Goal: Task Accomplishment & Management: Use online tool/utility

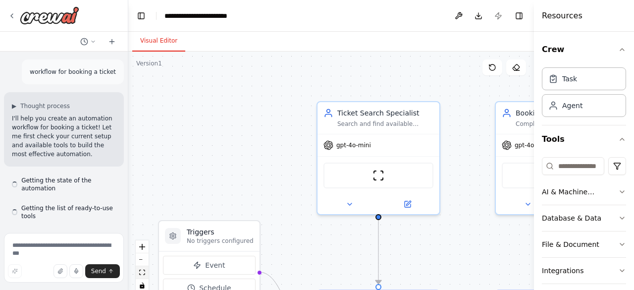
click at [141, 278] on button "fit view" at bounding box center [142, 272] width 13 height 13
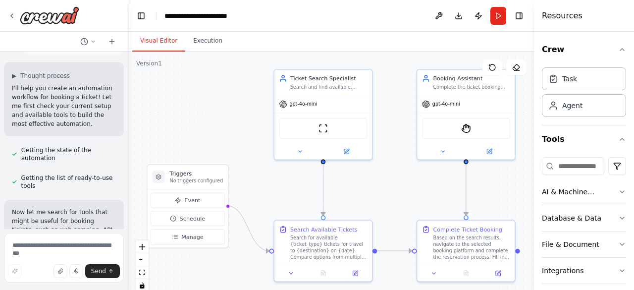
scroll to position [31, 0]
click at [322, 128] on img at bounding box center [323, 126] width 9 height 9
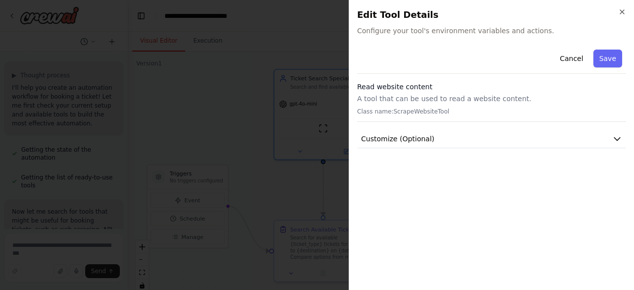
click at [456, 25] on div "Edit Tool Details Configure your tool's environment variables and actions." at bounding box center [491, 22] width 269 height 28
click at [462, 28] on span "Configure your tool's environment variables and actions." at bounding box center [491, 31] width 269 height 10
click at [412, 89] on h3 "Read website content" at bounding box center [491, 87] width 269 height 10
click at [418, 112] on p "Class name: ScrapeWebsiteTool" at bounding box center [491, 112] width 269 height 8
click at [617, 134] on icon "button" at bounding box center [617, 139] width 10 height 10
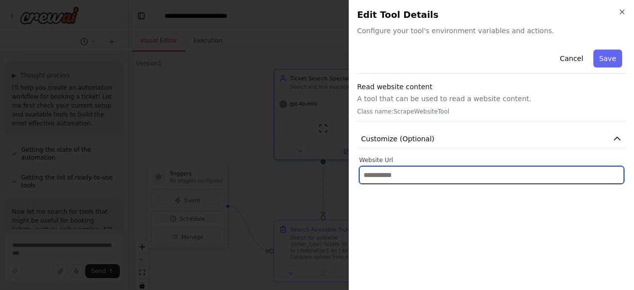
click at [398, 178] on input "text" at bounding box center [491, 175] width 265 height 18
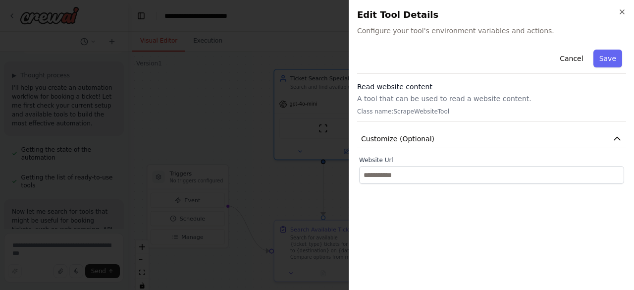
click at [404, 105] on div "Read website content A tool that can be used to read a website content. Class n…" at bounding box center [491, 102] width 269 height 40
click at [626, 14] on div "Close Edit Tool Details Configure your tool's environment variables and actions…" at bounding box center [491, 145] width 285 height 290
click at [622, 13] on icon "button" at bounding box center [622, 12] width 8 height 8
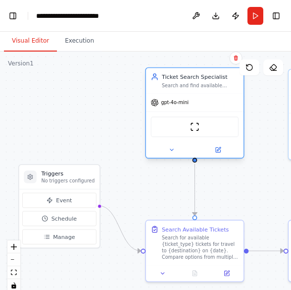
click at [232, 94] on div "gpt-4o-mini" at bounding box center [195, 102] width 98 height 17
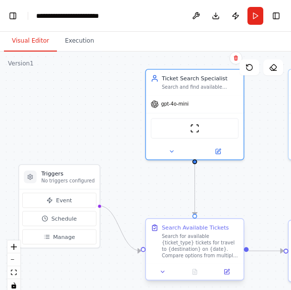
click at [220, 239] on div "Search for available {ticket_type} tickets for travel to {destination} on {date…" at bounding box center [200, 245] width 77 height 25
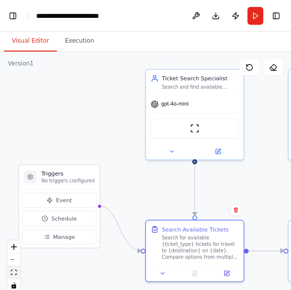
click at [14, 272] on icon "fit view" at bounding box center [14, 272] width 6 height 5
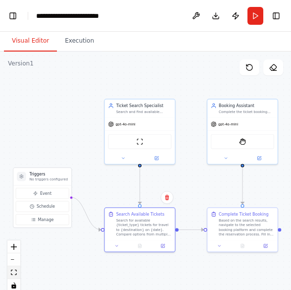
click at [14, 272] on icon "fit view" at bounding box center [14, 272] width 6 height 5
click at [13, 247] on icon "zoom in" at bounding box center [14, 247] width 6 height 6
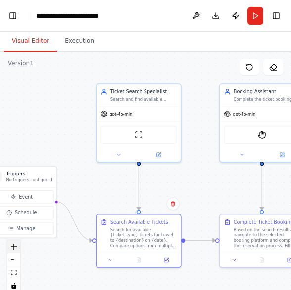
click at [13, 247] on icon "zoom in" at bounding box center [14, 247] width 6 height 6
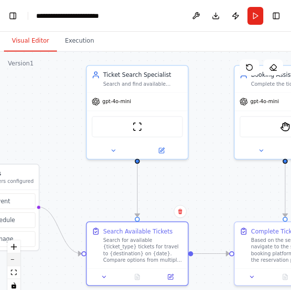
click at [17, 262] on button "zoom out" at bounding box center [13, 259] width 13 height 13
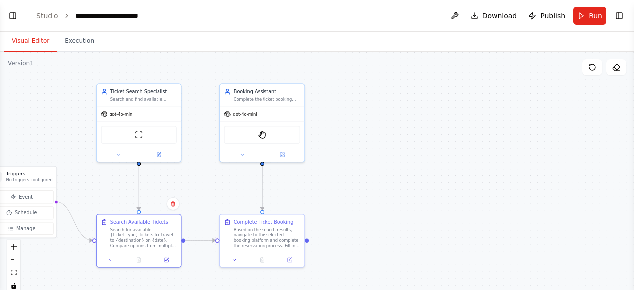
scroll to position [0, 0]
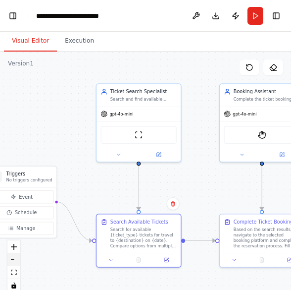
click at [13, 255] on button "zoom out" at bounding box center [13, 259] width 13 height 13
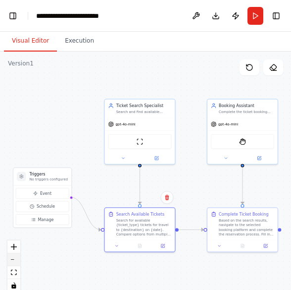
click at [13, 255] on button "zoom out" at bounding box center [13, 259] width 13 height 13
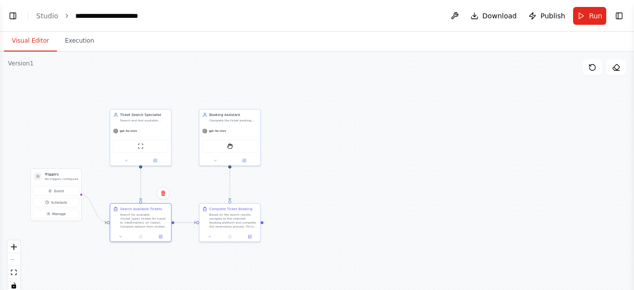
click at [15, 253] on div "React Flow controls" at bounding box center [13, 266] width 13 height 52
click at [16, 244] on icon "zoom in" at bounding box center [14, 247] width 6 height 6
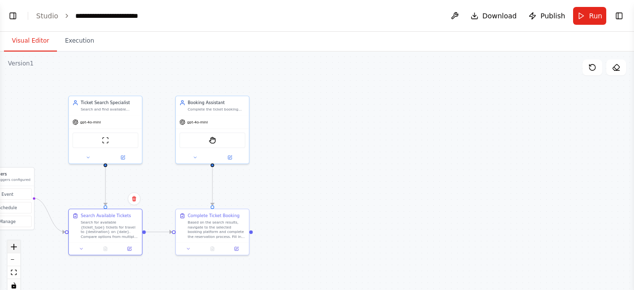
click at [16, 244] on icon "zoom in" at bounding box center [14, 247] width 6 height 6
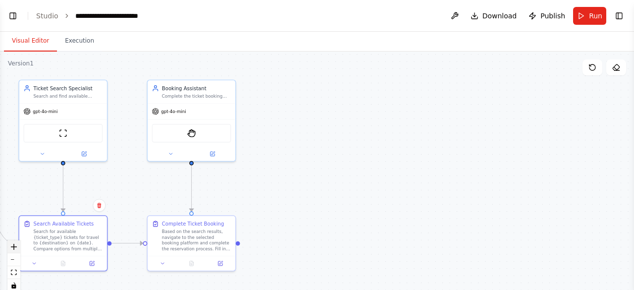
click at [16, 244] on icon "zoom in" at bounding box center [14, 247] width 6 height 6
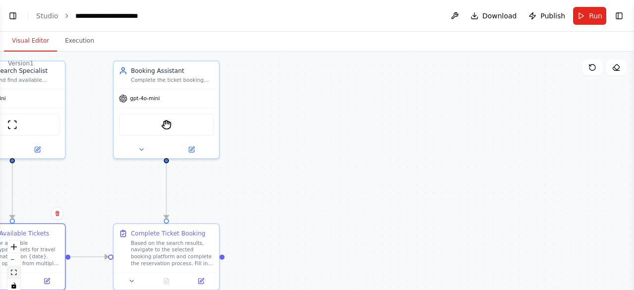
click at [14, 277] on button "fit view" at bounding box center [13, 272] width 13 height 13
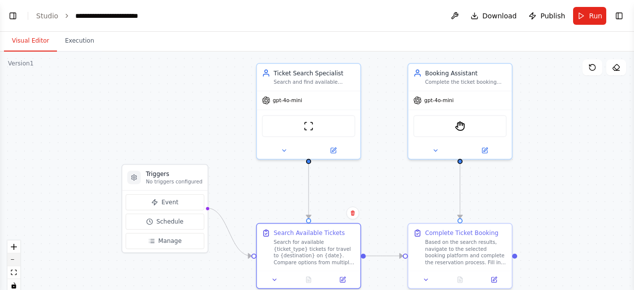
click at [12, 263] on button "zoom out" at bounding box center [13, 259] width 13 height 13
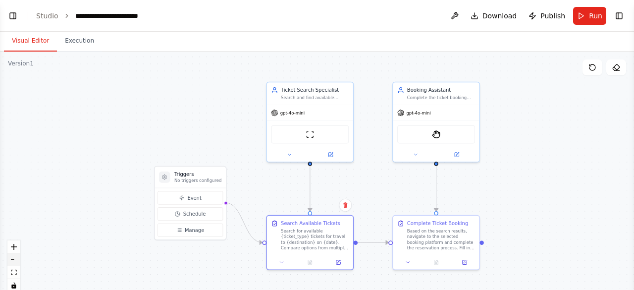
scroll to position [1156, 0]
click at [14, 273] on icon "fit view" at bounding box center [14, 272] width 6 height 5
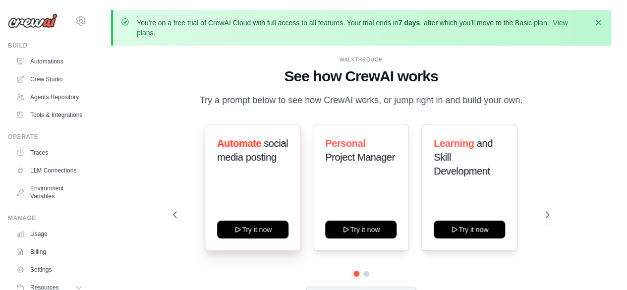
scroll to position [44, 0]
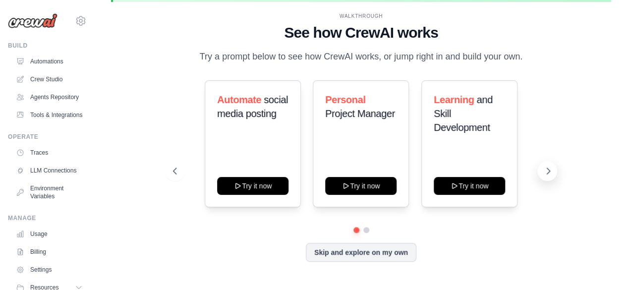
click at [549, 176] on icon at bounding box center [548, 171] width 10 height 10
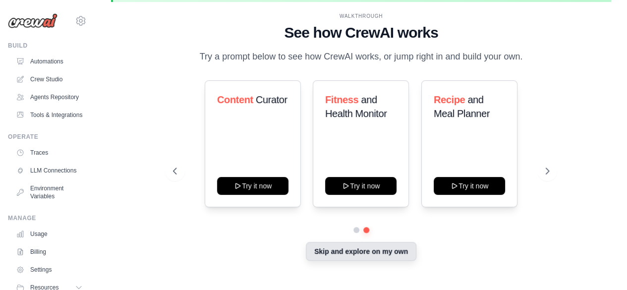
click at [390, 261] on button "Skip and explore on my own" at bounding box center [361, 251] width 110 height 19
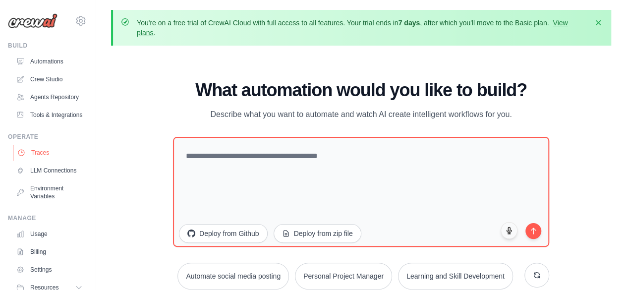
scroll to position [63, 0]
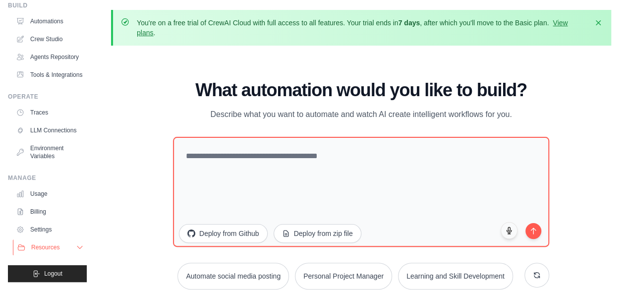
click at [76, 248] on icon at bounding box center [80, 247] width 8 height 8
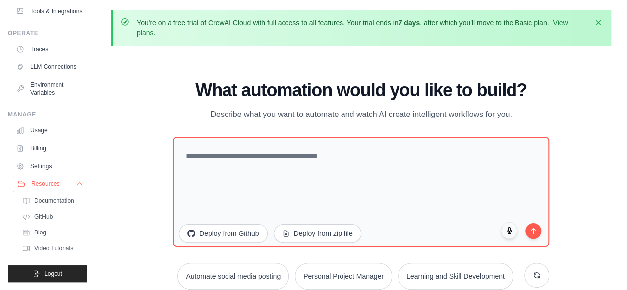
scroll to position [120, 0]
click at [76, 188] on icon at bounding box center [80, 184] width 8 height 8
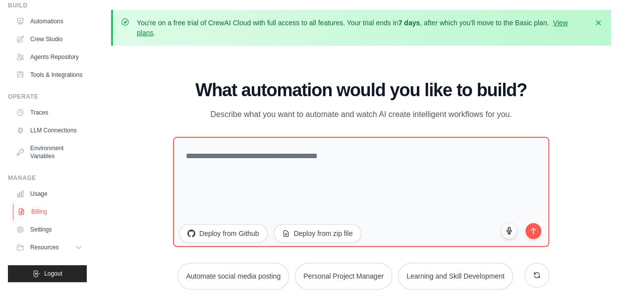
scroll to position [0, 0]
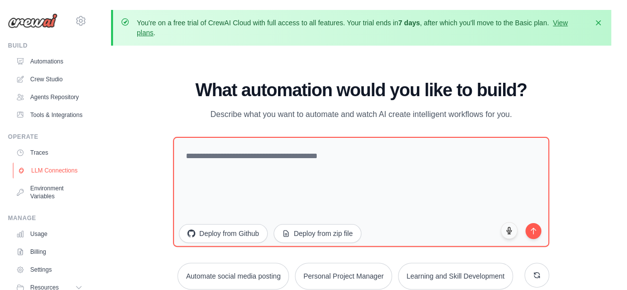
click at [45, 178] on link "LLM Connections" at bounding box center [50, 171] width 75 height 16
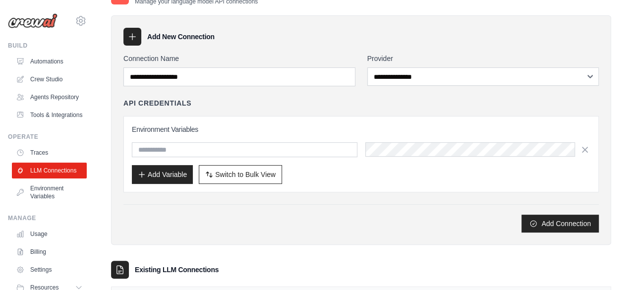
scroll to position [68, 0]
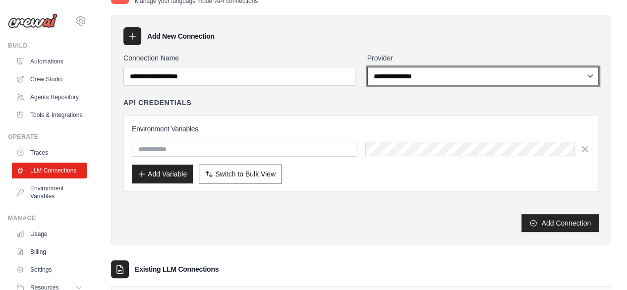
click at [589, 76] on select "**********" at bounding box center [483, 76] width 232 height 18
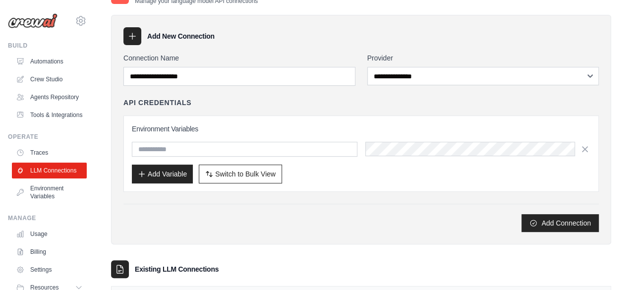
click at [381, 239] on div "**********" at bounding box center [361, 129] width 500 height 229
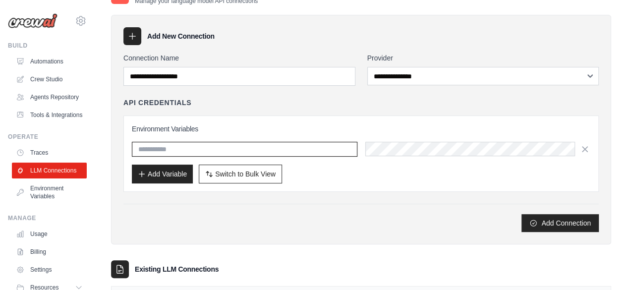
click at [176, 144] on input "text" at bounding box center [244, 149] width 225 height 15
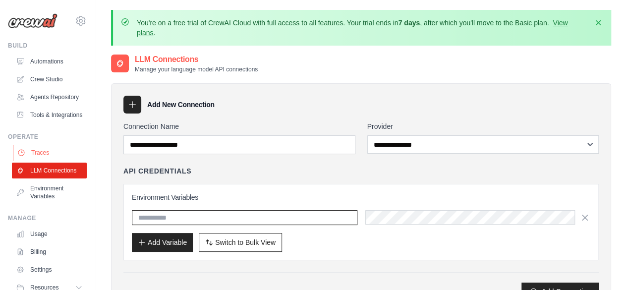
scroll to position [63, 0]
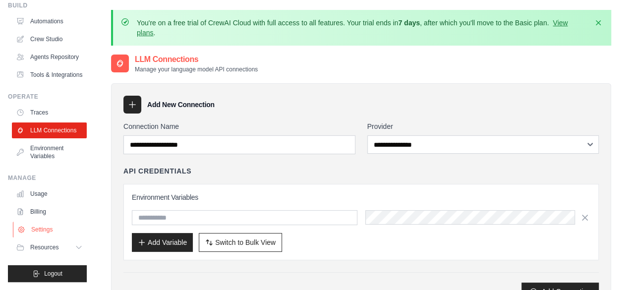
click at [48, 230] on link "Settings" at bounding box center [50, 229] width 75 height 16
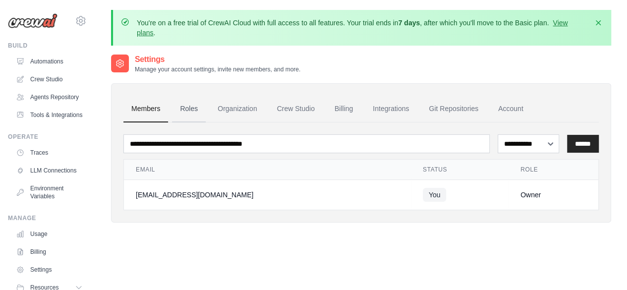
click at [195, 114] on link "Roles" at bounding box center [189, 109] width 34 height 27
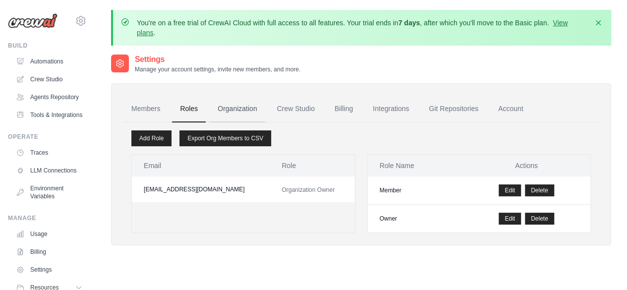
click at [254, 115] on link "Organization" at bounding box center [237, 109] width 55 height 27
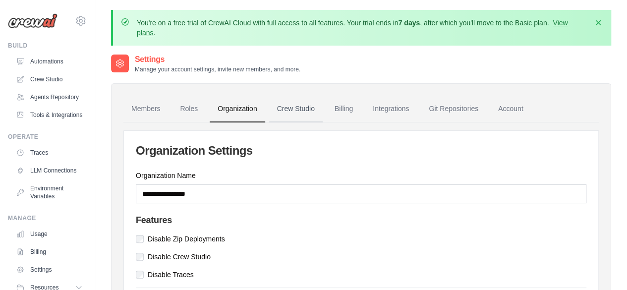
click at [291, 113] on link "Crew Studio" at bounding box center [296, 109] width 54 height 27
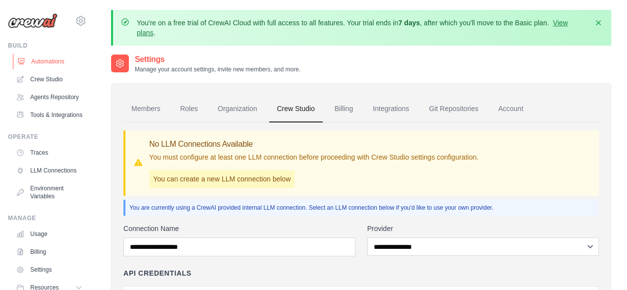
click at [41, 58] on link "Automations" at bounding box center [50, 62] width 75 height 16
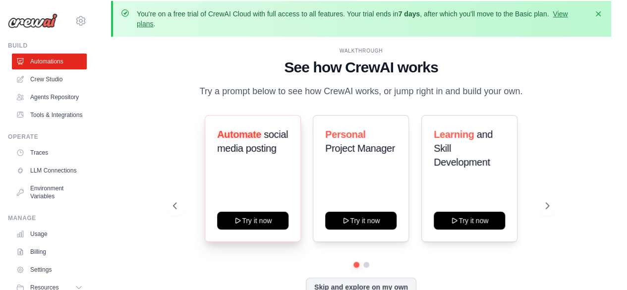
scroll to position [44, 0]
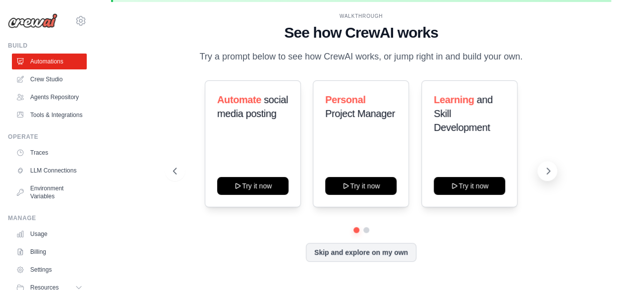
click at [544, 176] on icon at bounding box center [548, 171] width 10 height 10
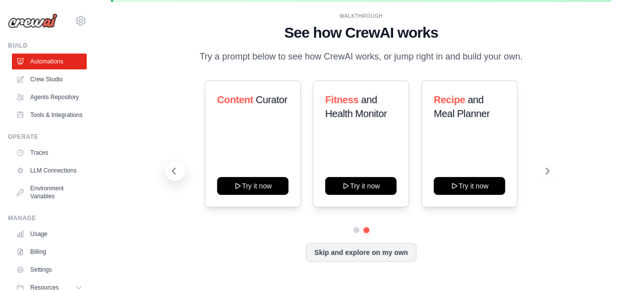
click at [173, 176] on icon at bounding box center [174, 171] width 10 height 10
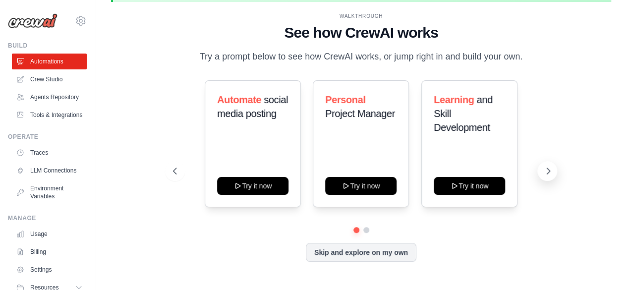
click at [543, 181] on button at bounding box center [547, 171] width 20 height 20
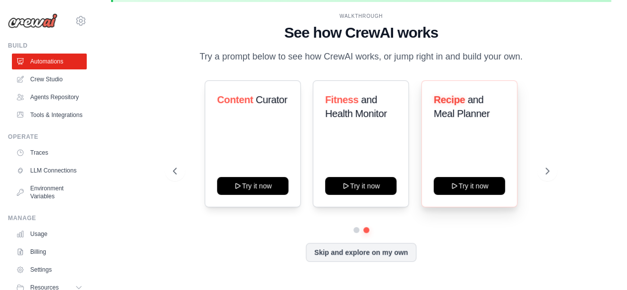
click at [476, 128] on div "Recipe and Meal Planner" at bounding box center [469, 111] width 71 height 36
click at [172, 173] on icon at bounding box center [174, 171] width 10 height 10
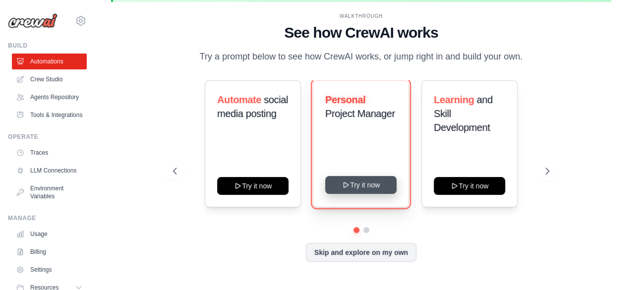
click at [341, 194] on button "Try it now" at bounding box center [360, 185] width 71 height 18
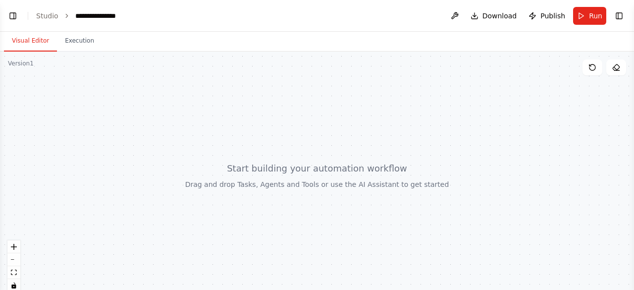
scroll to position [143, 0]
click at [290, 185] on div at bounding box center [317, 176] width 634 height 248
click at [60, 49] on button "Execution" at bounding box center [79, 41] width 45 height 21
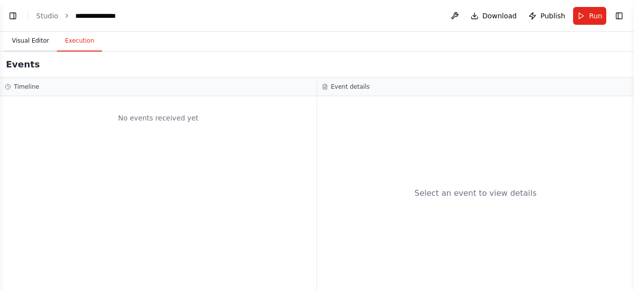
click at [12, 41] on button "Visual Editor" at bounding box center [30, 41] width 53 height 21
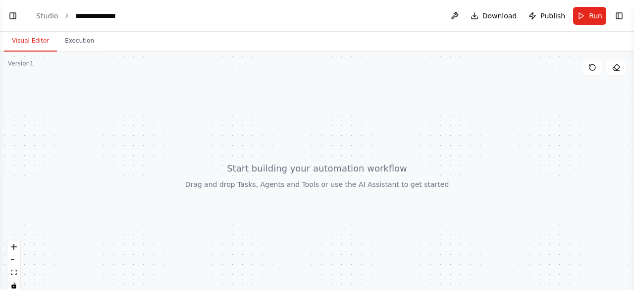
scroll to position [183, 0]
click at [13, 13] on button "Toggle Left Sidebar" at bounding box center [13, 16] width 14 height 14
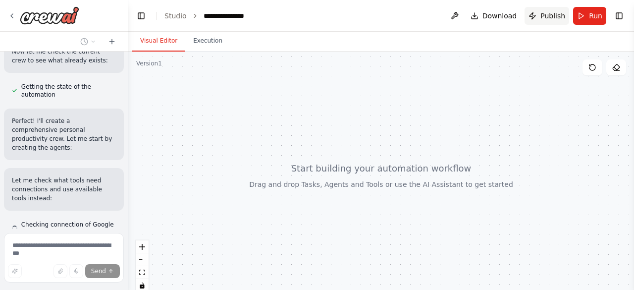
scroll to position [381, 0]
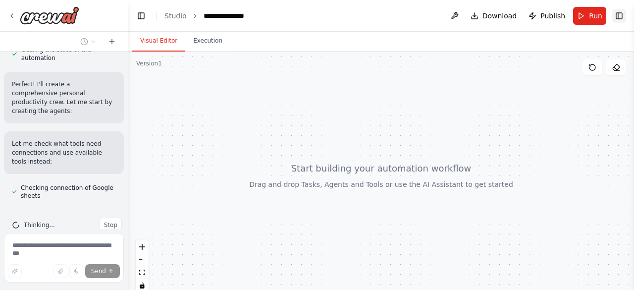
click at [616, 19] on button "Toggle Right Sidebar" at bounding box center [619, 16] width 14 height 14
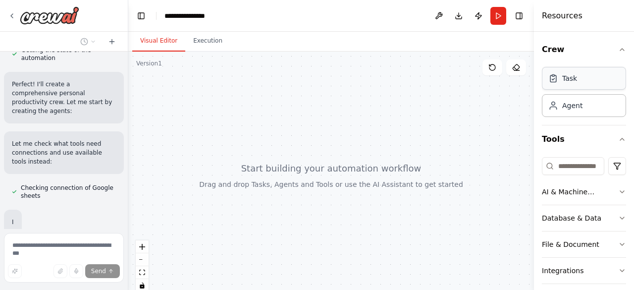
click at [570, 79] on div "Task" at bounding box center [569, 78] width 15 height 10
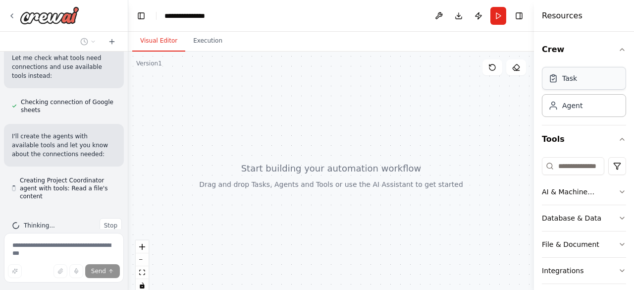
scroll to position [467, 0]
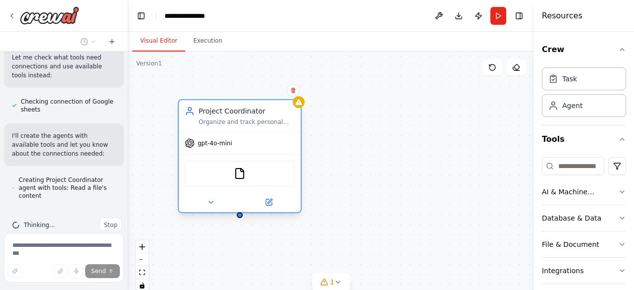
drag, startPoint x: 406, startPoint y: 137, endPoint x: 249, endPoint y: 134, distance: 157.6
click at [249, 134] on div "gpt-4o-mini" at bounding box center [240, 143] width 122 height 22
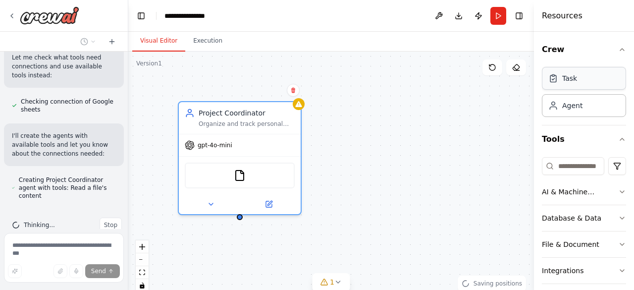
click at [599, 84] on div "Task" at bounding box center [584, 78] width 84 height 23
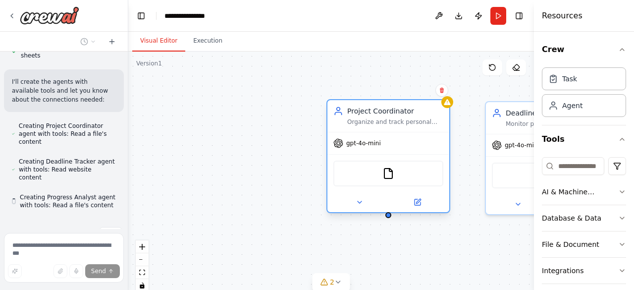
scroll to position [523, 0]
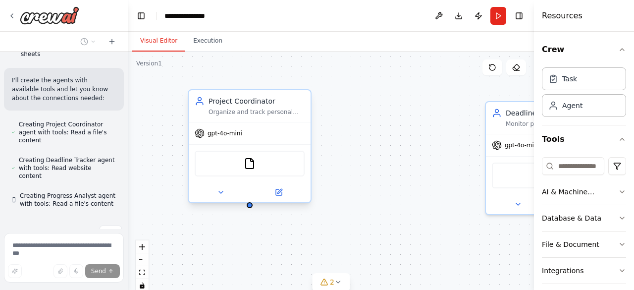
drag, startPoint x: 413, startPoint y: 141, endPoint x: 249, endPoint y: 124, distance: 165.4
click at [249, 124] on div "gpt-4o-mini" at bounding box center [250, 133] width 122 height 22
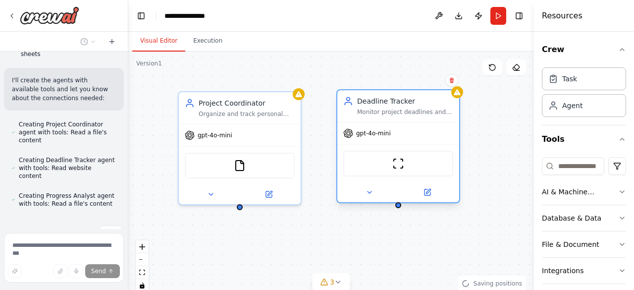
drag, startPoint x: 499, startPoint y: 128, endPoint x: 343, endPoint y: 117, distance: 156.5
click at [343, 117] on div "Deadline Tracker Monitor project deadlines and milestones for {project_name}, s…" at bounding box center [398, 106] width 122 height 32
click at [452, 85] on button at bounding box center [451, 80] width 13 height 13
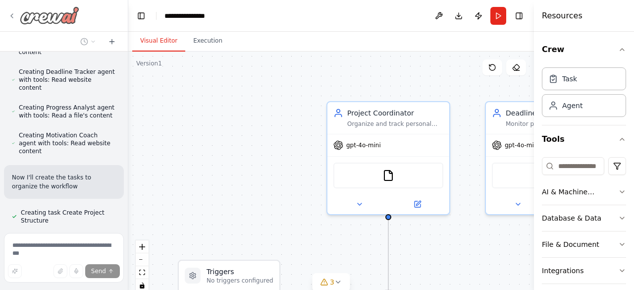
scroll to position [620, 0]
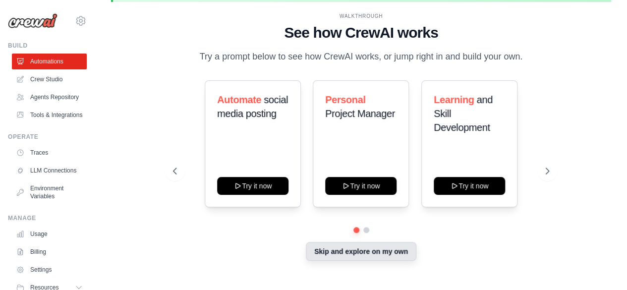
click at [327, 261] on button "Skip and explore on my own" at bounding box center [361, 251] width 110 height 19
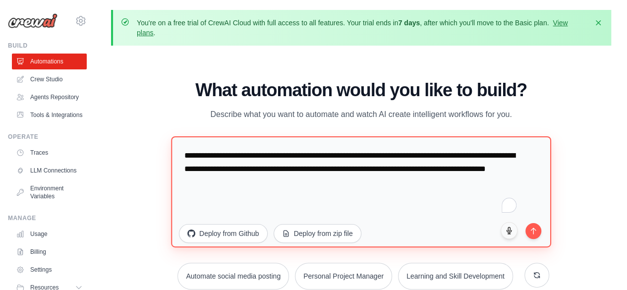
drag, startPoint x: 332, startPoint y: 165, endPoint x: 164, endPoint y: 139, distance: 169.9
click at [164, 139] on div "WALKTHROUGH See how [PERSON_NAME] works Try a prompt below to see how [PERSON_N…" at bounding box center [361, 188] width 400 height 217
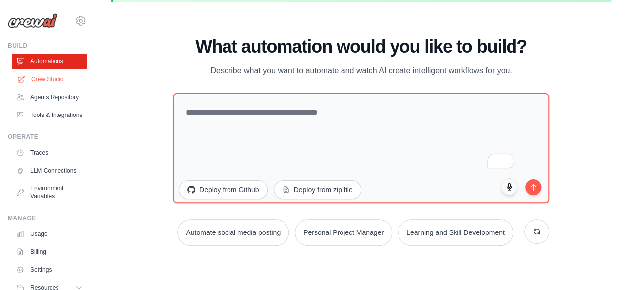
click at [46, 78] on link "Crew Studio" at bounding box center [50, 79] width 75 height 16
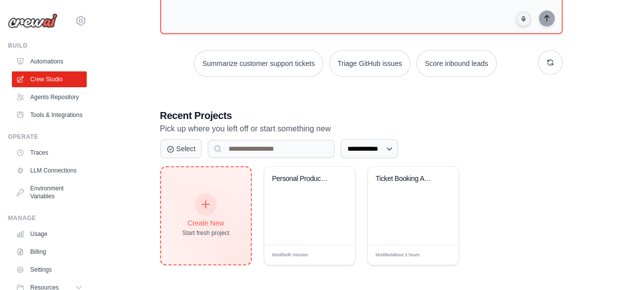
click at [202, 215] on div "Create New Start fresh project" at bounding box center [205, 215] width 47 height 43
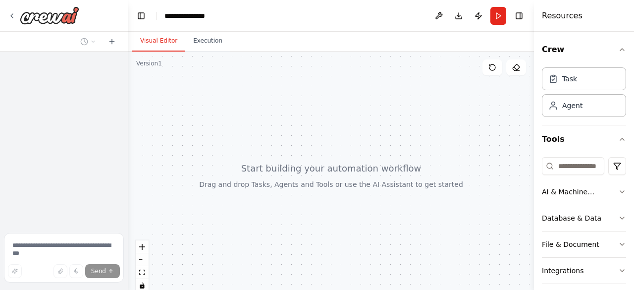
click at [285, 162] on div at bounding box center [331, 176] width 406 height 248
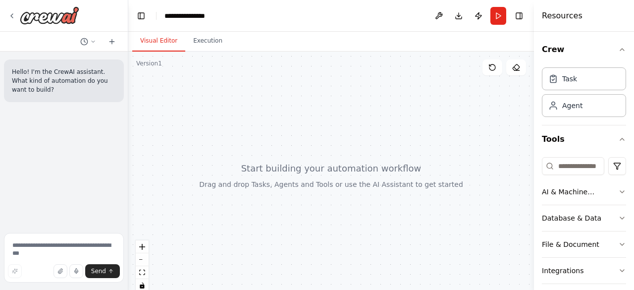
click at [217, 16] on header "**********" at bounding box center [331, 16] width 406 height 32
drag, startPoint x: 217, startPoint y: 16, endPoint x: 175, endPoint y: 21, distance: 41.9
click at [175, 21] on header "**********" at bounding box center [331, 16] width 406 height 32
click at [219, 16] on icon "breadcrumb" at bounding box center [222, 16] width 8 height 8
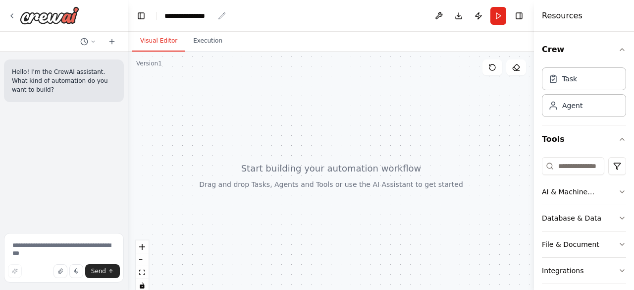
click at [214, 16] on div "**********" at bounding box center [194, 16] width 61 height 10
click at [221, 15] on icon "breadcrumb" at bounding box center [222, 16] width 8 height 8
drag, startPoint x: 216, startPoint y: 14, endPoint x: 162, endPoint y: 16, distance: 54.0
click at [162, 16] on header "**********" at bounding box center [331, 16] width 406 height 32
click at [219, 15] on icon "breadcrumb" at bounding box center [222, 16] width 8 height 8
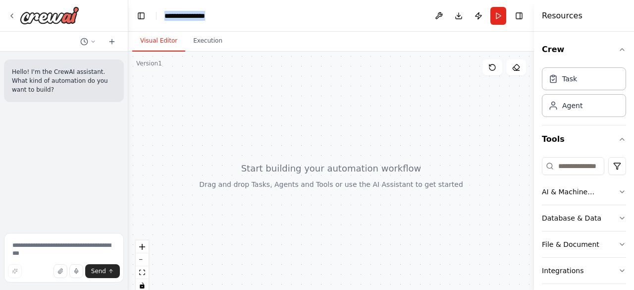
drag, startPoint x: 216, startPoint y: 15, endPoint x: 161, endPoint y: 17, distance: 55.1
click at [161, 17] on header "**********" at bounding box center [331, 16] width 406 height 32
click at [226, 16] on header "**********" at bounding box center [331, 16] width 406 height 32
click at [225, 16] on header "**********" at bounding box center [331, 16] width 406 height 32
click at [208, 16] on div "**********" at bounding box center [189, 16] width 50 height 10
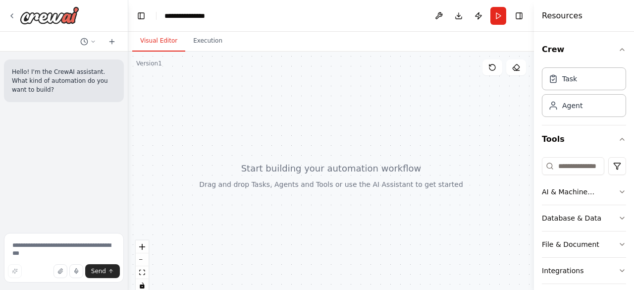
click at [218, 15] on div "**********" at bounding box center [201, 16] width 74 height 10
click at [216, 136] on div at bounding box center [331, 176] width 406 height 248
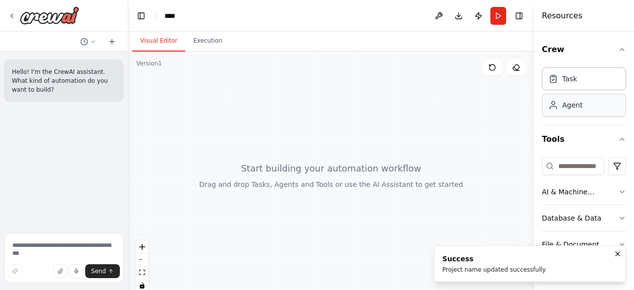
click at [568, 108] on div "Agent" at bounding box center [572, 105] width 20 height 10
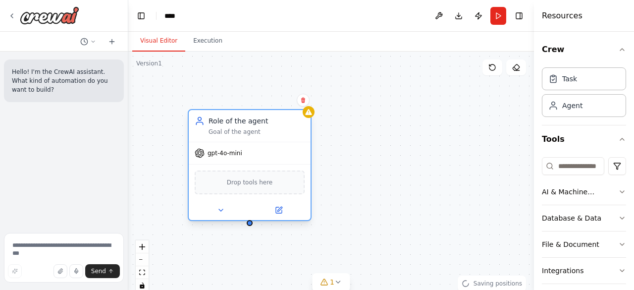
drag, startPoint x: 298, startPoint y: 168, endPoint x: 255, endPoint y: 143, distance: 49.7
click at [255, 143] on div "gpt-4o-mini" at bounding box center [250, 153] width 122 height 22
click at [273, 134] on div "Goal of the agent" at bounding box center [257, 132] width 96 height 8
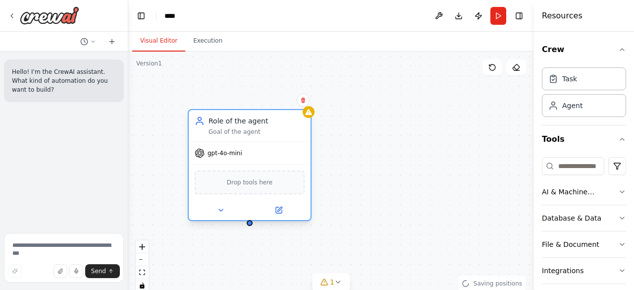
click at [273, 134] on div "Goal of the agent" at bounding box center [257, 132] width 96 height 8
drag, startPoint x: 272, startPoint y: 148, endPoint x: 241, endPoint y: 137, distance: 32.0
click at [241, 137] on div "Role of the agent Goal of the agent" at bounding box center [250, 126] width 122 height 32
click at [200, 123] on icon at bounding box center [199, 123] width 6 height 2
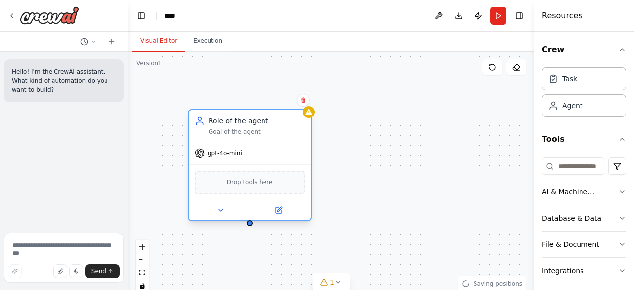
click at [204, 159] on div "gpt-4o-mini" at bounding box center [250, 153] width 122 height 22
click at [221, 186] on div "Drop tools here" at bounding box center [250, 182] width 110 height 24
click at [221, 218] on div at bounding box center [250, 210] width 122 height 20
click at [221, 214] on button at bounding box center [221, 210] width 56 height 12
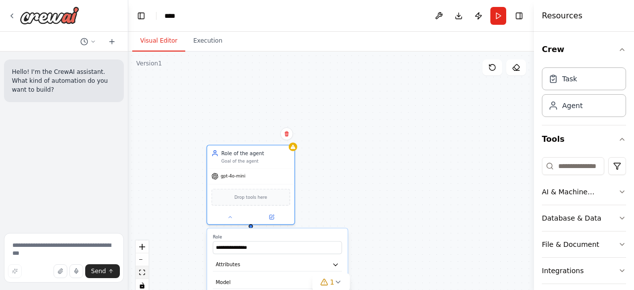
click at [144, 274] on icon "fit view" at bounding box center [142, 272] width 6 height 5
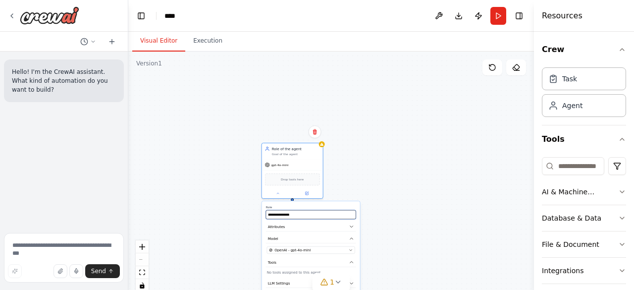
click at [298, 213] on input "**********" at bounding box center [311, 214] width 90 height 9
type input "*"
type input "**********"
click at [352, 226] on icon "button" at bounding box center [351, 226] width 3 height 1
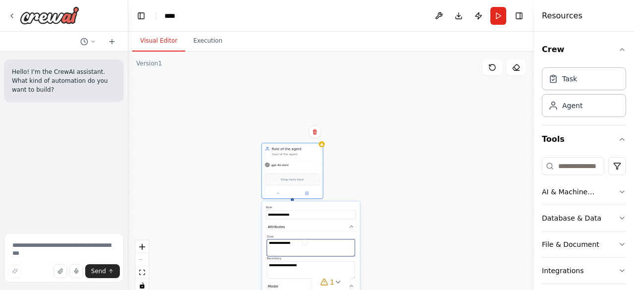
drag, startPoint x: 309, startPoint y: 243, endPoint x: 268, endPoint y: 241, distance: 41.2
click at [268, 241] on textarea "**********" at bounding box center [311, 247] width 88 height 17
paste textarea "**********"
type textarea "**********"
drag, startPoint x: 307, startPoint y: 269, endPoint x: 255, endPoint y: 260, distance: 53.2
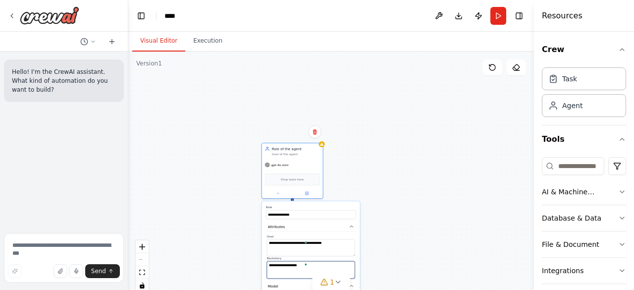
click at [255, 260] on div "**********" at bounding box center [331, 176] width 406 height 248
drag, startPoint x: 317, startPoint y: 266, endPoint x: 265, endPoint y: 268, distance: 52.1
click at [265, 268] on div "**********" at bounding box center [311, 288] width 98 height 174
paste textarea "**********"
type textarea "**********"
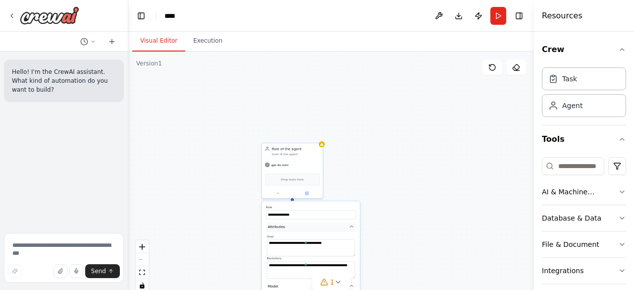
click at [320, 222] on button "Attributes" at bounding box center [311, 226] width 90 height 9
click at [400, 187] on div "**********" at bounding box center [331, 176] width 406 height 248
click at [345, 182] on div "**********" at bounding box center [331, 176] width 406 height 248
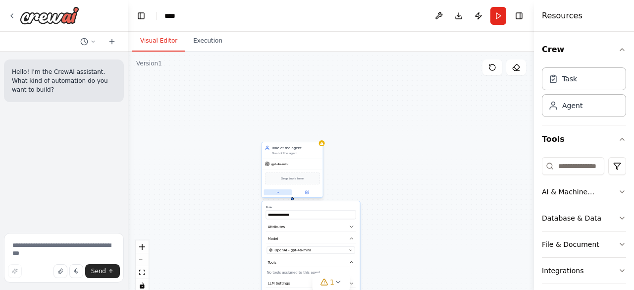
click at [282, 194] on button at bounding box center [278, 192] width 28 height 6
click at [141, 274] on icon "fit view" at bounding box center [142, 272] width 6 height 5
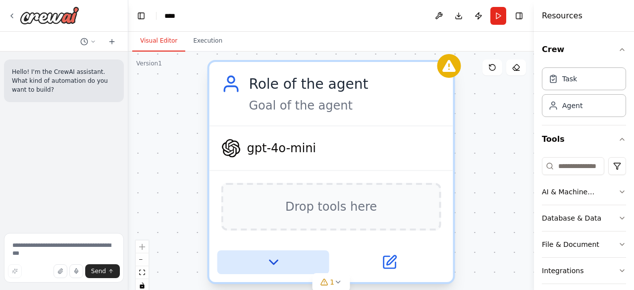
click at [274, 262] on icon at bounding box center [274, 262] width 8 height 4
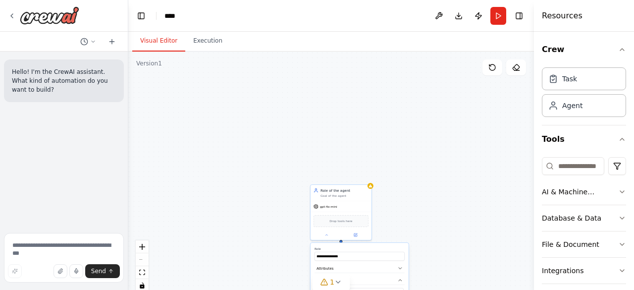
scroll to position [86, 0]
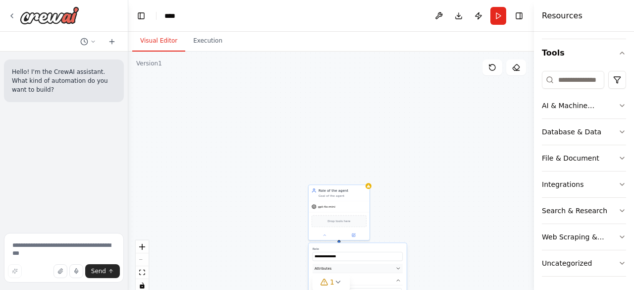
click at [396, 266] on icon "button" at bounding box center [398, 268] width 5 height 5
click at [141, 272] on icon "fit view" at bounding box center [142, 272] width 6 height 5
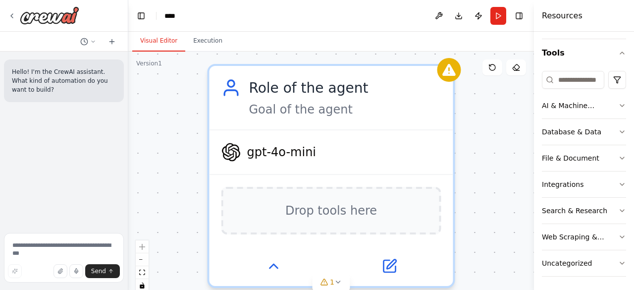
click at [149, 262] on div "**********" at bounding box center [331, 176] width 406 height 248
click at [145, 262] on button "zoom out" at bounding box center [142, 259] width 13 height 13
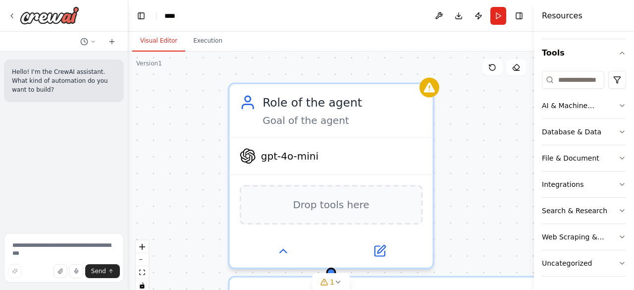
click at [160, 79] on div "**********" at bounding box center [331, 176] width 406 height 248
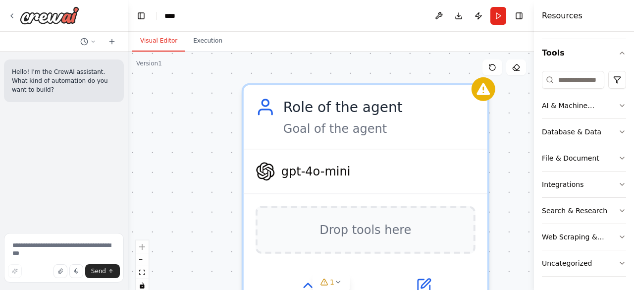
click at [198, 271] on div "**********" at bounding box center [331, 176] width 406 height 248
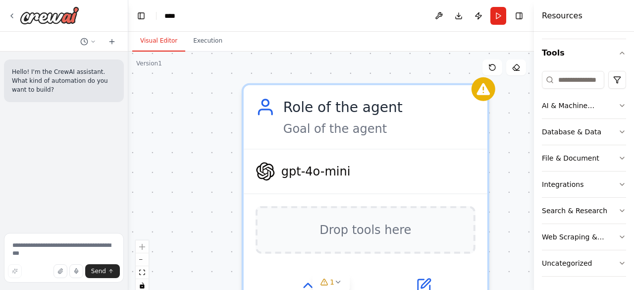
click at [198, 271] on div "**********" at bounding box center [331, 176] width 406 height 248
click at [145, 259] on icon "zoom out" at bounding box center [142, 259] width 6 height 1
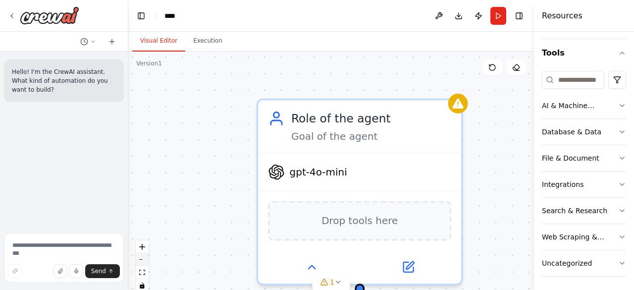
click at [145, 259] on icon "zoom out" at bounding box center [142, 259] width 6 height 1
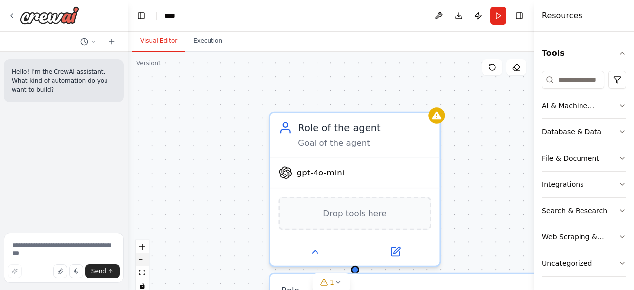
click at [145, 259] on icon "zoom out" at bounding box center [142, 259] width 6 height 1
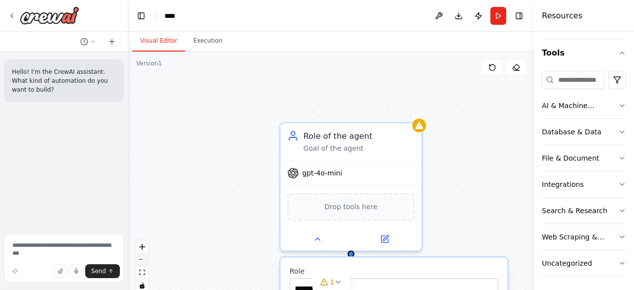
click at [145, 259] on icon "zoom out" at bounding box center [142, 259] width 6 height 1
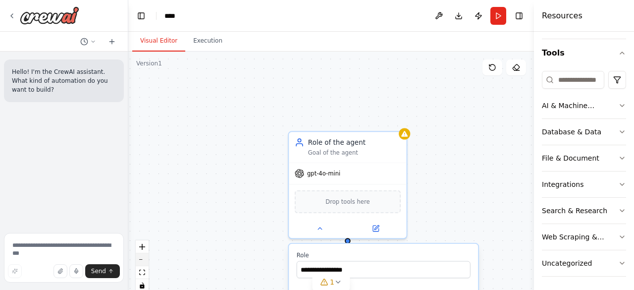
click at [145, 259] on icon "zoom out" at bounding box center [142, 259] width 6 height 1
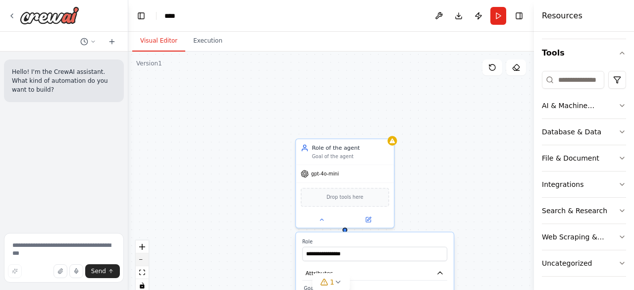
click at [145, 259] on icon "zoom out" at bounding box center [142, 259] width 6 height 1
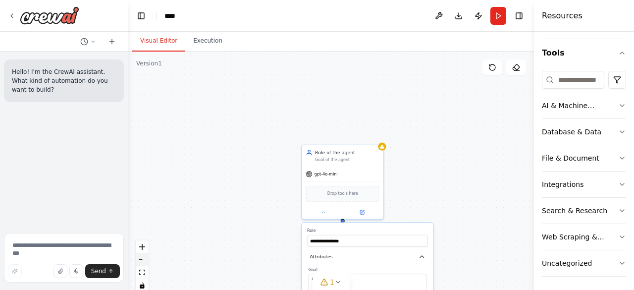
click at [145, 259] on icon "zoom out" at bounding box center [142, 259] width 6 height 1
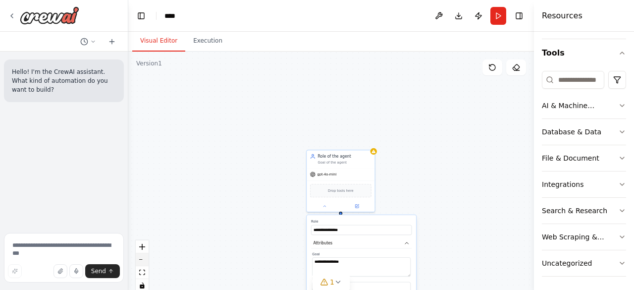
click at [145, 259] on icon "zoom out" at bounding box center [142, 259] width 6 height 1
click at [145, 259] on div "React Flow controls" at bounding box center [142, 266] width 13 height 52
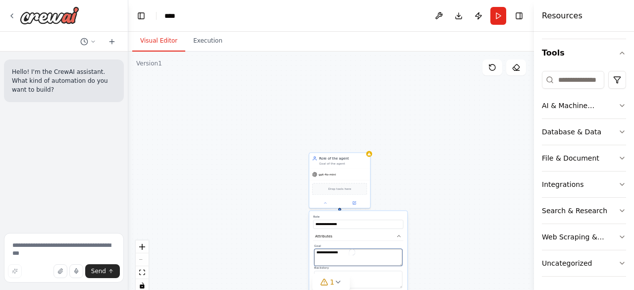
click at [356, 256] on textarea "**********" at bounding box center [358, 257] width 88 height 17
click at [372, 275] on textarea "**********" at bounding box center [358, 279] width 88 height 17
drag, startPoint x: 372, startPoint y: 275, endPoint x: 316, endPoint y: 269, distance: 56.4
click at [316, 269] on div "**********" at bounding box center [358, 277] width 88 height 22
paste textarea "**********"
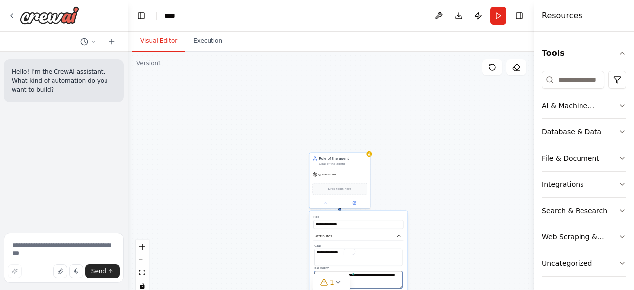
type textarea "**********"
click at [361, 257] on textarea "**********" at bounding box center [358, 257] width 88 height 17
paste textarea "**********"
type textarea "**********"
drag, startPoint x: 344, startPoint y: 223, endPoint x: 313, endPoint y: 224, distance: 31.2
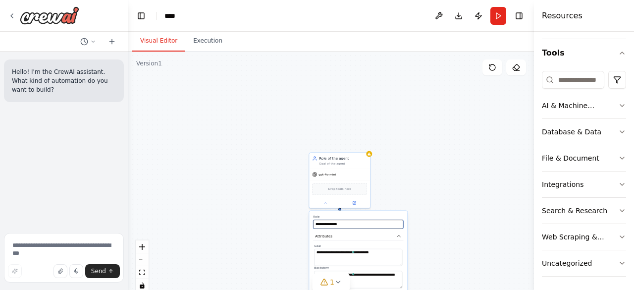
type input "**********"
click at [270, 260] on div "**********" at bounding box center [331, 176] width 406 height 248
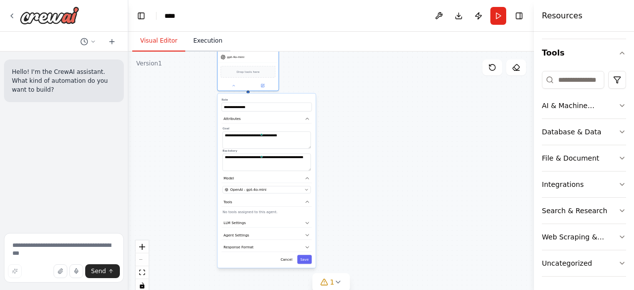
drag, startPoint x: 400, startPoint y: 140, endPoint x: 218, endPoint y: 43, distance: 206.8
click at [218, 43] on div "**********" at bounding box center [331, 161] width 406 height 258
click at [307, 255] on button "Save" at bounding box center [304, 256] width 14 height 9
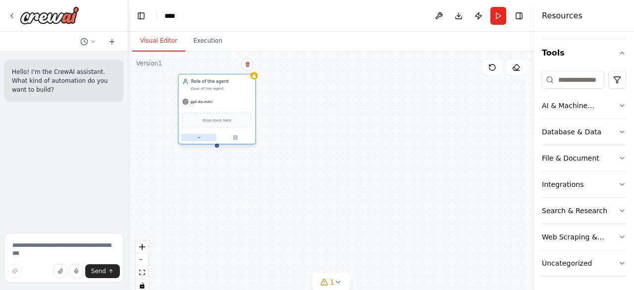
drag, startPoint x: 235, startPoint y: 60, endPoint x: 208, endPoint y: 138, distance: 82.7
click at [208, 138] on div "gpt-4o-mini Drop tools here" at bounding box center [217, 119] width 77 height 49
click at [301, 100] on div "Role of the agent Goal of the agent gpt-4o-mini Drop tools here" at bounding box center [331, 176] width 406 height 248
click at [239, 96] on div "gpt-4o-mini" at bounding box center [217, 102] width 77 height 14
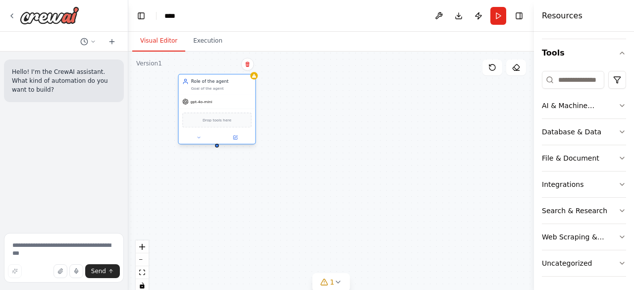
click at [239, 96] on div "gpt-4o-mini" at bounding box center [217, 102] width 77 height 14
click at [200, 143] on div at bounding box center [217, 137] width 77 height 12
click at [200, 137] on icon at bounding box center [199, 137] width 2 height 1
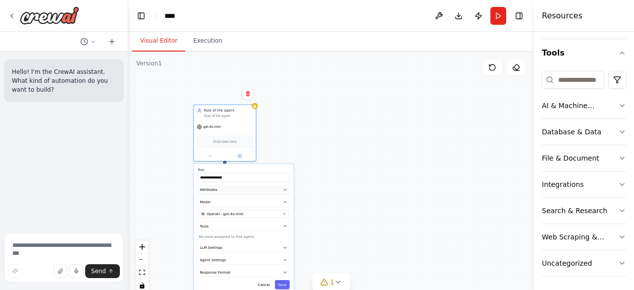
click at [211, 191] on span "Attributes" at bounding box center [208, 189] width 17 height 5
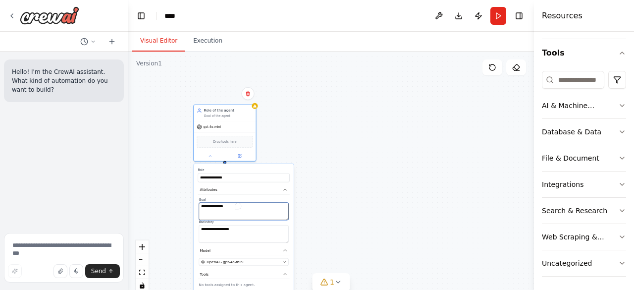
click at [232, 207] on textarea "**********" at bounding box center [244, 211] width 90 height 17
drag, startPoint x: 237, startPoint y: 180, endPoint x: 198, endPoint y: 178, distance: 39.7
click at [198, 178] on input "**********" at bounding box center [244, 177] width 92 height 9
type input "**********"
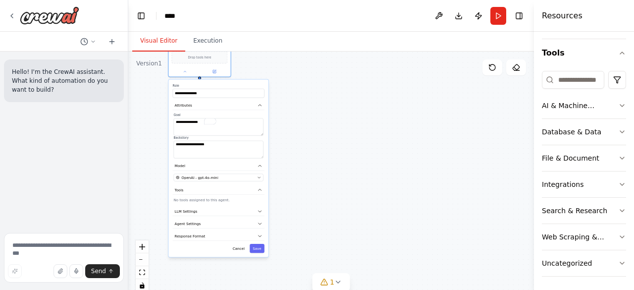
drag, startPoint x: 238, startPoint y: 123, endPoint x: 212, endPoint y: 0, distance: 126.5
click at [212, 0] on main "**********" at bounding box center [331, 145] width 406 height 290
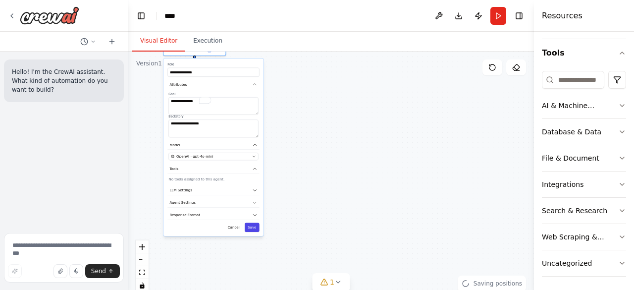
click at [249, 223] on button "Save" at bounding box center [252, 226] width 15 height 9
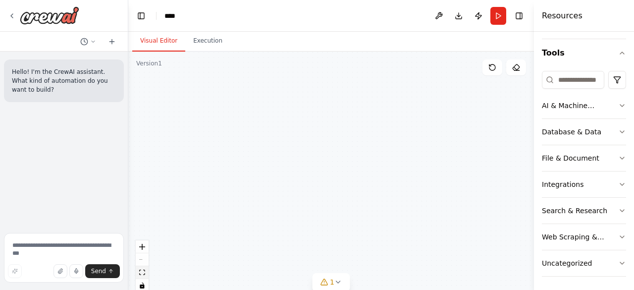
click at [143, 269] on button "fit view" at bounding box center [142, 272] width 13 height 13
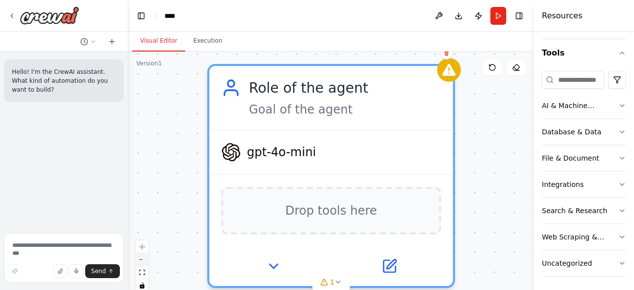
click at [147, 261] on button "zoom out" at bounding box center [142, 259] width 13 height 13
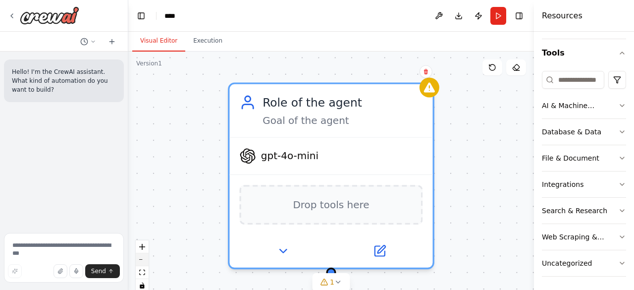
click at [147, 261] on button "zoom out" at bounding box center [142, 259] width 13 height 13
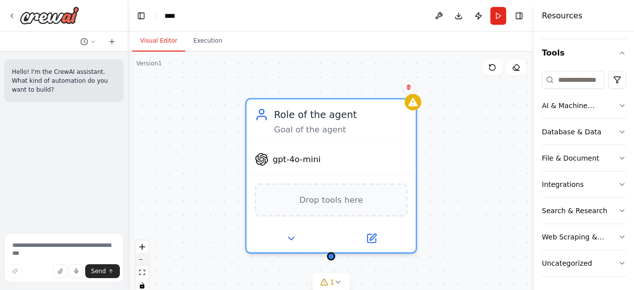
click at [147, 261] on button "zoom out" at bounding box center [142, 259] width 13 height 13
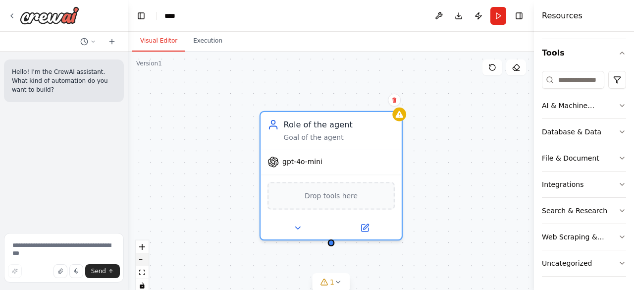
click at [147, 261] on button "zoom out" at bounding box center [142, 259] width 13 height 13
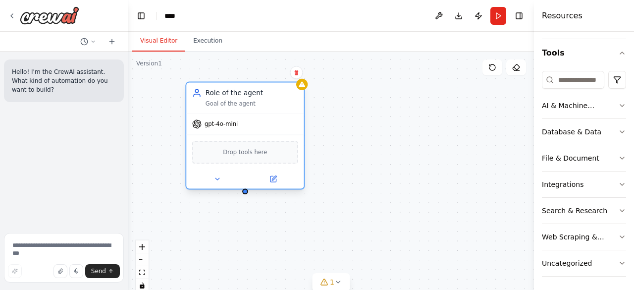
drag, startPoint x: 345, startPoint y: 155, endPoint x: 245, endPoint y: 115, distance: 107.6
click at [245, 115] on div "gpt-4o-mini" at bounding box center [244, 123] width 117 height 21
click at [219, 185] on div at bounding box center [244, 178] width 117 height 19
click at [219, 183] on button at bounding box center [217, 178] width 54 height 11
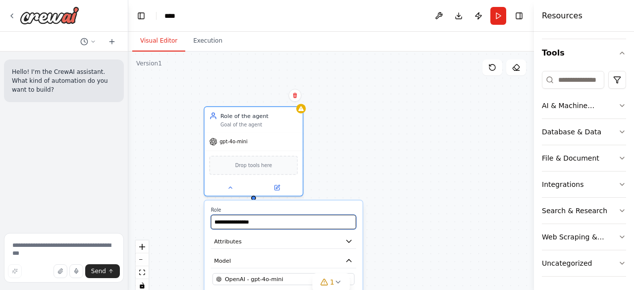
click at [265, 224] on input "**********" at bounding box center [283, 222] width 145 height 14
drag, startPoint x: 265, startPoint y: 224, endPoint x: 202, endPoint y: 221, distance: 63.0
click at [202, 221] on div "**********" at bounding box center [331, 176] width 406 height 248
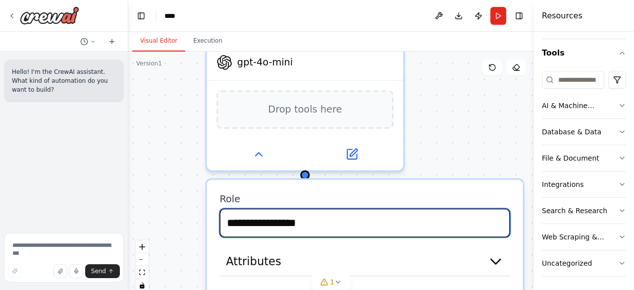
click at [329, 230] on input "**********" at bounding box center [364, 223] width 290 height 29
drag, startPoint x: 329, startPoint y: 230, endPoint x: 226, endPoint y: 226, distance: 103.6
click at [226, 226] on input "**********" at bounding box center [364, 223] width 290 height 29
type input "**********"
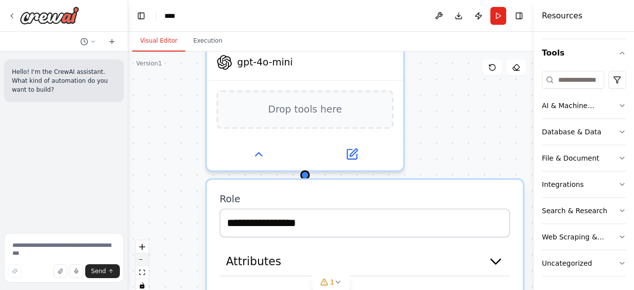
click at [142, 262] on button "zoom out" at bounding box center [142, 259] width 13 height 13
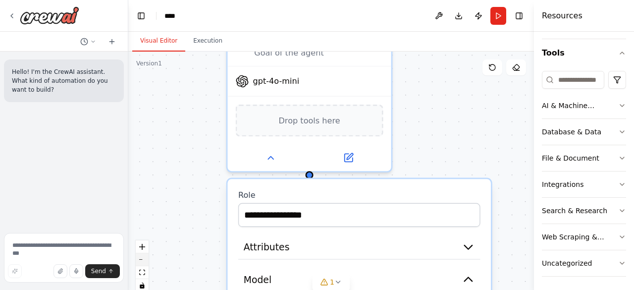
click at [142, 262] on button "zoom out" at bounding box center [142, 259] width 13 height 13
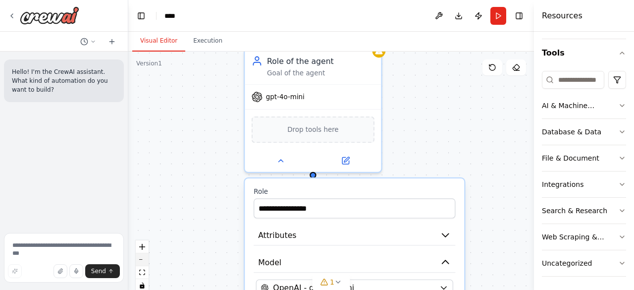
click at [142, 262] on button "zoom out" at bounding box center [142, 259] width 13 height 13
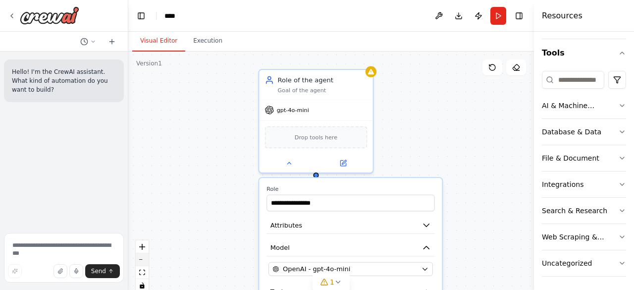
click at [142, 262] on button "zoom out" at bounding box center [142, 259] width 13 height 13
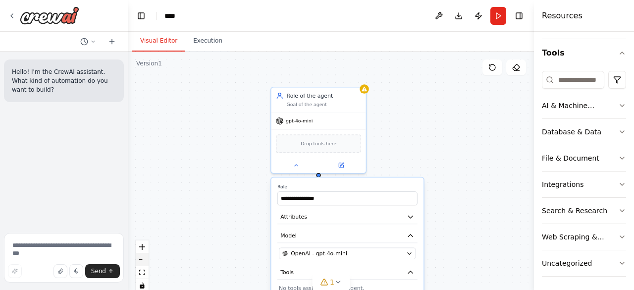
click at [142, 262] on button "zoom out" at bounding box center [142, 259] width 13 height 13
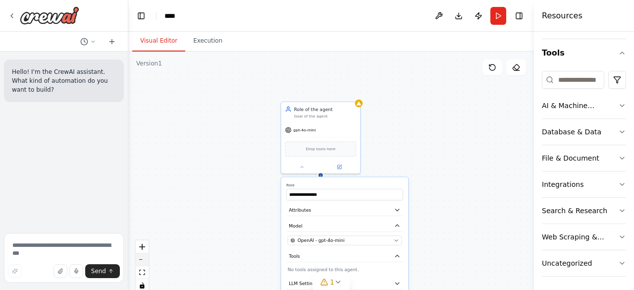
click at [142, 262] on button "zoom out" at bounding box center [142, 259] width 13 height 13
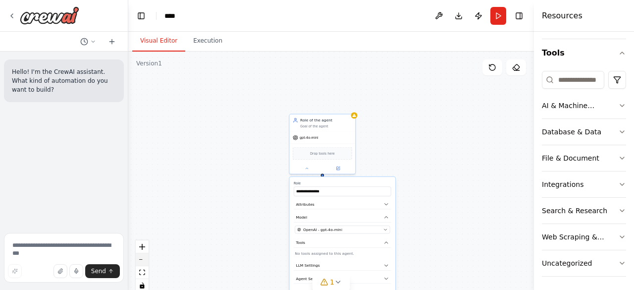
click at [142, 262] on button "zoom out" at bounding box center [142, 259] width 13 height 13
click at [142, 262] on div "React Flow controls" at bounding box center [142, 266] width 13 height 52
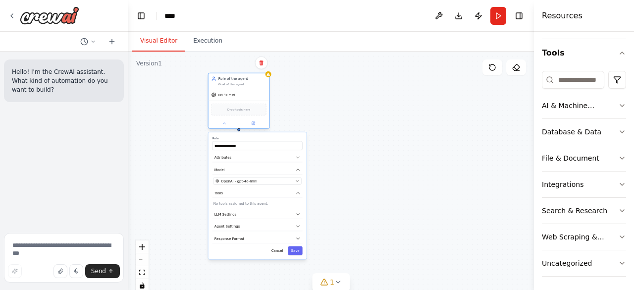
drag, startPoint x: 327, startPoint y: 140, endPoint x: 229, endPoint y: 93, distance: 108.4
click at [229, 93] on div "gpt-4o-mini" at bounding box center [239, 94] width 61 height 11
click at [289, 249] on button "Save" at bounding box center [290, 250] width 14 height 9
click at [221, 124] on icon at bounding box center [220, 123] width 4 height 4
click at [295, 156] on icon "button" at bounding box center [293, 157] width 5 height 5
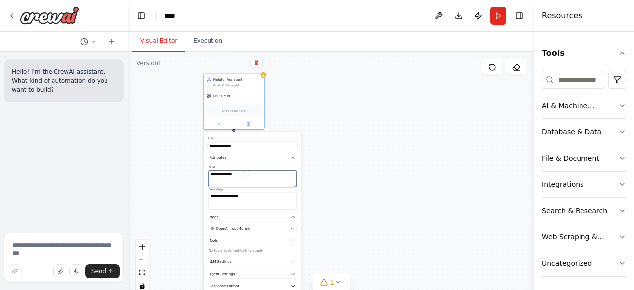
click at [254, 171] on textarea "**********" at bounding box center [253, 178] width 88 height 17
drag, startPoint x: 254, startPoint y: 171, endPoint x: 209, endPoint y: 175, distance: 44.8
click at [209, 175] on textarea "**********" at bounding box center [253, 178] width 88 height 17
type textarea "**********"
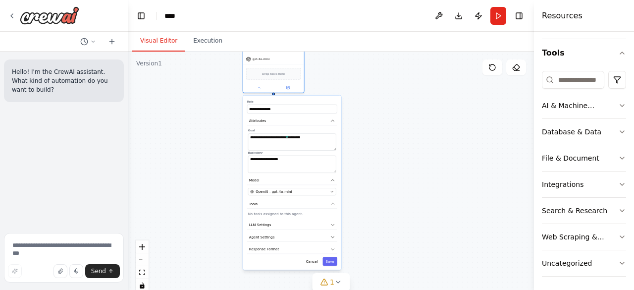
drag, startPoint x: 248, startPoint y: 95, endPoint x: 302, endPoint y: 34, distance: 81.1
click at [302, 34] on div "**********" at bounding box center [331, 161] width 406 height 258
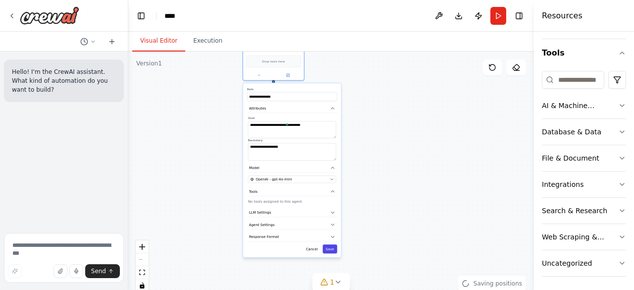
click at [333, 251] on button "Save" at bounding box center [330, 248] width 14 height 9
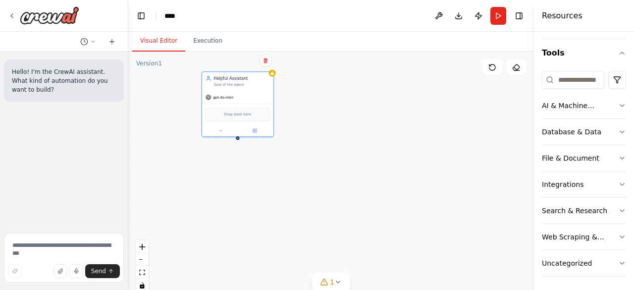
drag, startPoint x: 266, startPoint y: 58, endPoint x: 215, endPoint y: 158, distance: 111.7
click at [215, 158] on div "Helpful Assistant Goal of the agent gpt-4o-mini Drop tools here" at bounding box center [331, 176] width 406 height 248
click at [221, 141] on div "Helpful Assistant Goal of the agent gpt-4o-mini Drop tools here" at bounding box center [238, 108] width 72 height 65
click at [223, 136] on icon at bounding box center [221, 135] width 4 height 4
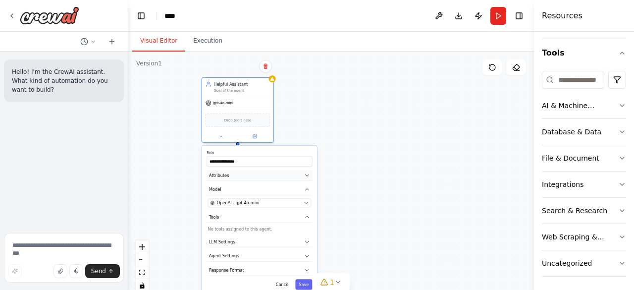
click at [242, 172] on button "Attributes" at bounding box center [260, 175] width 106 height 11
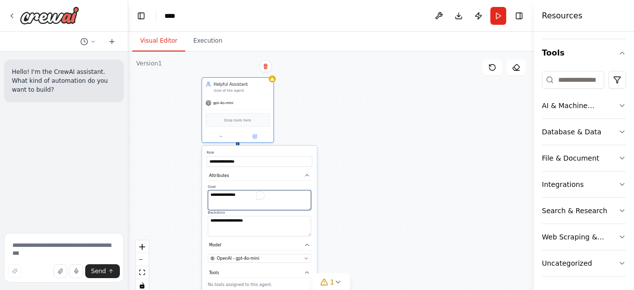
drag, startPoint x: 250, startPoint y: 196, endPoint x: 210, endPoint y: 191, distance: 40.0
click at [210, 191] on textarea "**********" at bounding box center [259, 200] width 103 height 20
type textarea "*"
click at [237, 194] on textarea "To enrich screen reader interactions, please activate Accessibility in Grammarl…" at bounding box center [259, 200] width 103 height 20
paste textarea "**********"
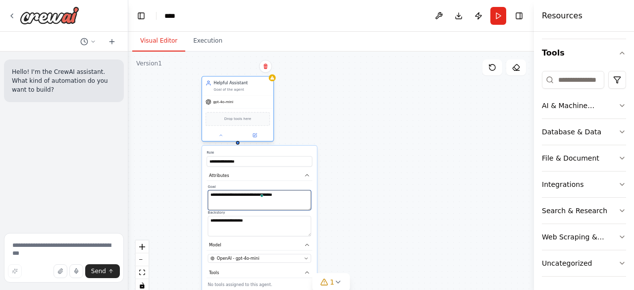
type textarea "**********"
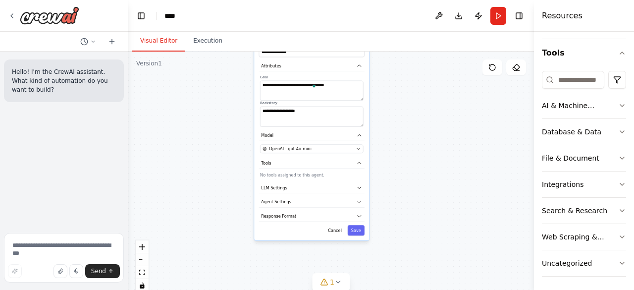
drag, startPoint x: 252, startPoint y: 100, endPoint x: 320, endPoint y: -30, distance: 146.7
click at [320, 0] on html "**********" at bounding box center [317, 145] width 634 height 290
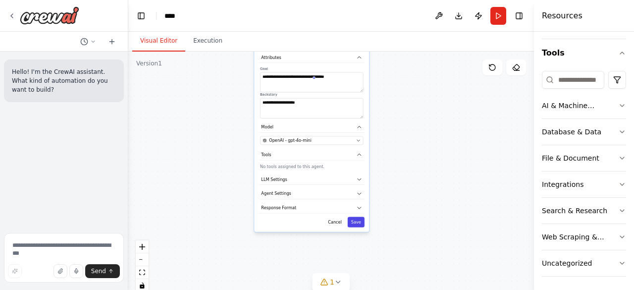
click at [355, 221] on button "Save" at bounding box center [356, 222] width 17 height 10
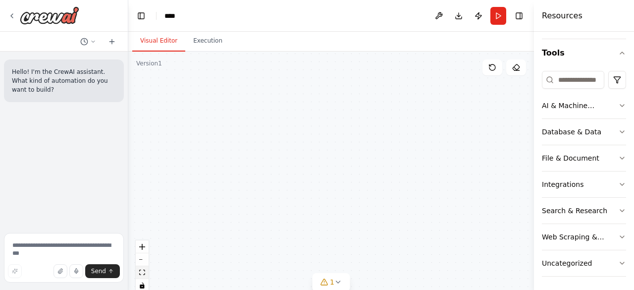
click at [144, 274] on icon "fit view" at bounding box center [142, 272] width 6 height 5
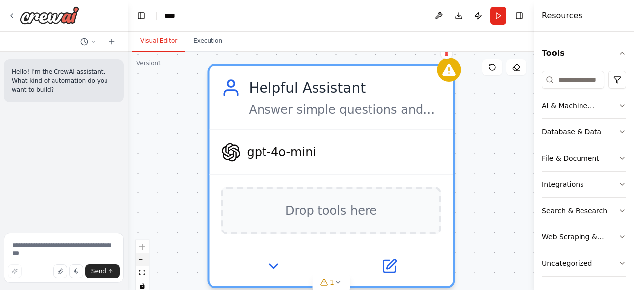
click at [141, 258] on button "zoom out" at bounding box center [142, 259] width 13 height 13
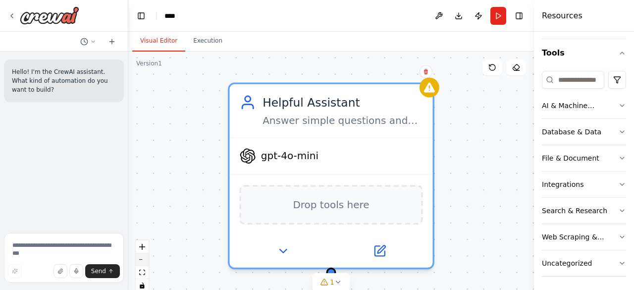
click at [141, 258] on button "zoom out" at bounding box center [142, 259] width 13 height 13
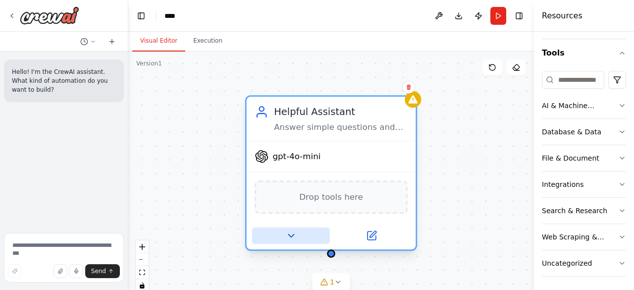
click at [288, 234] on icon at bounding box center [290, 235] width 5 height 3
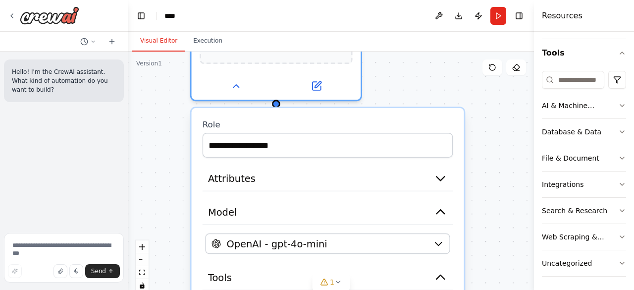
drag, startPoint x: 362, startPoint y: 124, endPoint x: 290, endPoint y: -43, distance: 182.2
click at [290, 0] on html "**********" at bounding box center [317, 145] width 634 height 290
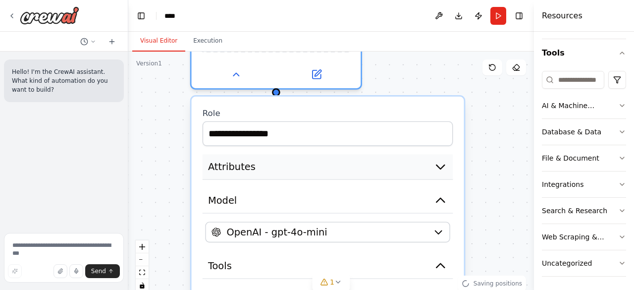
click at [441, 166] on icon "button" at bounding box center [441, 167] width 8 height 4
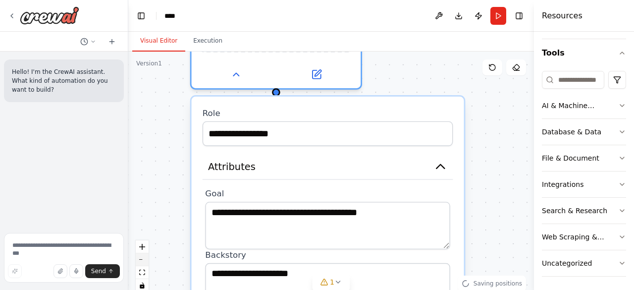
click at [143, 260] on icon "zoom out" at bounding box center [142, 259] width 6 height 1
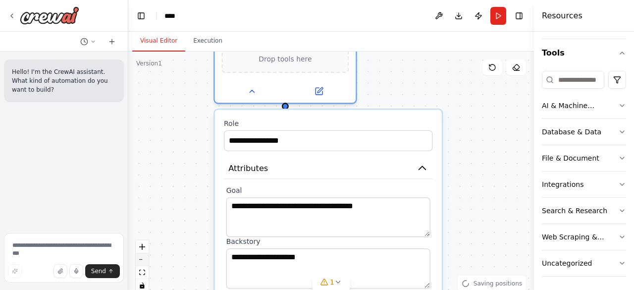
click at [143, 260] on icon "zoom out" at bounding box center [142, 259] width 6 height 1
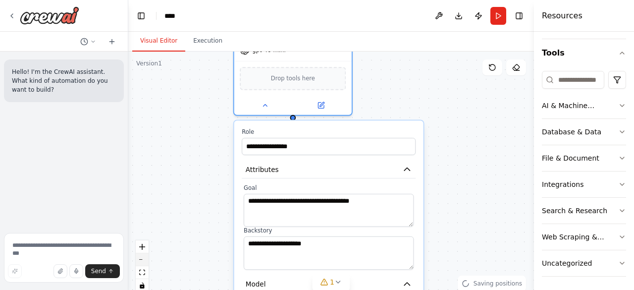
click at [143, 260] on icon "zoom out" at bounding box center [142, 259] width 6 height 1
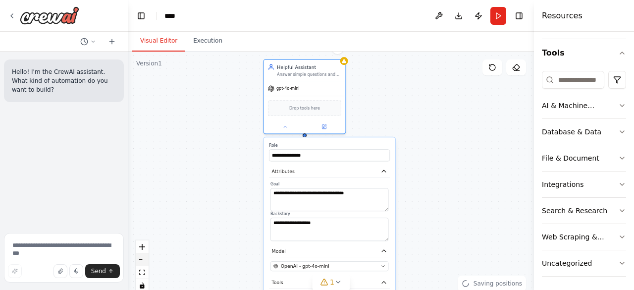
click at [143, 260] on icon "zoom out" at bounding box center [142, 259] width 6 height 1
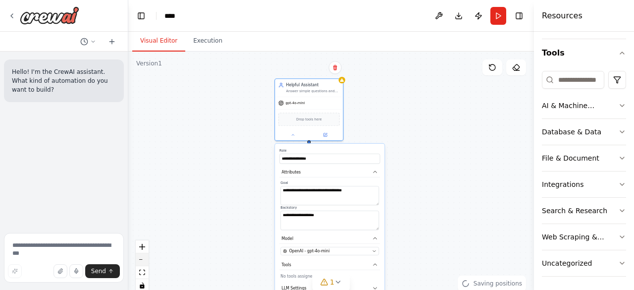
click at [143, 260] on icon "zoom out" at bounding box center [142, 259] width 6 height 1
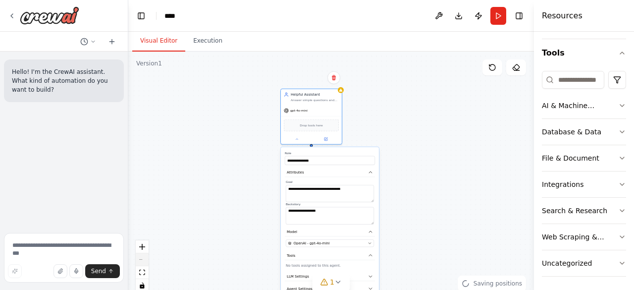
click at [143, 260] on div "React Flow controls" at bounding box center [142, 266] width 13 height 52
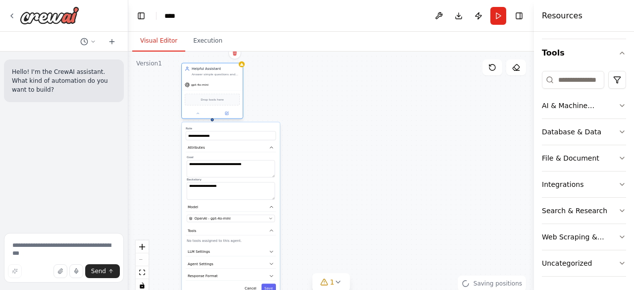
drag, startPoint x: 308, startPoint y: 105, endPoint x: 203, endPoint y: 76, distance: 108.8
click at [203, 76] on div "Helpful Assistant Answer simple questions and summarize text gpt-4o-mini Drop t…" at bounding box center [212, 91] width 62 height 56
click at [220, 183] on textarea "**********" at bounding box center [231, 190] width 88 height 17
drag, startPoint x: 242, startPoint y: 191, endPoint x: 186, endPoint y: 189, distance: 55.5
click at [186, 189] on div "**********" at bounding box center [231, 177] width 90 height 44
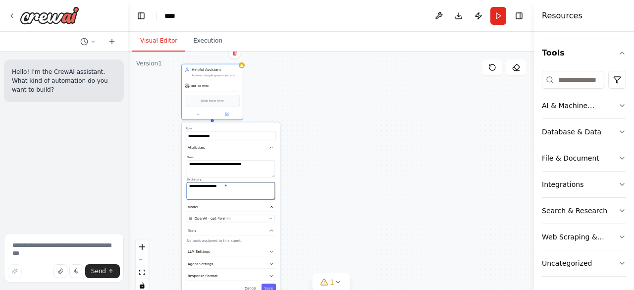
paste textarea "**********"
type textarea "**********"
click at [268, 283] on button "Save" at bounding box center [269, 287] width 14 height 9
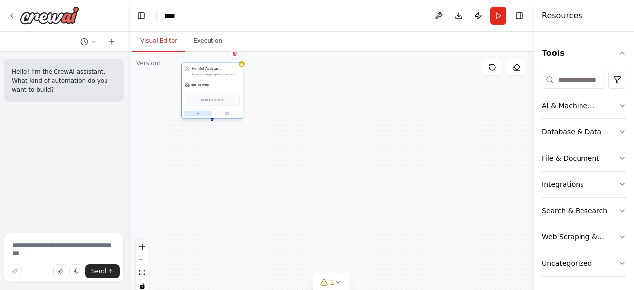
click at [198, 114] on icon at bounding box center [198, 113] width 4 height 4
click at [226, 146] on button "Attributes" at bounding box center [231, 147] width 90 height 9
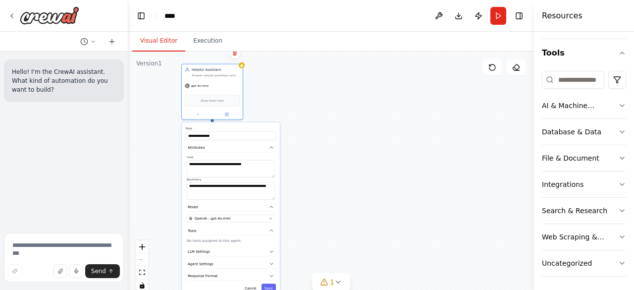
click at [305, 197] on div "**********" at bounding box center [331, 176] width 406 height 248
click at [325, 78] on div "**********" at bounding box center [331, 176] width 406 height 248
click at [148, 276] on button "fit view" at bounding box center [142, 272] width 13 height 13
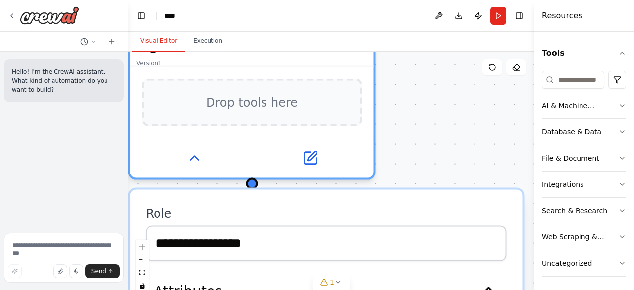
drag, startPoint x: 358, startPoint y: 110, endPoint x: 274, endPoint y: -25, distance: 159.3
click at [274, 0] on html "**********" at bounding box center [317, 145] width 634 height 290
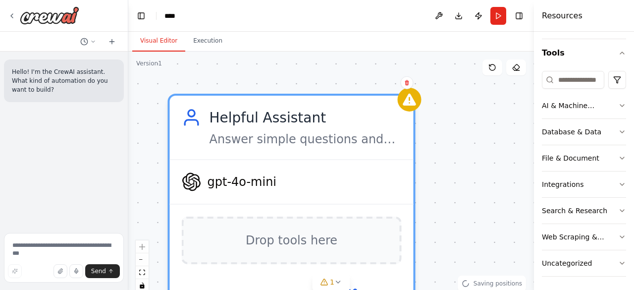
drag, startPoint x: 360, startPoint y: 127, endPoint x: 411, endPoint y: 309, distance: 188.5
click at [411, 289] on html "**********" at bounding box center [317, 145] width 634 height 290
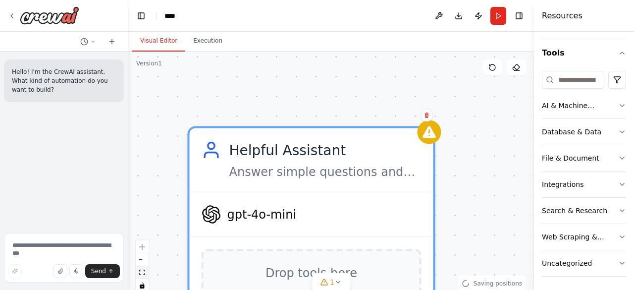
click at [145, 270] on button "fit view" at bounding box center [142, 272] width 13 height 13
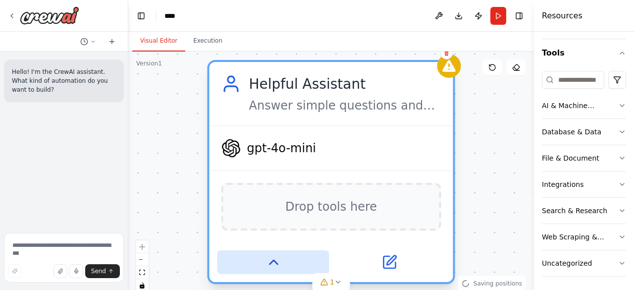
click at [275, 266] on icon at bounding box center [274, 262] width 16 height 16
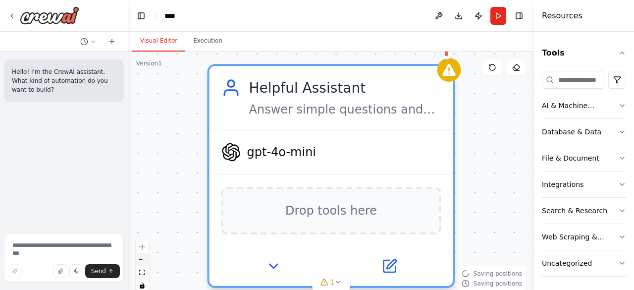
click at [142, 261] on button "zoom out" at bounding box center [142, 259] width 13 height 13
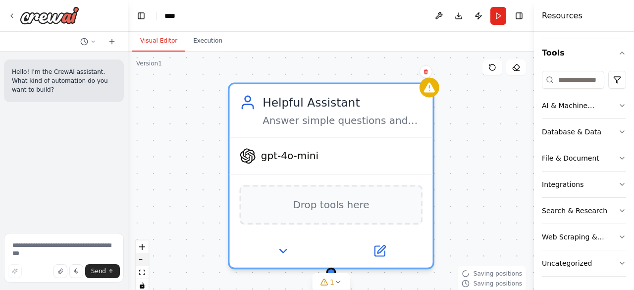
click at [142, 261] on button "zoom out" at bounding box center [142, 259] width 13 height 13
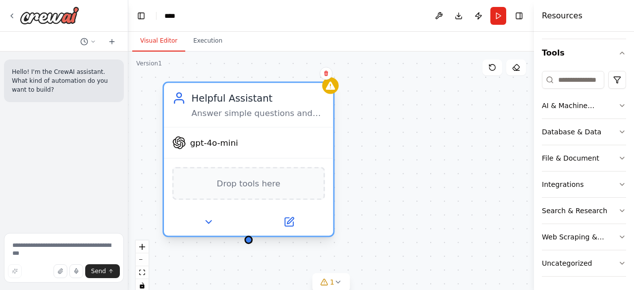
drag, startPoint x: 372, startPoint y: 108, endPoint x: 280, endPoint y: 86, distance: 93.6
click at [280, 86] on div "Helpful Assistant Answer simple questions and summarize text" at bounding box center [248, 105] width 169 height 44
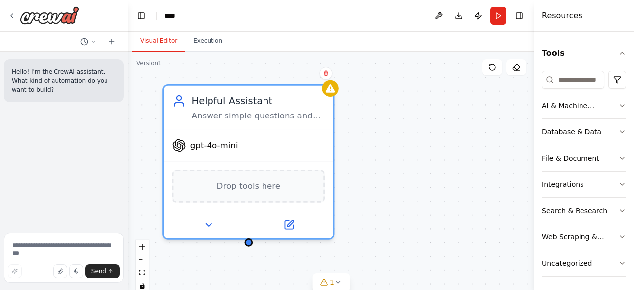
click at [403, 110] on div "Helpful Assistant Answer simple questions and summarize text gpt-4o-mini Drop t…" at bounding box center [331, 176] width 406 height 248
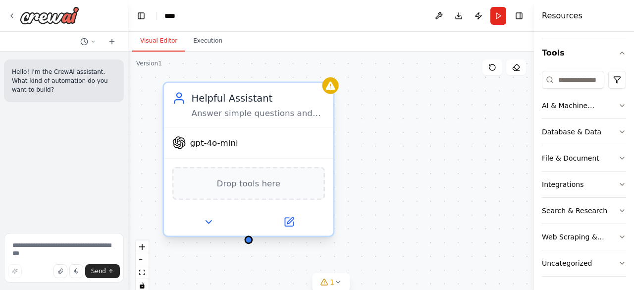
click at [177, 104] on icon at bounding box center [179, 98] width 14 height 14
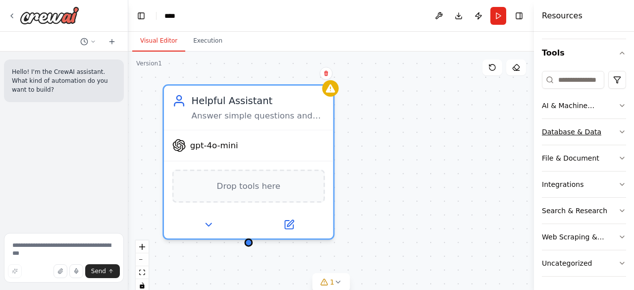
scroll to position [0, 0]
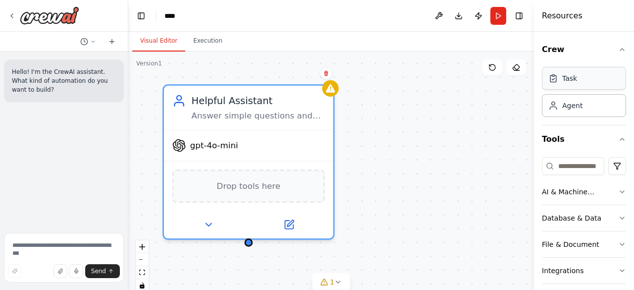
click at [576, 87] on div "Task" at bounding box center [584, 78] width 84 height 23
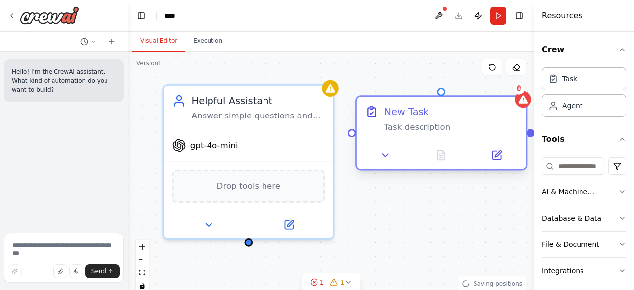
drag, startPoint x: 488, startPoint y: 129, endPoint x: 402, endPoint y: 108, distance: 88.9
click at [402, 108] on div "New Task" at bounding box center [406, 112] width 45 height 14
click at [389, 156] on icon at bounding box center [386, 155] width 11 height 11
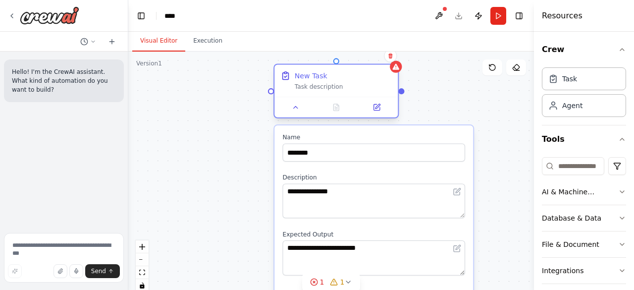
drag, startPoint x: 421, startPoint y: 139, endPoint x: 318, endPoint y: 76, distance: 120.7
click at [318, 76] on div "New Task" at bounding box center [311, 76] width 33 height 10
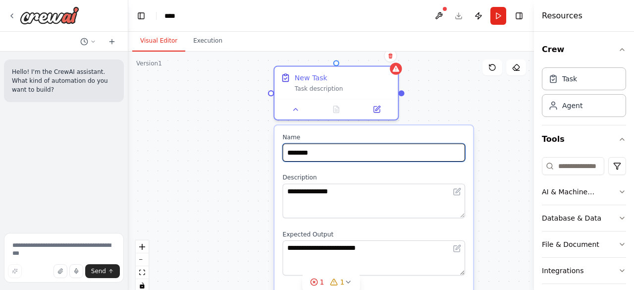
click at [326, 152] on input "********" at bounding box center [373, 152] width 183 height 18
drag, startPoint x: 326, startPoint y: 152, endPoint x: 278, endPoint y: 153, distance: 47.6
paste input "********"
type input "**********"
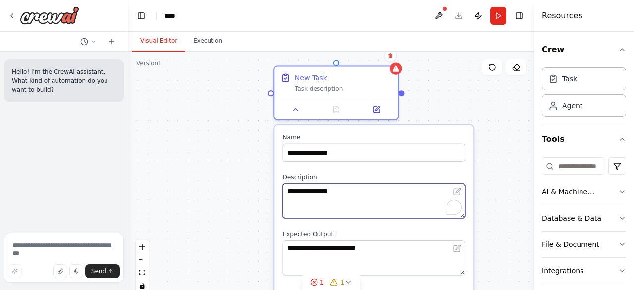
click at [339, 202] on textarea "**********" at bounding box center [373, 200] width 183 height 35
drag, startPoint x: 357, startPoint y: 192, endPoint x: 273, endPoint y: 191, distance: 84.2
click at [273, 191] on div "**********" at bounding box center [331, 176] width 406 height 248
paste textarea "**********"
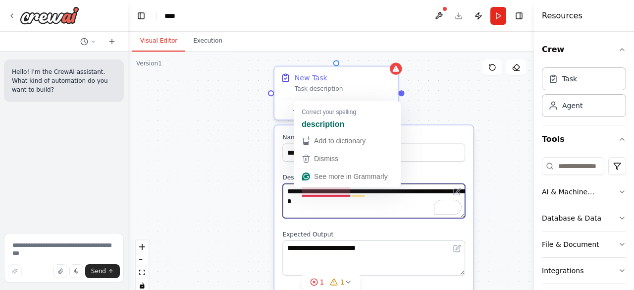
drag, startPoint x: 335, startPoint y: 192, endPoint x: 287, endPoint y: 192, distance: 48.1
click at [287, 192] on textarea "**********" at bounding box center [373, 200] width 183 height 35
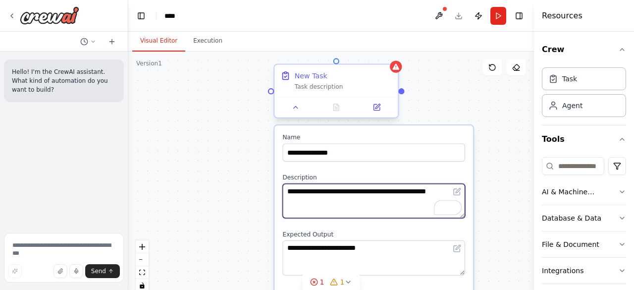
type textarea "**********"
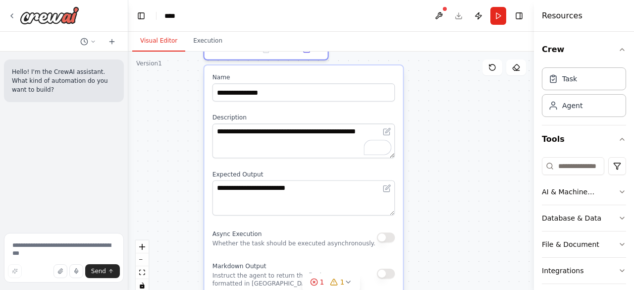
drag, startPoint x: 378, startPoint y: 84, endPoint x: 301, endPoint y: 23, distance: 98.3
click at [301, 23] on main "**********" at bounding box center [331, 145] width 406 height 290
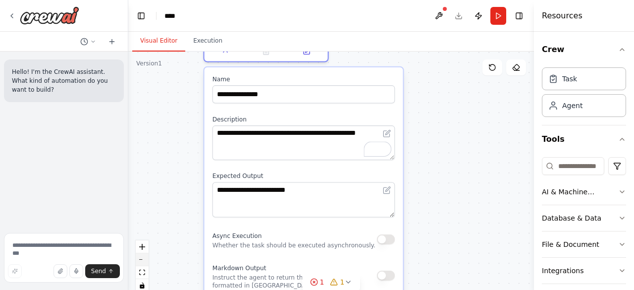
click at [145, 259] on icon "zoom out" at bounding box center [142, 259] width 6 height 1
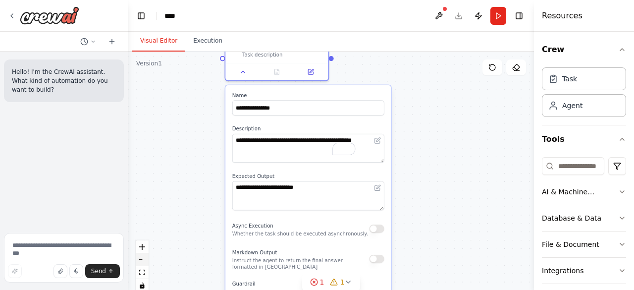
click at [145, 259] on icon "zoom out" at bounding box center [142, 259] width 6 height 1
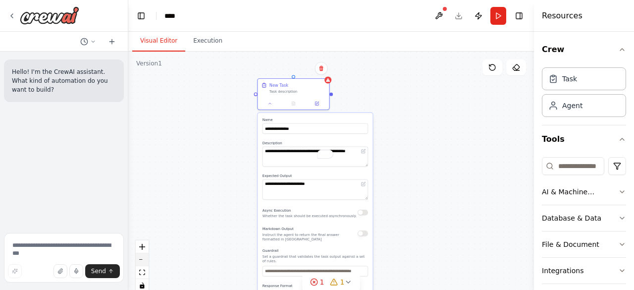
click at [145, 259] on icon "zoom out" at bounding box center [142, 259] width 6 height 1
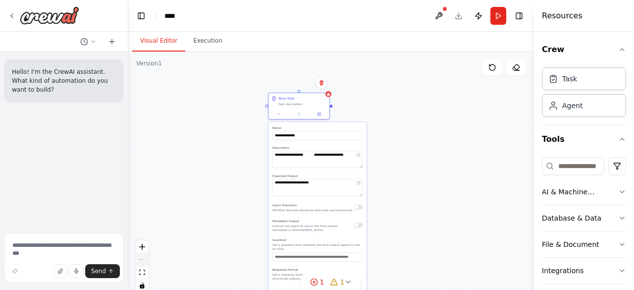
click at [145, 259] on div "React Flow controls" at bounding box center [142, 266] width 13 height 52
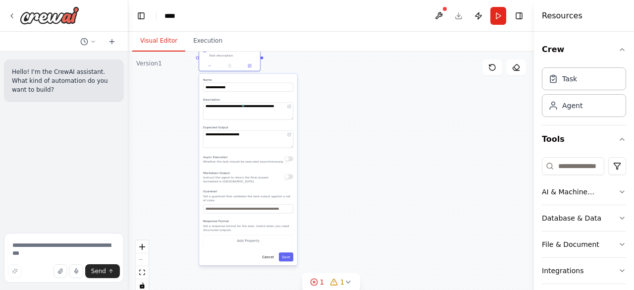
drag, startPoint x: 314, startPoint y: 100, endPoint x: 240, endPoint y: 23, distance: 106.5
click at [240, 23] on main "**********" at bounding box center [331, 145] width 406 height 290
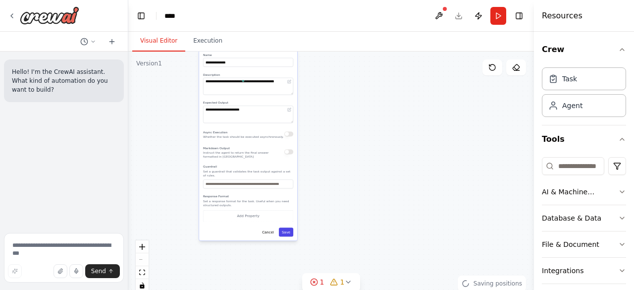
click at [286, 228] on button "Save" at bounding box center [286, 231] width 14 height 9
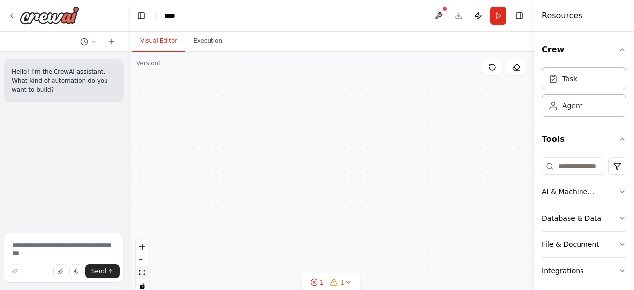
click at [142, 277] on button "fit view" at bounding box center [142, 272] width 13 height 13
click at [142, 273] on icon "fit view" at bounding box center [142, 272] width 6 height 5
click at [143, 262] on div "React Flow controls" at bounding box center [142, 266] width 13 height 52
drag, startPoint x: 143, startPoint y: 262, endPoint x: 142, endPoint y: 248, distance: 13.4
click at [142, 248] on div "React Flow controls" at bounding box center [142, 266] width 13 height 52
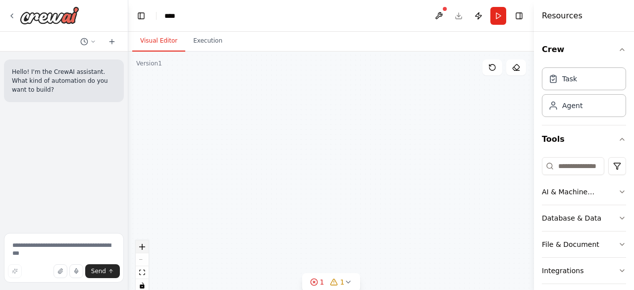
click at [142, 248] on icon "zoom in" at bounding box center [142, 247] width 6 height 6
click at [144, 261] on button "zoom out" at bounding box center [142, 259] width 13 height 13
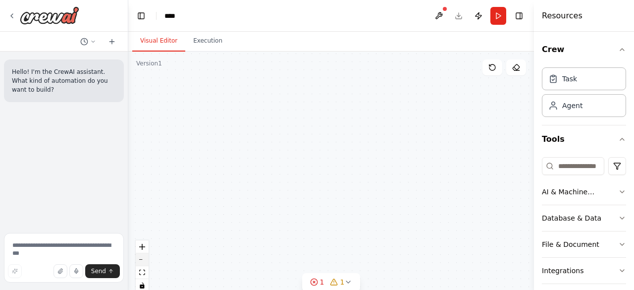
click at [144, 261] on button "zoom out" at bounding box center [142, 259] width 13 height 13
click at [144, 261] on div "React Flow controls" at bounding box center [142, 266] width 13 height 52
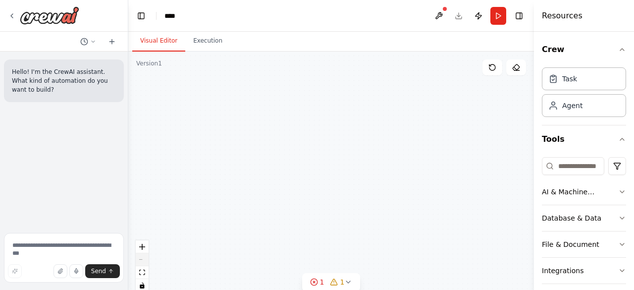
click at [144, 261] on div "React Flow controls" at bounding box center [142, 266] width 13 height 52
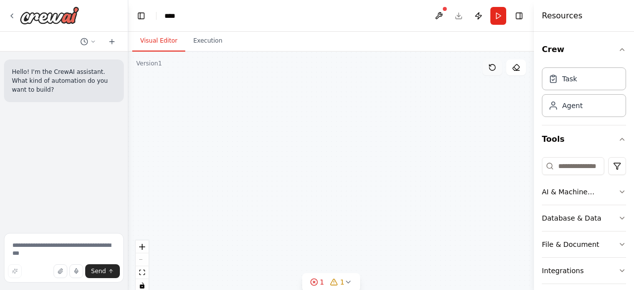
click at [493, 69] on icon at bounding box center [493, 67] width 8 height 8
click at [145, 261] on button "zoom out" at bounding box center [142, 259] width 13 height 13
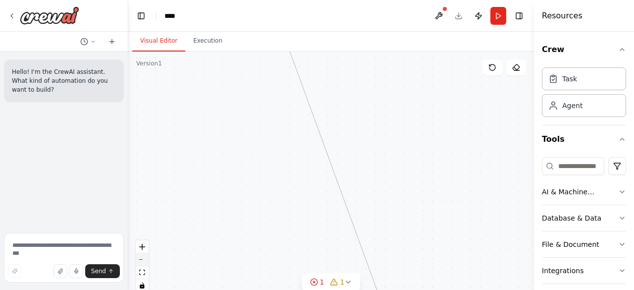
click at [145, 261] on button "zoom out" at bounding box center [142, 259] width 13 height 13
click at [145, 261] on div "React Flow controls" at bounding box center [142, 266] width 13 height 52
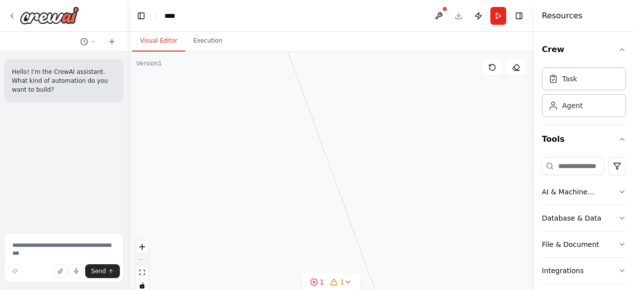
click at [145, 261] on div "React Flow controls" at bounding box center [142, 266] width 13 height 52
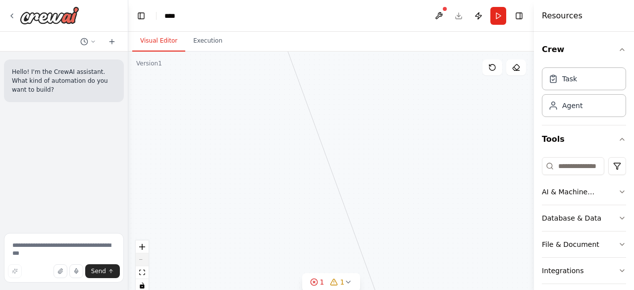
click at [145, 261] on div "React Flow controls" at bounding box center [142, 266] width 13 height 52
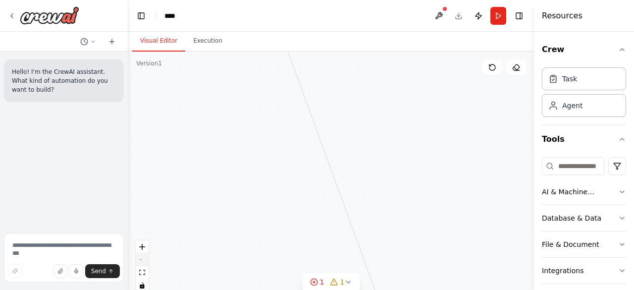
click at [145, 261] on div "React Flow controls" at bounding box center [142, 266] width 13 height 52
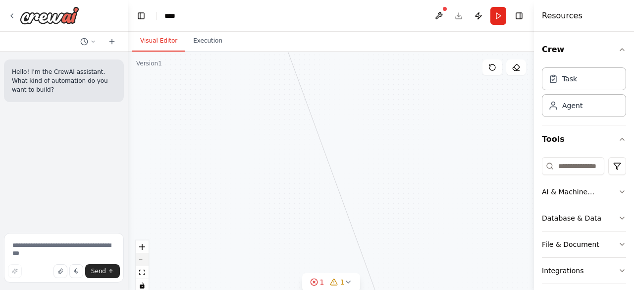
click at [145, 261] on div "React Flow controls" at bounding box center [142, 266] width 13 height 52
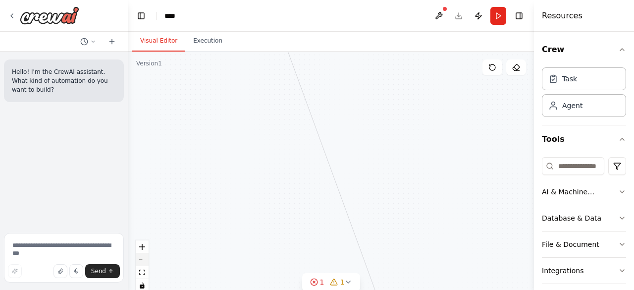
click at [145, 261] on div "React Flow controls" at bounding box center [142, 266] width 13 height 52
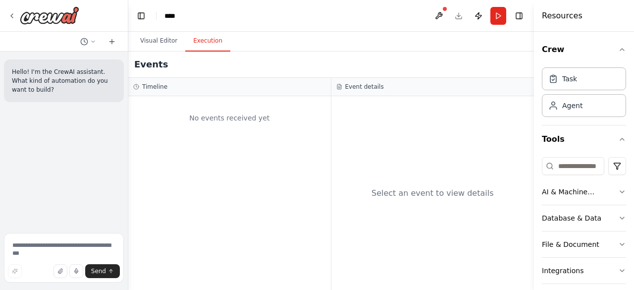
click at [206, 46] on button "Execution" at bounding box center [207, 41] width 45 height 21
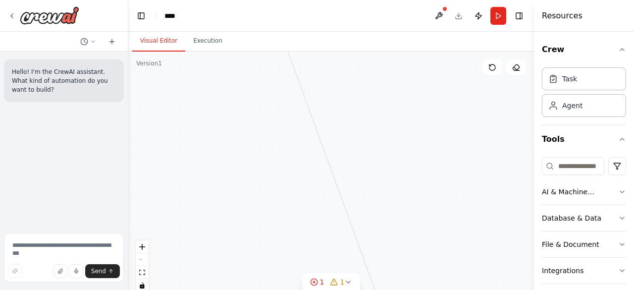
click at [141, 44] on button "Visual Editor" at bounding box center [158, 41] width 53 height 21
click at [205, 112] on div "Triggers No triggers configured Event Schedule Manage Helpful Assistant Answer …" at bounding box center [331, 176] width 406 height 248
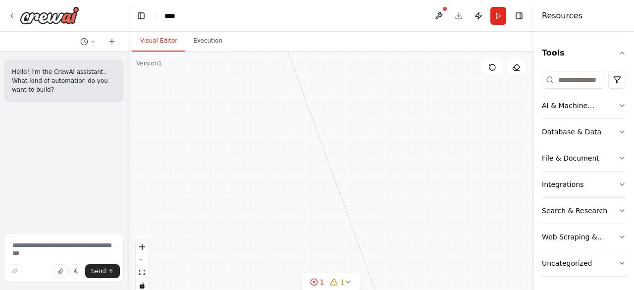
click at [534, 96] on div at bounding box center [536, 145] width 4 height 290
click at [533, 100] on div at bounding box center [535, 145] width 4 height 290
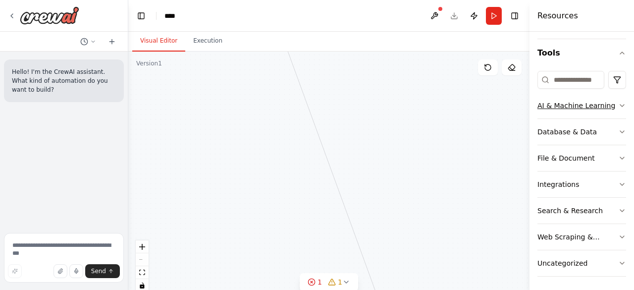
drag, startPoint x: 532, startPoint y: 100, endPoint x: 579, endPoint y: 109, distance: 47.8
click at [579, 109] on div "Resources Crew Task Agent Tools AI & Machine Learning Database & Data File & Do…" at bounding box center [582, 145] width 105 height 290
drag, startPoint x: 128, startPoint y: 145, endPoint x: 0, endPoint y: 160, distance: 128.8
click at [0, 160] on div "Hello! I'm the CrewAI assistant. What kind of automation do you want to build? …" at bounding box center [66, 145] width 133 height 290
click at [147, 274] on icon "fit view" at bounding box center [147, 272] width 6 height 5
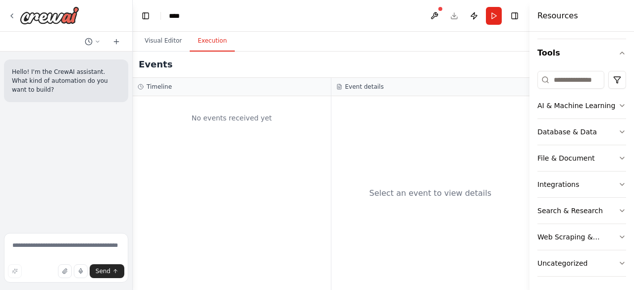
click at [205, 37] on button "Execution" at bounding box center [212, 41] width 45 height 21
click at [130, 41] on div at bounding box center [131, 145] width 4 height 290
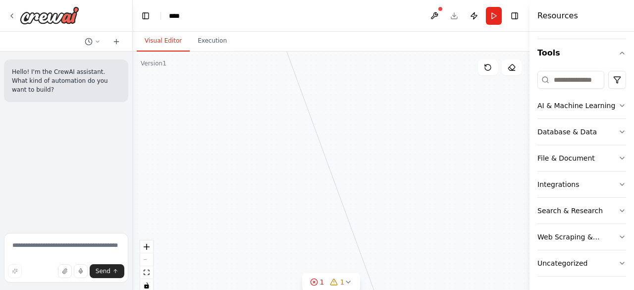
click at [160, 45] on button "Visual Editor" at bounding box center [163, 41] width 53 height 21
click at [146, 274] on icon "fit view" at bounding box center [147, 272] width 6 height 5
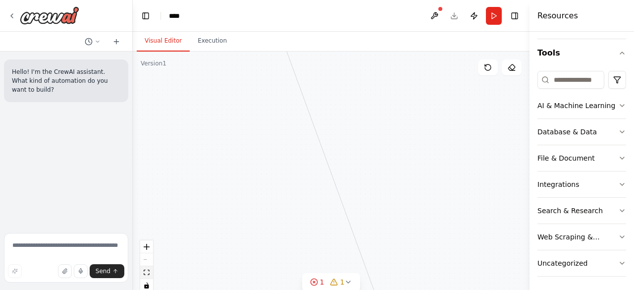
click at [146, 274] on icon "fit view" at bounding box center [147, 272] width 6 height 5
click at [146, 248] on icon "zoom in" at bounding box center [147, 247] width 6 height 6
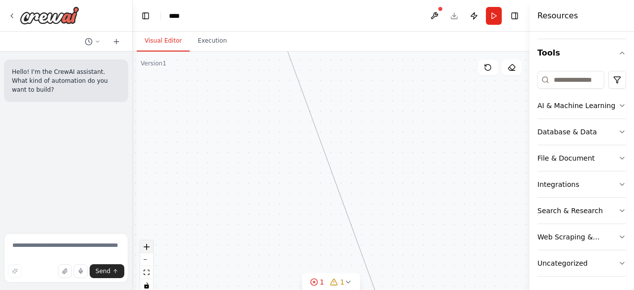
click at [146, 248] on icon "zoom in" at bounding box center [147, 247] width 6 height 6
click at [146, 248] on div "React Flow controls" at bounding box center [146, 266] width 13 height 52
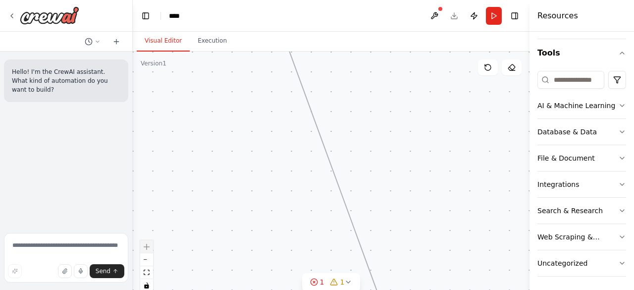
click at [146, 248] on div "React Flow controls" at bounding box center [146, 266] width 13 height 52
drag, startPoint x: 146, startPoint y: 248, endPoint x: 148, endPoint y: 264, distance: 16.0
click at [148, 264] on div "React Flow controls" at bounding box center [146, 266] width 13 height 52
click at [148, 264] on button "zoom out" at bounding box center [146, 259] width 13 height 13
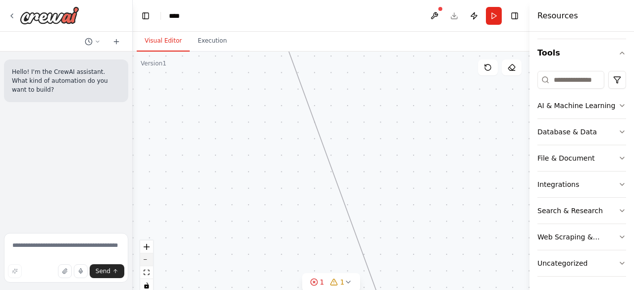
click at [148, 264] on button "zoom out" at bounding box center [146, 259] width 13 height 13
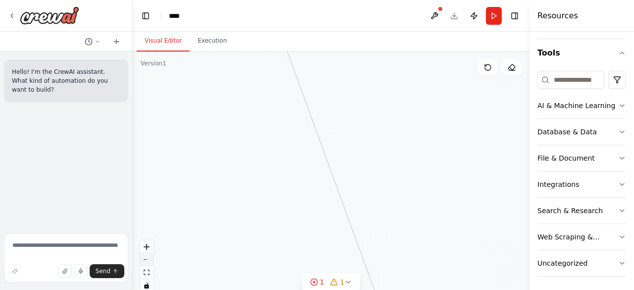
click at [148, 264] on button "zoom out" at bounding box center [146, 259] width 13 height 13
click at [148, 264] on div "React Flow controls" at bounding box center [146, 266] width 13 height 52
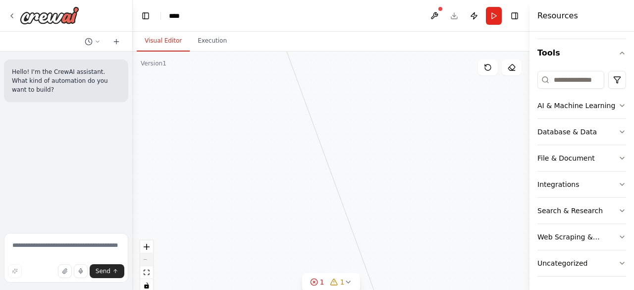
click at [148, 264] on div "React Flow controls" at bounding box center [146, 266] width 13 height 52
click at [349, 277] on button "1 1" at bounding box center [331, 282] width 58 height 18
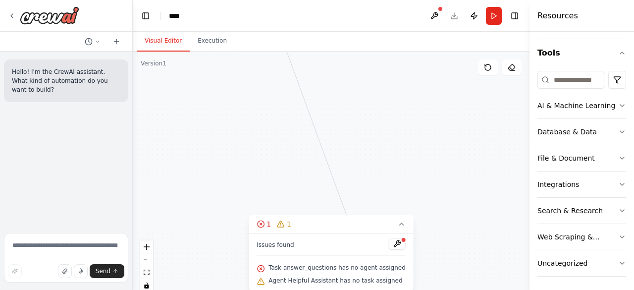
click at [306, 282] on span "Agent Helpful Assistant has no task assigned" at bounding box center [336, 280] width 134 height 8
drag, startPoint x: 306, startPoint y: 282, endPoint x: 404, endPoint y: 283, distance: 97.6
click at [404, 283] on div "Issues found Task answer_questions has no agent assigned Agent Helpful Assistan…" at bounding box center [331, 262] width 165 height 58
click at [262, 268] on icon at bounding box center [261, 269] width 2 height 2
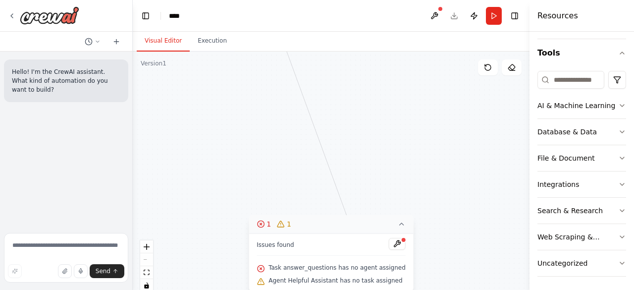
click at [400, 225] on icon at bounding box center [402, 224] width 4 height 2
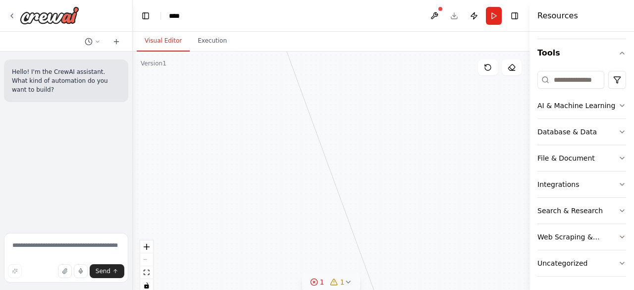
click at [342, 287] on span "1" at bounding box center [342, 282] width 4 height 10
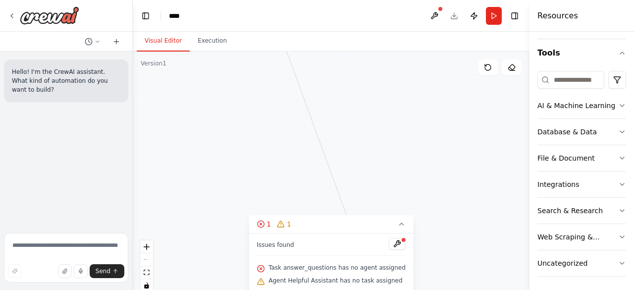
click at [491, 184] on div "Triggers No triggers configured Event Schedule Manage Helpful Assistant Answer …" at bounding box center [331, 176] width 397 height 248
click at [389, 240] on button at bounding box center [397, 244] width 17 height 12
click at [412, 147] on div "Triggers No triggers configured Event Schedule Manage Helpful Assistant Answer …" at bounding box center [331, 176] width 397 height 248
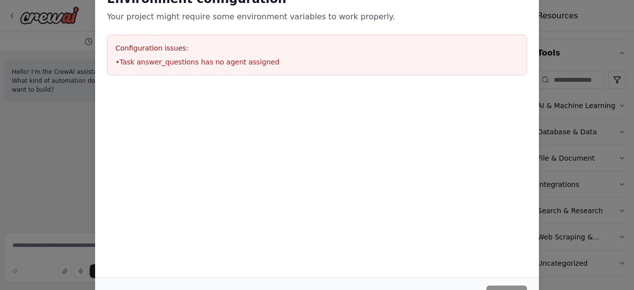
click at [46, 165] on div "Environment configuration Your project might require some environment variables…" at bounding box center [317, 145] width 634 height 290
click at [597, 14] on div "Environment configuration Your project might require some environment variables…" at bounding box center [317, 145] width 634 height 290
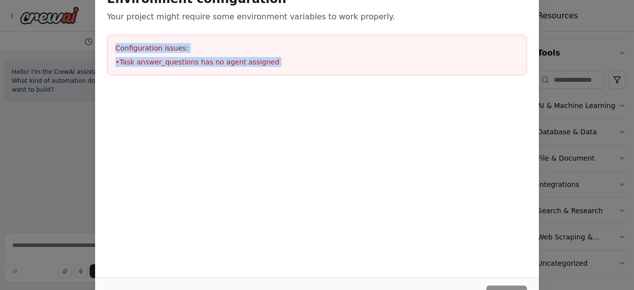
drag, startPoint x: 634, startPoint y: 129, endPoint x: 632, endPoint y: 15, distance: 113.5
click at [632, 15] on div "Environment configuration Your project might require some environment variables…" at bounding box center [317, 145] width 634 height 290
click at [200, 131] on div at bounding box center [317, 136] width 444 height 99
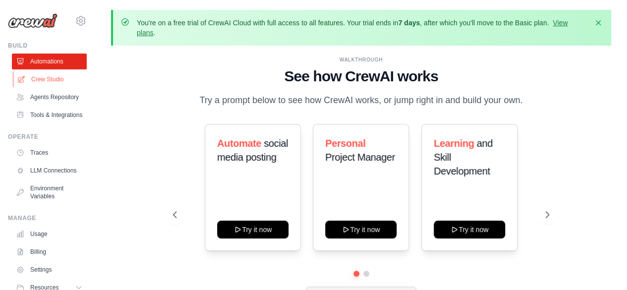
click at [49, 79] on link "Crew Studio" at bounding box center [50, 79] width 75 height 16
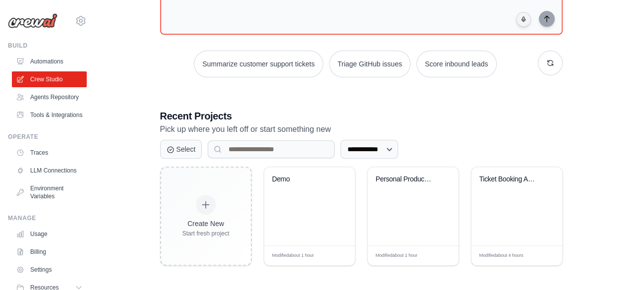
scroll to position [152, 0]
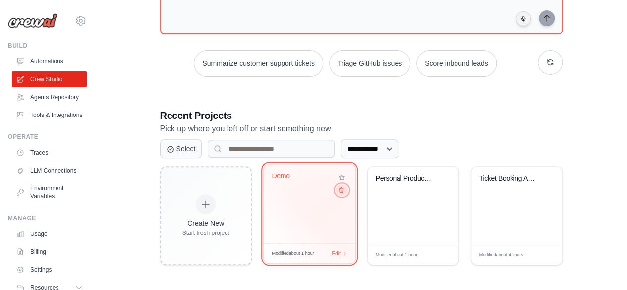
click at [344, 193] on button at bounding box center [341, 189] width 12 height 11
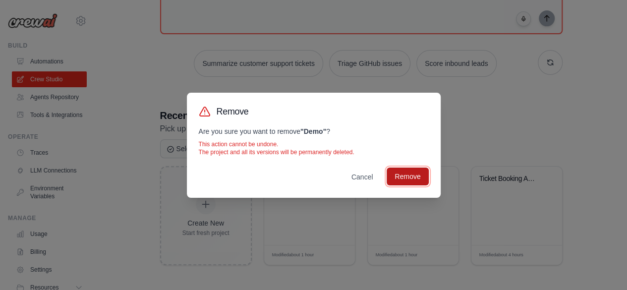
click at [425, 169] on button "Remove" at bounding box center [407, 176] width 42 height 18
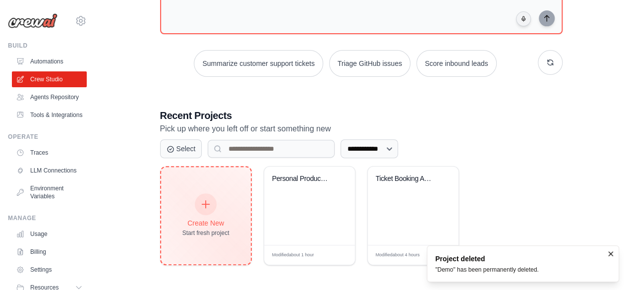
click at [207, 210] on div at bounding box center [206, 204] width 22 height 22
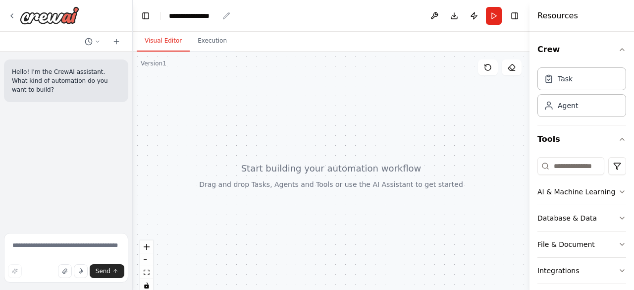
click at [220, 15] on div "**********" at bounding box center [199, 16] width 61 height 10
click at [219, 15] on div "**********" at bounding box center [199, 16] width 61 height 10
click at [225, 13] on icon "breadcrumb" at bounding box center [226, 16] width 8 height 8
click at [216, 15] on div "**********" at bounding box center [194, 16] width 50 height 10
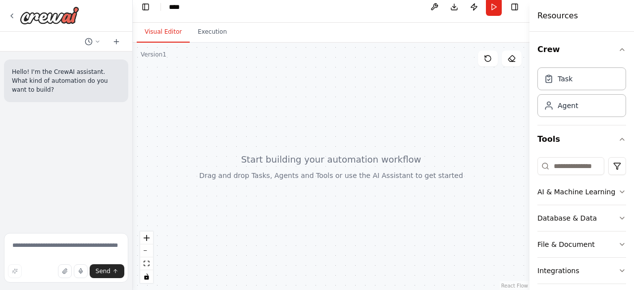
click at [228, 168] on div at bounding box center [331, 167] width 397 height 248
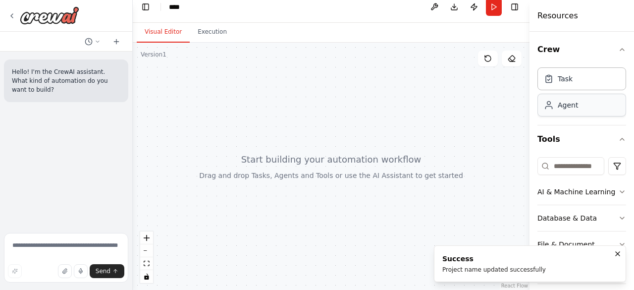
click at [566, 106] on div "Agent" at bounding box center [568, 105] width 20 height 10
click at [369, 145] on div at bounding box center [331, 167] width 397 height 248
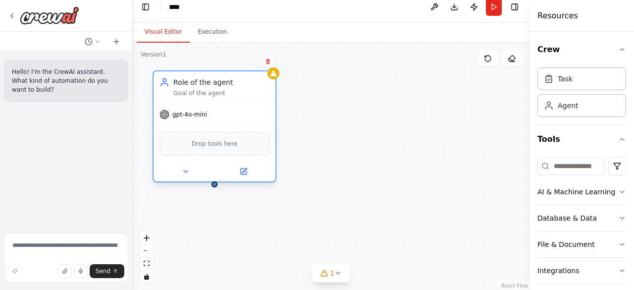
drag, startPoint x: 290, startPoint y: 144, endPoint x: 233, endPoint y: 107, distance: 68.0
click at [233, 107] on div "gpt-4o-mini" at bounding box center [215, 115] width 122 height 22
click at [184, 173] on icon at bounding box center [186, 171] width 8 height 8
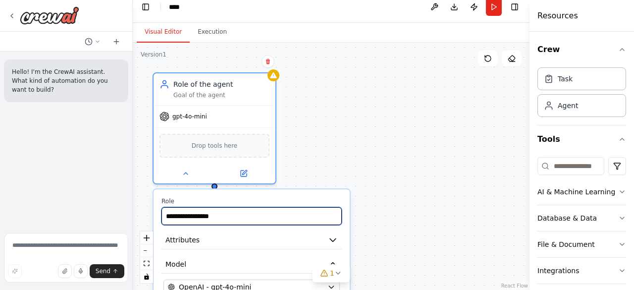
drag, startPoint x: 223, startPoint y: 219, endPoint x: 164, endPoint y: 218, distance: 59.5
click at [164, 218] on input "**********" at bounding box center [252, 216] width 180 height 18
paste input "text"
type input "**********"
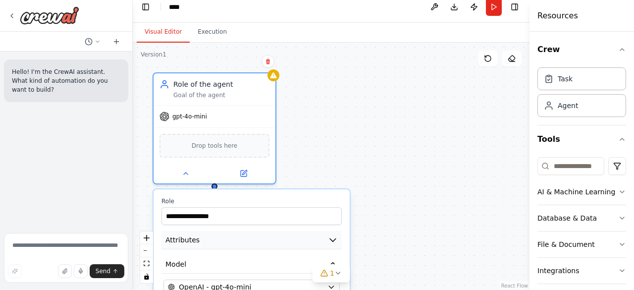
click at [331, 239] on icon "button" at bounding box center [333, 240] width 6 height 3
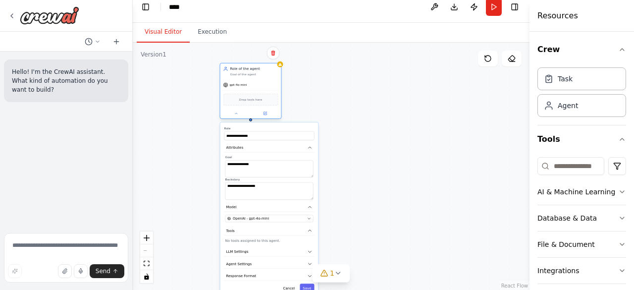
drag, startPoint x: 234, startPoint y: 176, endPoint x: 260, endPoint y: 43, distance: 135.7
click at [260, 63] on div "Role of the agent Goal of the agent" at bounding box center [250, 71] width 61 height 16
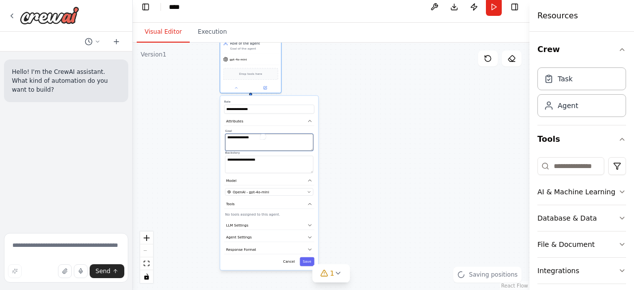
drag, startPoint x: 257, startPoint y: 135, endPoint x: 215, endPoint y: 133, distance: 42.7
click at [215, 133] on div "**********" at bounding box center [331, 167] width 397 height 248
drag, startPoint x: 254, startPoint y: 137, endPoint x: 226, endPoint y: 138, distance: 27.3
click at [226, 138] on textarea "**********" at bounding box center [269, 142] width 88 height 17
paste textarea "**********"
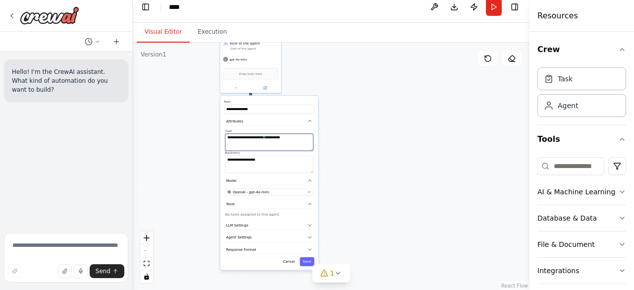
type textarea "**********"
click at [265, 158] on textarea "**********" at bounding box center [269, 164] width 88 height 17
drag, startPoint x: 265, startPoint y: 158, endPoint x: 224, endPoint y: 159, distance: 41.2
click at [263, 160] on textarea "**********" at bounding box center [269, 164] width 88 height 17
drag, startPoint x: 263, startPoint y: 160, endPoint x: 222, endPoint y: 156, distance: 40.8
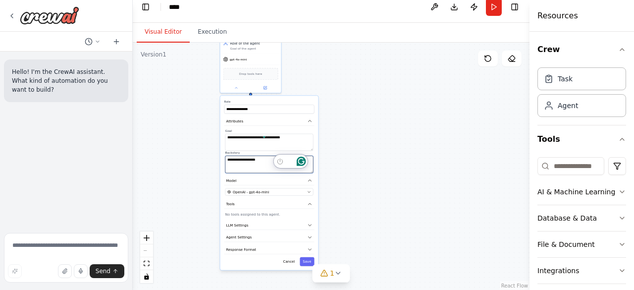
click at [222, 156] on div "**********" at bounding box center [269, 183] width 98 height 174
paste textarea "**********"
type textarea "**********"
click at [311, 259] on button "Save" at bounding box center [307, 261] width 14 height 9
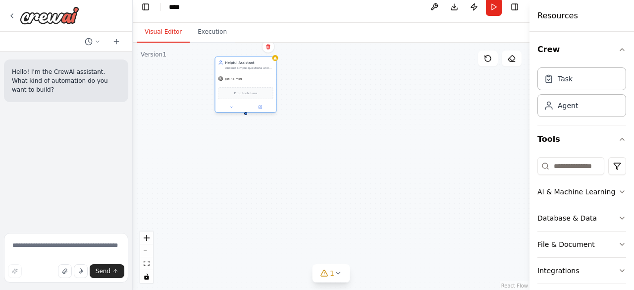
drag, startPoint x: 251, startPoint y: 51, endPoint x: 241, endPoint y: 92, distance: 41.8
click at [241, 92] on div "Helpful Assistant Answer simple questions and summarize text gpt-4o-mini Drop t…" at bounding box center [246, 84] width 62 height 56
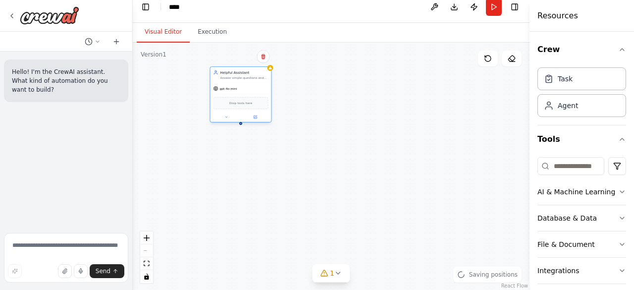
click at [228, 121] on div at bounding box center [241, 117] width 61 height 10
click at [228, 118] on icon at bounding box center [226, 117] width 4 height 4
click at [300, 151] on icon "button" at bounding box center [300, 151] width 3 height 1
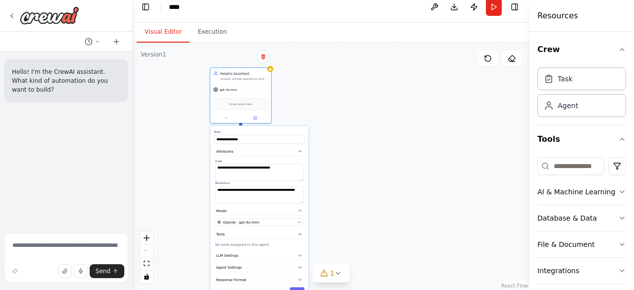
click at [342, 108] on div "**********" at bounding box center [331, 167] width 397 height 248
click at [295, 92] on div "**********" at bounding box center [331, 167] width 397 height 248
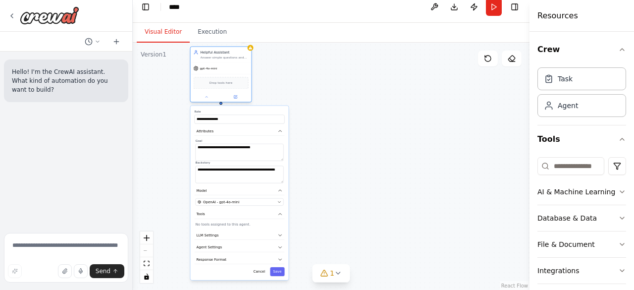
drag, startPoint x: 248, startPoint y: 84, endPoint x: 225, endPoint y: 61, distance: 32.2
click at [225, 61] on div "Helpful Assistant Answer simple questions and summarize text gpt-4o-mini Drop t…" at bounding box center [221, 74] width 62 height 56
click at [261, 272] on button "Cancel" at bounding box center [260, 272] width 18 height 9
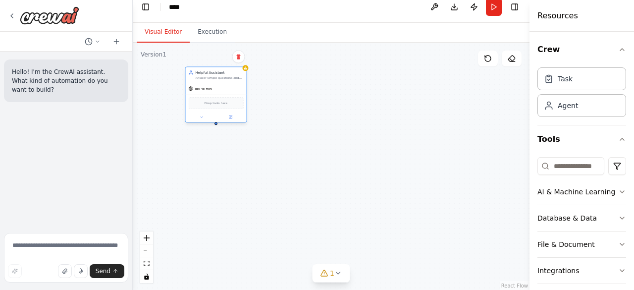
drag, startPoint x: 232, startPoint y: 65, endPoint x: 227, endPoint y: 87, distance: 22.0
click at [227, 87] on div "gpt-4o-mini" at bounding box center [216, 88] width 61 height 11
click at [288, 157] on div "Helpful Assistant Answer simple questions and summarize text gpt-4o-mini Drop t…" at bounding box center [331, 167] width 397 height 248
drag, startPoint x: 387, startPoint y: 118, endPoint x: 290, endPoint y: 93, distance: 100.3
click at [290, 93] on div at bounding box center [300, 98] width 61 height 10
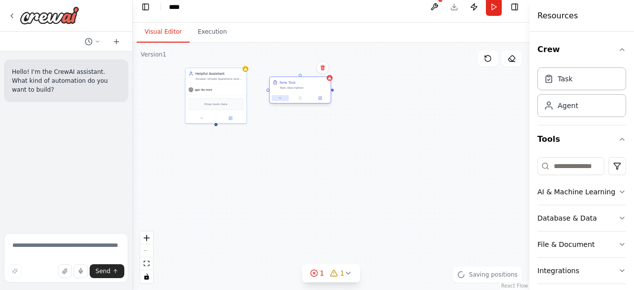
click at [282, 100] on button at bounding box center [280, 98] width 17 height 6
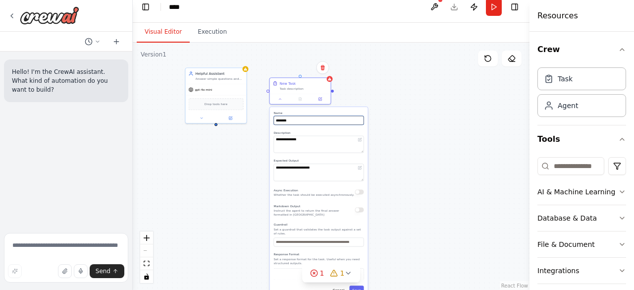
click at [292, 119] on input "********" at bounding box center [319, 120] width 90 height 9
drag, startPoint x: 292, startPoint y: 119, endPoint x: 269, endPoint y: 120, distance: 23.3
click at [269, 120] on div "**********" at bounding box center [331, 167] width 397 height 248
drag, startPoint x: 297, startPoint y: 119, endPoint x: 271, endPoint y: 119, distance: 26.3
click at [271, 119] on div "**********" at bounding box center [319, 202] width 98 height 191
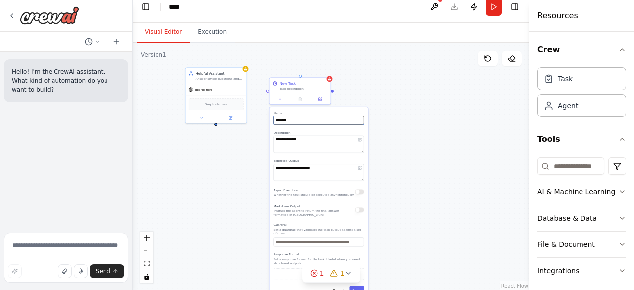
paste input "********"
type input "**********"
drag, startPoint x: 314, startPoint y: 142, endPoint x: 270, endPoint y: 139, distance: 43.7
click at [270, 139] on div "**********" at bounding box center [319, 202] width 98 height 191
paste textarea "**********"
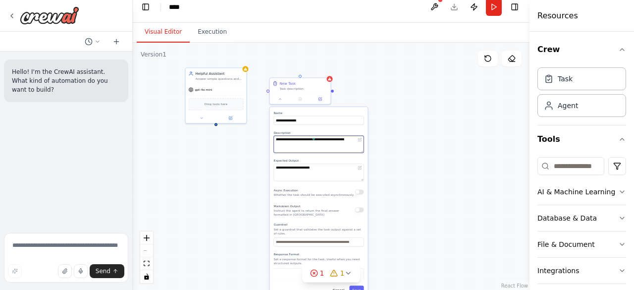
type textarea "**********"
drag, startPoint x: 328, startPoint y: 166, endPoint x: 273, endPoint y: 170, distance: 55.1
click at [273, 170] on div "**********" at bounding box center [319, 202] width 98 height 191
click at [357, 285] on button "Save" at bounding box center [356, 289] width 14 height 9
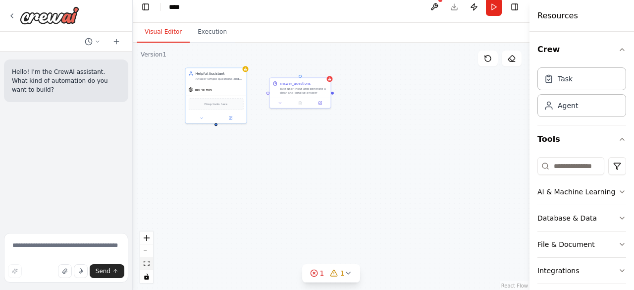
click at [147, 263] on icon "fit view" at bounding box center [147, 263] width 6 height 5
click at [149, 266] on button "fit view" at bounding box center [146, 263] width 13 height 13
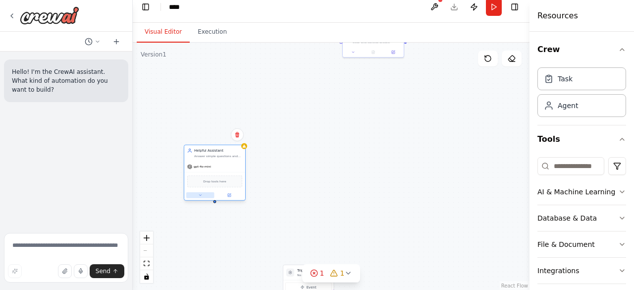
drag, startPoint x: 285, startPoint y: 54, endPoint x: 205, endPoint y: 192, distance: 160.3
click at [205, 192] on div "gpt-4o-mini Drop tools here" at bounding box center [214, 180] width 61 height 39
click at [145, 239] on icon "zoom in" at bounding box center [147, 238] width 6 height 6
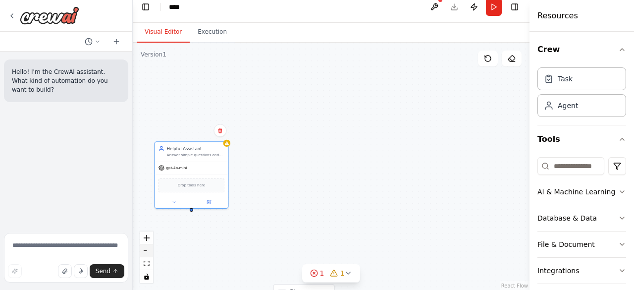
click at [146, 244] on button "zoom out" at bounding box center [146, 250] width 13 height 13
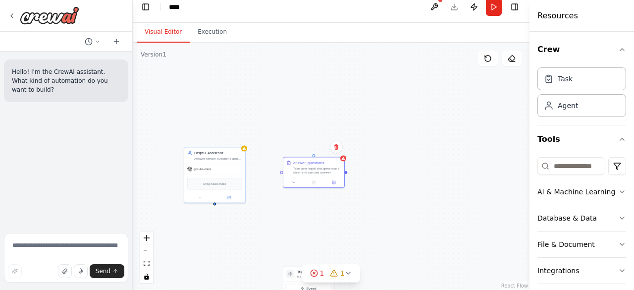
drag, startPoint x: 367, startPoint y: 55, endPoint x: 308, endPoint y: 187, distance: 144.4
click at [308, 187] on div "Triggers No triggers configured Event Schedule Manage Helpful Assistant Answer …" at bounding box center [331, 167] width 397 height 248
click at [149, 241] on button "zoom in" at bounding box center [146, 237] width 13 height 13
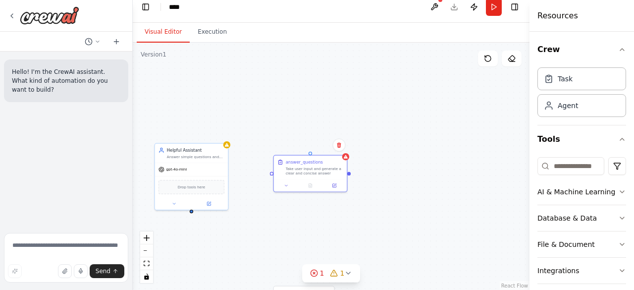
click at [194, 216] on div "Triggers No triggers configured Event Schedule Manage Helpful Assistant Answer …" at bounding box center [331, 167] width 397 height 248
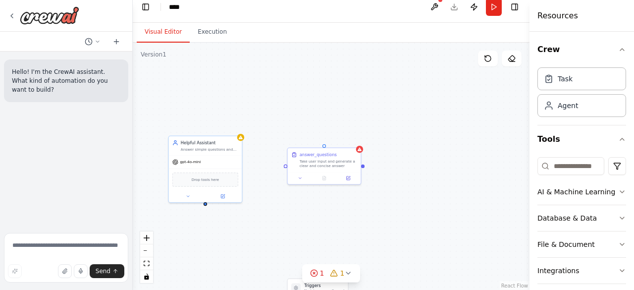
drag, startPoint x: 194, startPoint y: 216, endPoint x: 208, endPoint y: 209, distance: 15.7
click at [208, 209] on div "Triggers No triggers configured Event Schedule Manage Helpful Assistant Answer …" at bounding box center [331, 167] width 397 height 248
click at [205, 206] on div "Triggers No triggers configured Event Schedule Manage Helpful Assistant Answer …" at bounding box center [331, 167] width 397 height 248
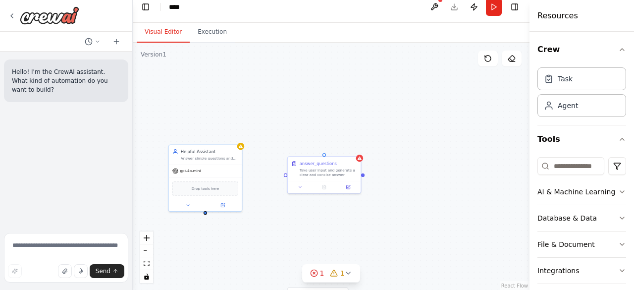
drag, startPoint x: 205, startPoint y: 206, endPoint x: 205, endPoint y: 213, distance: 7.4
click at [205, 213] on div "Triggers No triggers configured Event Schedule Manage Helpful Assistant Answer …" at bounding box center [331, 167] width 397 height 248
click at [289, 177] on div "answer_questions Take user input and generate a clear and concise answer" at bounding box center [324, 166] width 73 height 24
click at [286, 179] on div "Triggers No triggers configured Event Schedule Manage Helpful Assistant Answer …" at bounding box center [331, 167] width 397 height 248
click at [307, 115] on div "Triggers No triggers configured Event Schedule Manage Helpful Assistant Answer …" at bounding box center [331, 167] width 397 height 248
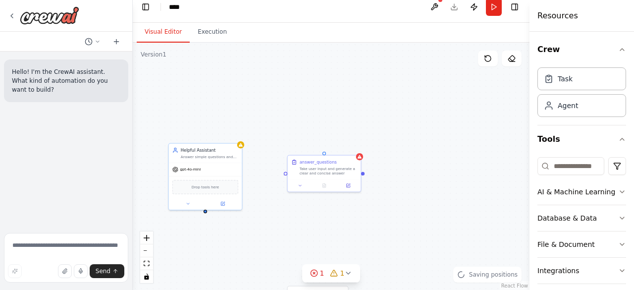
click at [307, 115] on div "Triggers No triggers configured Event Schedule Manage Helpful Assistant Answer …" at bounding box center [331, 167] width 397 height 248
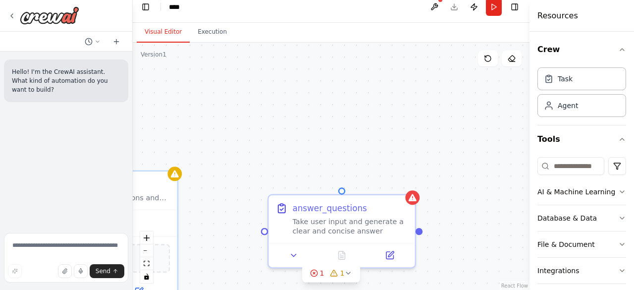
click at [302, 119] on div "Triggers No triggers configured Event Schedule Manage Helpful Assistant Answer …" at bounding box center [331, 167] width 397 height 248
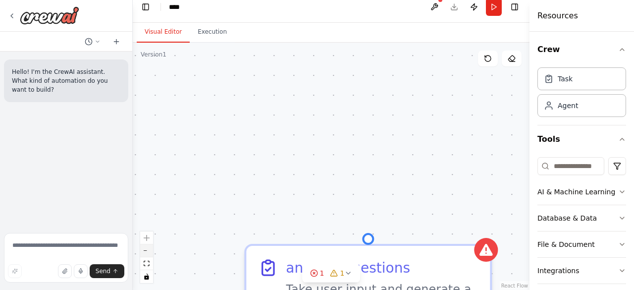
click at [146, 252] on button "zoom out" at bounding box center [146, 250] width 13 height 13
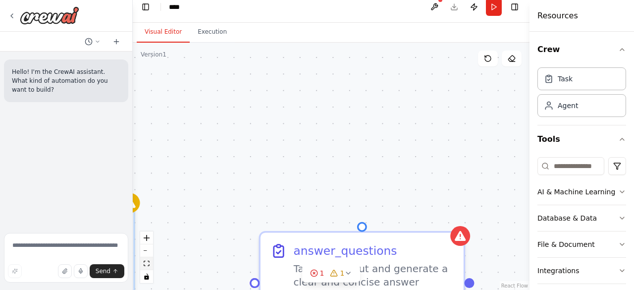
click at [146, 261] on icon "fit view" at bounding box center [147, 263] width 6 height 5
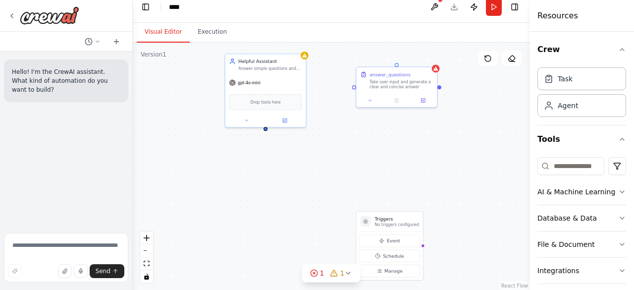
click at [290, 229] on div "Triggers No triggers configured Event Schedule Manage Helpful Assistant Answer …" at bounding box center [331, 167] width 397 height 248
drag, startPoint x: 401, startPoint y: 221, endPoint x: 383, endPoint y: 193, distance: 33.9
click at [383, 193] on div "Triggers No triggers configured" at bounding box center [377, 195] width 44 height 12
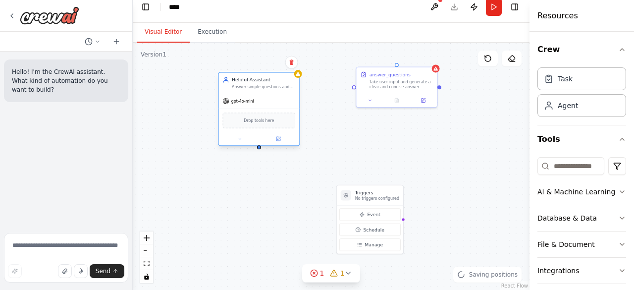
drag, startPoint x: 281, startPoint y: 88, endPoint x: 276, endPoint y: 111, distance: 24.4
click at [276, 111] on div "Drop tools here" at bounding box center [259, 121] width 81 height 24
click at [261, 151] on div "Triggers No triggers configured Event Schedule Manage Helpful Assistant Answer …" at bounding box center [331, 167] width 397 height 248
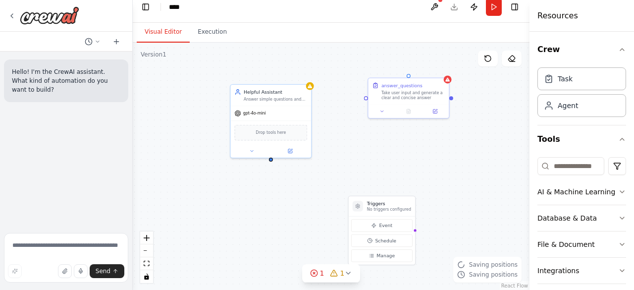
drag, startPoint x: 261, startPoint y: 151, endPoint x: 276, endPoint y: 162, distance: 18.4
click at [276, 162] on div "Triggers No triggers configured Event Schedule Manage Helpful Assistant Answer …" at bounding box center [331, 167] width 397 height 248
click at [369, 100] on div "Triggers No triggers configured Event Schedule Manage Helpful Assistant Answer …" at bounding box center [331, 167] width 397 height 248
drag, startPoint x: 369, startPoint y: 100, endPoint x: 357, endPoint y: 101, distance: 11.5
click at [357, 101] on div "Triggers No triggers configured Event Schedule Manage Helpful Assistant Answer …" at bounding box center [331, 167] width 397 height 248
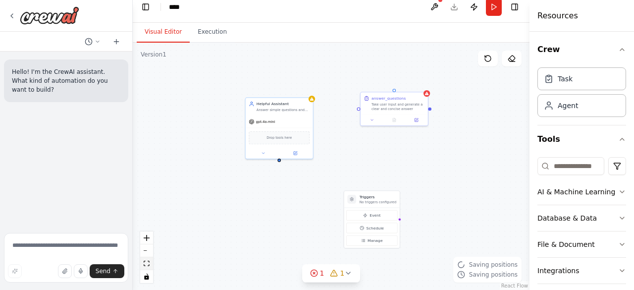
click at [147, 261] on icon "fit view" at bounding box center [147, 263] width 6 height 5
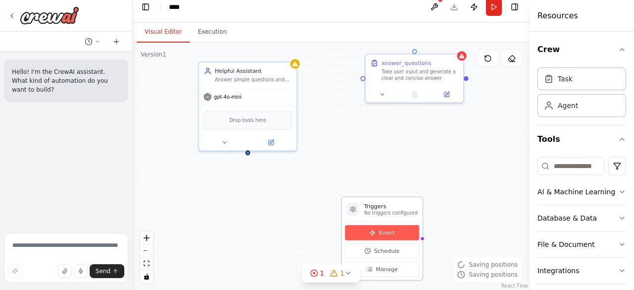
click at [372, 236] on button "Event" at bounding box center [382, 232] width 74 height 15
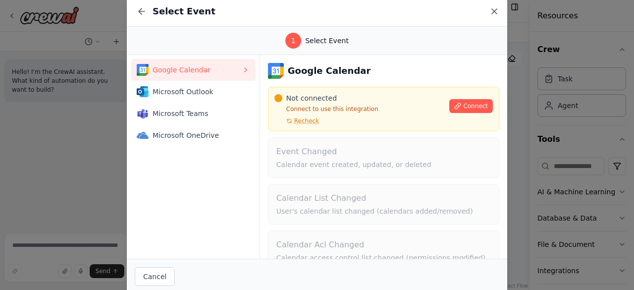
click at [492, 13] on icon at bounding box center [494, 11] width 5 height 5
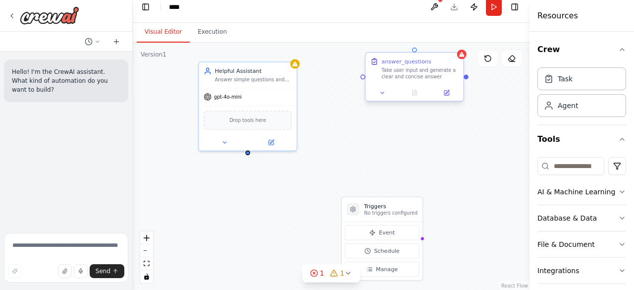
click at [393, 84] on div "answer_questions Take user input and generate a clear and concise answer" at bounding box center [415, 69] width 98 height 32
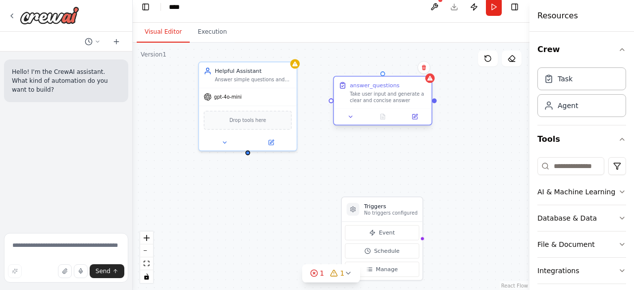
drag, startPoint x: 418, startPoint y: 77, endPoint x: 381, endPoint y: 107, distance: 47.9
click at [381, 104] on div "Take user input and generate a clear and concise answer" at bounding box center [388, 97] width 77 height 13
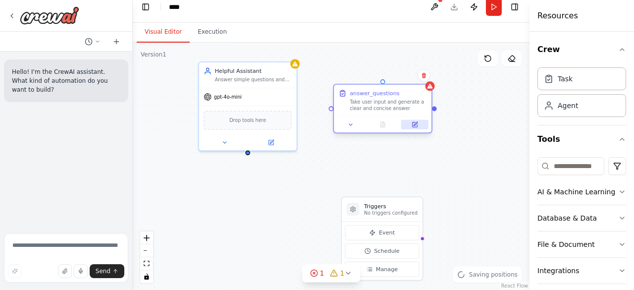
click at [416, 126] on icon at bounding box center [415, 124] width 5 height 5
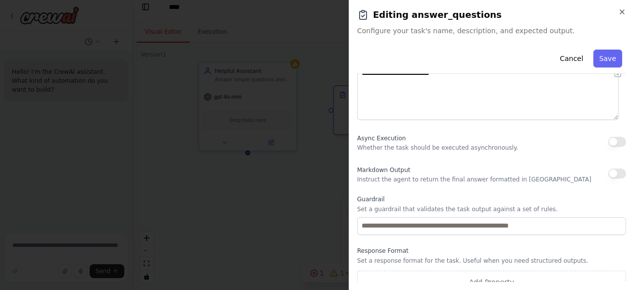
scroll to position [156, 0]
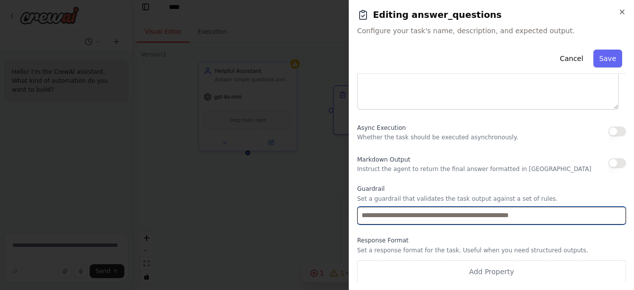
click at [484, 218] on input "text" at bounding box center [491, 216] width 269 height 18
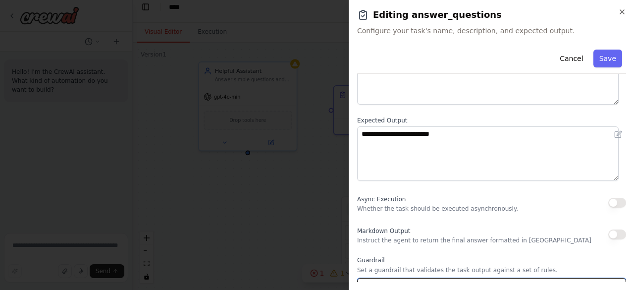
scroll to position [0, 0]
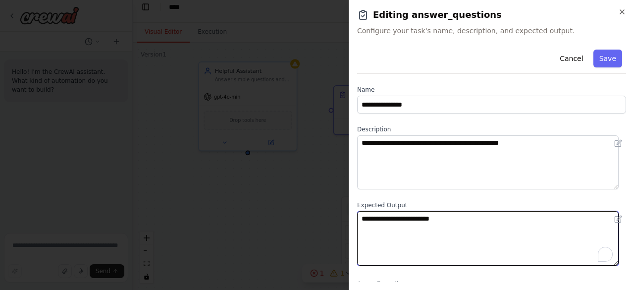
drag, startPoint x: 464, startPoint y: 220, endPoint x: 362, endPoint y: 213, distance: 102.3
click at [362, 213] on textarea "**********" at bounding box center [488, 238] width 262 height 54
click at [501, 232] on textarea "**********" at bounding box center [488, 238] width 262 height 54
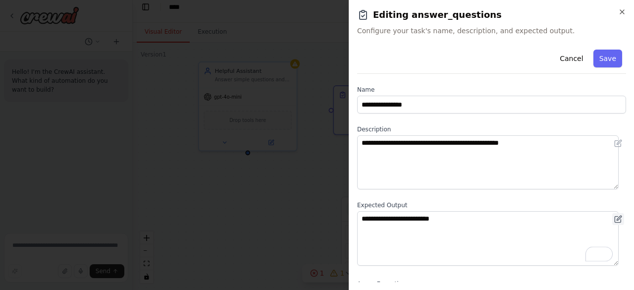
click at [614, 219] on icon at bounding box center [618, 219] width 8 height 8
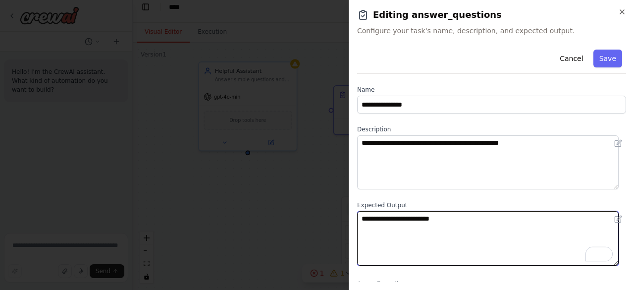
click at [546, 220] on textarea "**********" at bounding box center [488, 238] width 262 height 54
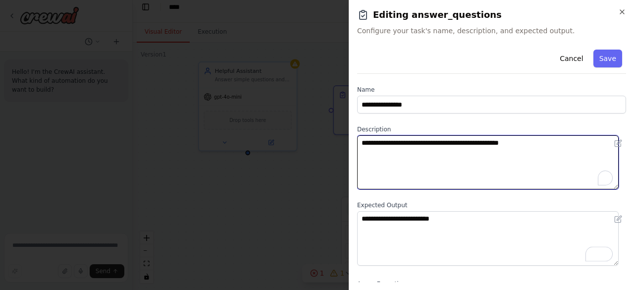
click at [498, 175] on textarea "**********" at bounding box center [488, 162] width 262 height 54
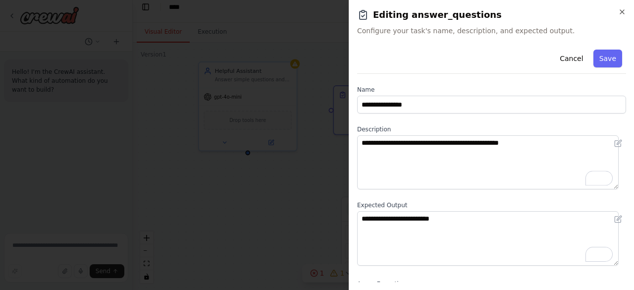
click at [626, 10] on div "**********" at bounding box center [491, 145] width 285 height 290
click at [573, 53] on button "Cancel" at bounding box center [571, 59] width 35 height 18
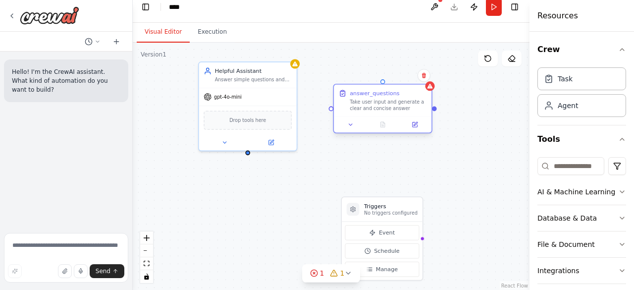
drag, startPoint x: 412, startPoint y: 112, endPoint x: 376, endPoint y: 111, distance: 36.2
click at [376, 111] on div "answer_questions Take user input and generate a clear and concise answer" at bounding box center [383, 101] width 98 height 32
drag, startPoint x: 376, startPoint y: 111, endPoint x: 371, endPoint y: 115, distance: 5.6
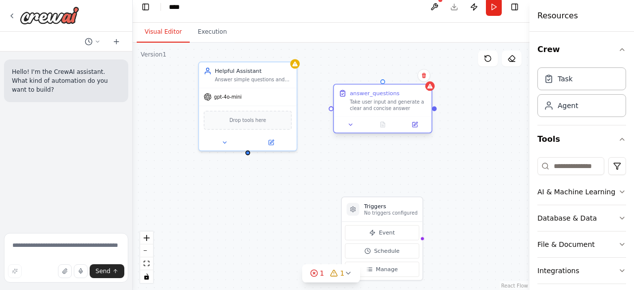
click at [371, 115] on div "answer_questions Take user input and generate a clear and concise answer" at bounding box center [383, 101] width 98 height 32
click at [386, 266] on span "Manage" at bounding box center [387, 269] width 22 height 8
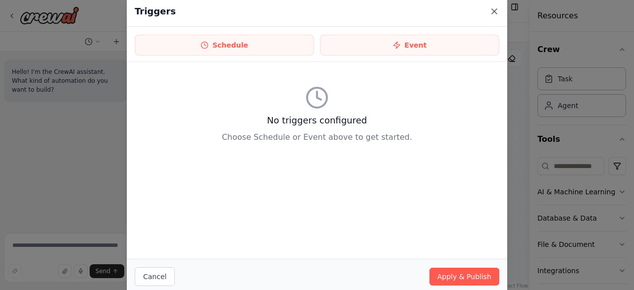
click at [492, 9] on icon at bounding box center [494, 11] width 5 height 5
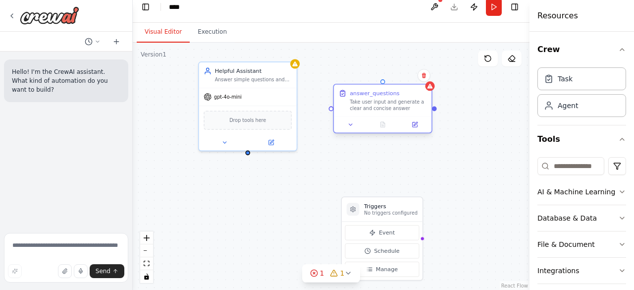
click at [333, 110] on div "answer_questions Take user input and generate a clear and concise answer" at bounding box center [382, 109] width 99 height 50
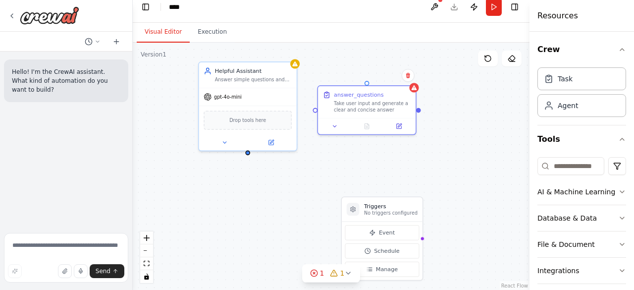
drag, startPoint x: 333, startPoint y: 110, endPoint x: 314, endPoint y: 110, distance: 18.8
click at [314, 110] on div "Triggers No triggers configured Event Schedule Manage Helpful Assistant Answer …" at bounding box center [331, 167] width 397 height 248
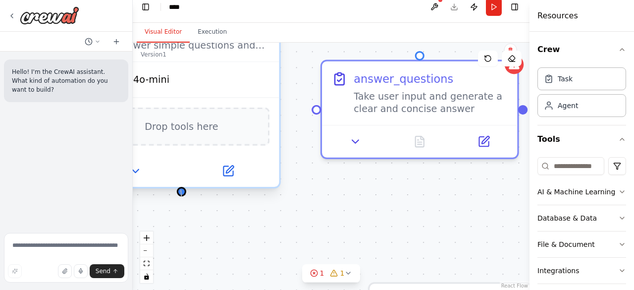
click at [181, 192] on div at bounding box center [181, 191] width 9 height 9
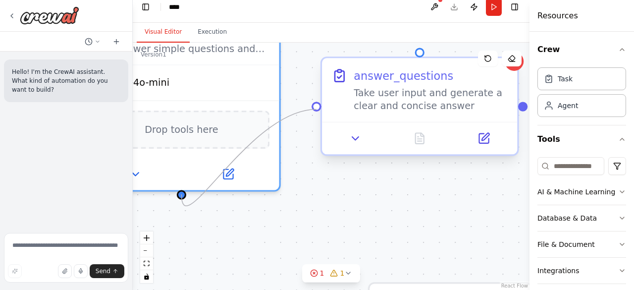
drag, startPoint x: 181, startPoint y: 192, endPoint x: 316, endPoint y: 108, distance: 159.3
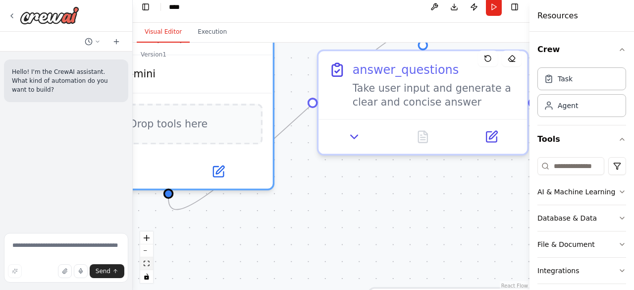
click at [148, 266] on button "fit view" at bounding box center [146, 263] width 13 height 13
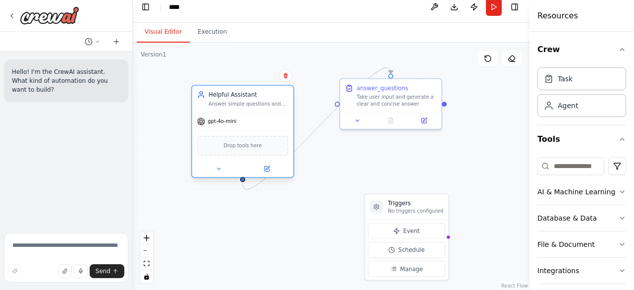
drag, startPoint x: 284, startPoint y: 76, endPoint x: 261, endPoint y: 109, distance: 40.4
click at [261, 109] on div "Helpful Assistant Answer simple questions and summarize text" at bounding box center [242, 99] width 101 height 26
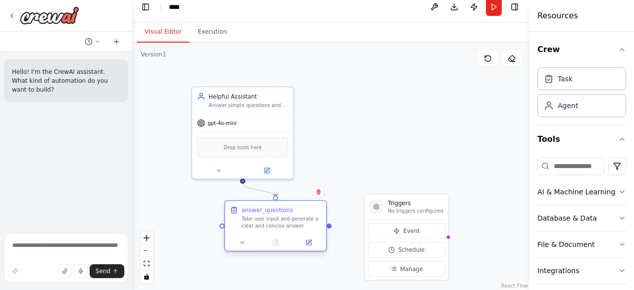
drag, startPoint x: 375, startPoint y: 99, endPoint x: 260, endPoint y: 232, distance: 176.4
click at [260, 232] on div "answer_questions Take user input and generate a clear and concise answer" at bounding box center [275, 217] width 101 height 33
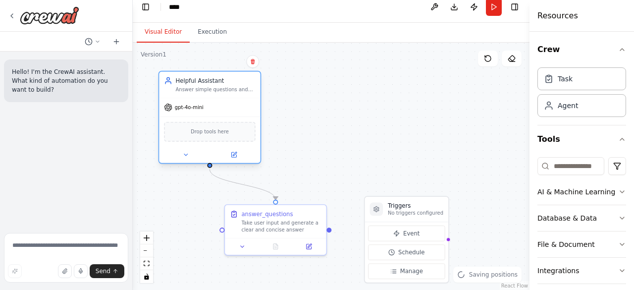
drag, startPoint x: 253, startPoint y: 111, endPoint x: 219, endPoint y: 94, distance: 38.3
click at [219, 94] on div "Helpful Assistant Answer simple questions and summarize text" at bounding box center [209, 84] width 101 height 26
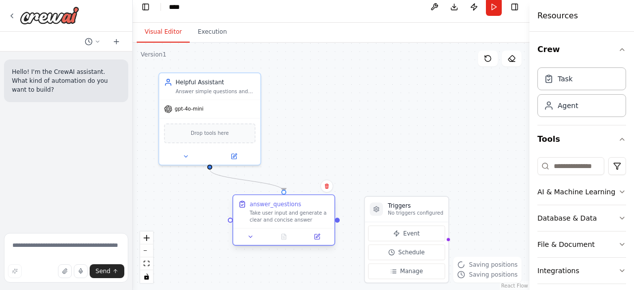
drag, startPoint x: 271, startPoint y: 224, endPoint x: 279, endPoint y: 216, distance: 12.6
click at [279, 216] on div "Take user input and generate a clear and concise answer" at bounding box center [290, 216] width 80 height 13
click at [353, 137] on div ".deletable-edge-delete-btn { width: 20px; height: 20px; border: 0px solid #ffff…" at bounding box center [331, 167] width 397 height 248
click at [253, 237] on icon at bounding box center [250, 236] width 6 height 6
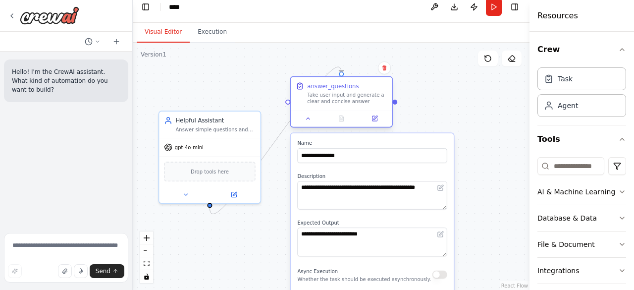
drag, startPoint x: 302, startPoint y: 212, endPoint x: 362, endPoint y: 88, distance: 137.4
click at [362, 88] on div "answer_questions Take user input and generate a clear and concise answer" at bounding box center [347, 93] width 80 height 23
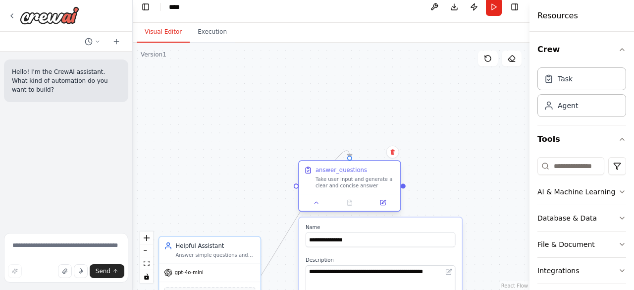
drag, startPoint x: 363, startPoint y: 94, endPoint x: 366, endPoint y: 178, distance: 84.3
click at [366, 178] on div "Take user input and generate a clear and concise answer" at bounding box center [356, 182] width 80 height 13
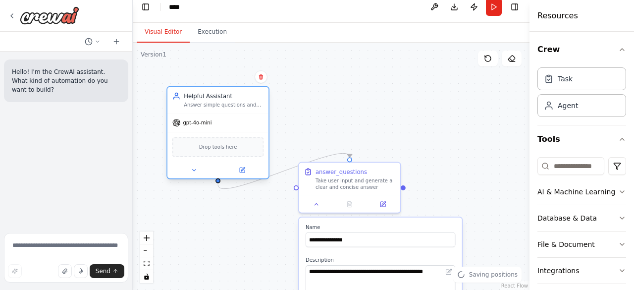
drag, startPoint x: 233, startPoint y: 257, endPoint x: 241, endPoint y: 98, distance: 159.3
click at [241, 98] on div "Helpful Assistant Answer simple questions and summarize text" at bounding box center [217, 100] width 101 height 26
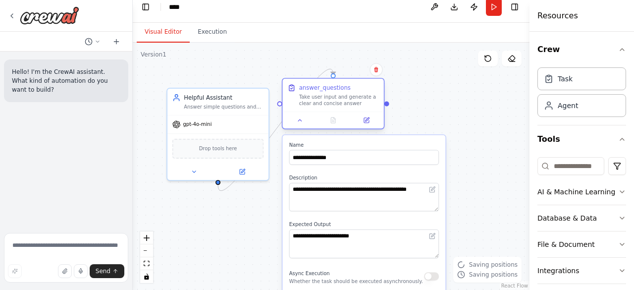
drag, startPoint x: 367, startPoint y: 176, endPoint x: 348, endPoint y: 86, distance: 91.7
click at [348, 86] on div "answer_questions Take user input and generate a clear and concise answer" at bounding box center [339, 95] width 80 height 23
click at [147, 250] on icon "zoom out" at bounding box center [147, 250] width 6 height 1
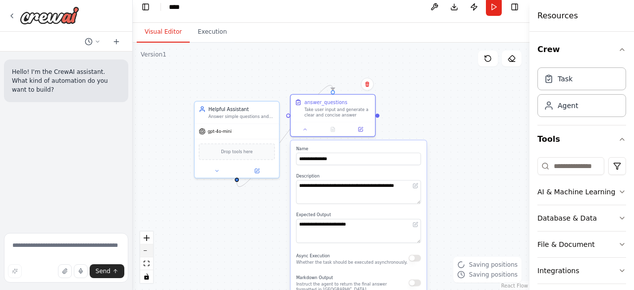
click at [147, 250] on icon "zoom out" at bounding box center [147, 250] width 6 height 1
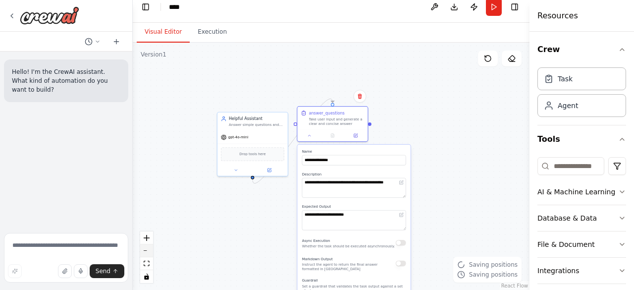
click at [147, 250] on icon "zoom out" at bounding box center [147, 250] width 6 height 1
click at [147, 250] on div "React Flow controls" at bounding box center [146, 257] width 13 height 52
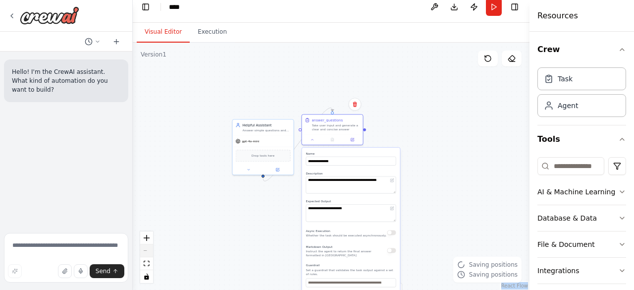
click at [147, 250] on div "React Flow controls" at bounding box center [146, 257] width 13 height 52
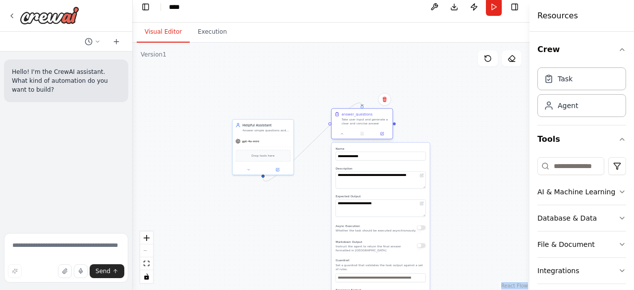
drag, startPoint x: 338, startPoint y: 122, endPoint x: 370, endPoint y: 112, distance: 33.2
click at [370, 112] on div "answer_questions Take user input and generate a clear and concise answer" at bounding box center [366, 118] width 48 height 14
drag, startPoint x: 274, startPoint y: 135, endPoint x: 224, endPoint y: 128, distance: 50.0
click at [224, 128] on div "Helpful Assistant Answer simple questions and summarize text gpt-4o-mini Drop t…" at bounding box center [229, 141] width 62 height 56
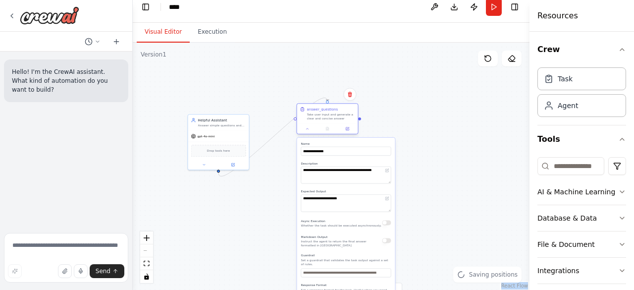
drag, startPoint x: 372, startPoint y: 123, endPoint x: 322, endPoint y: 120, distance: 49.6
click at [322, 120] on div "answer_questions Take user input and generate a clear and concise answer" at bounding box center [327, 114] width 61 height 20
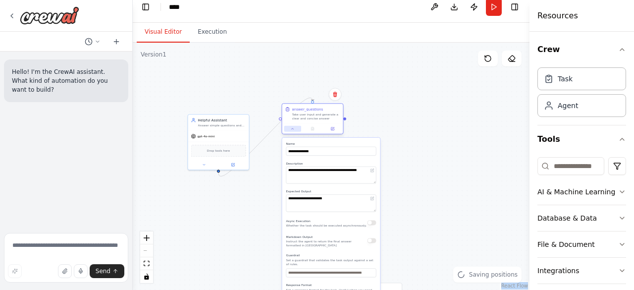
click at [291, 130] on button at bounding box center [292, 129] width 17 height 6
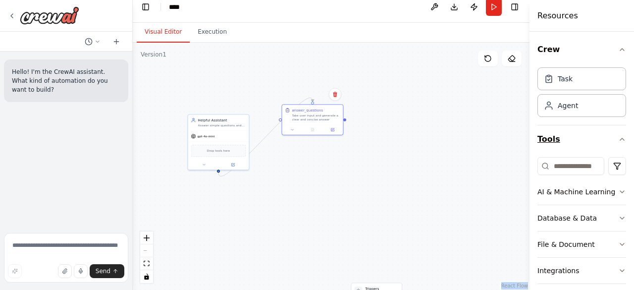
click at [618, 140] on icon "button" at bounding box center [622, 139] width 8 height 8
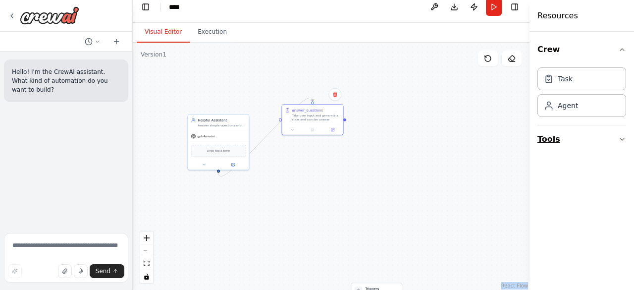
click at [611, 140] on button "Tools" at bounding box center [582, 139] width 89 height 28
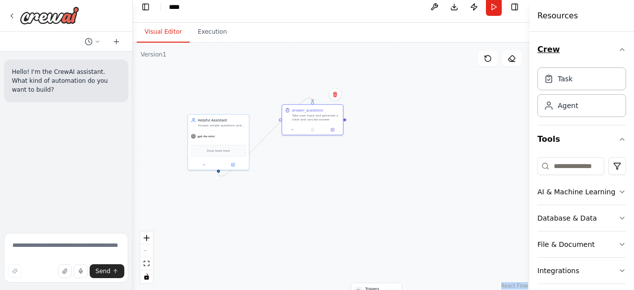
click at [618, 48] on icon "button" at bounding box center [622, 50] width 8 height 8
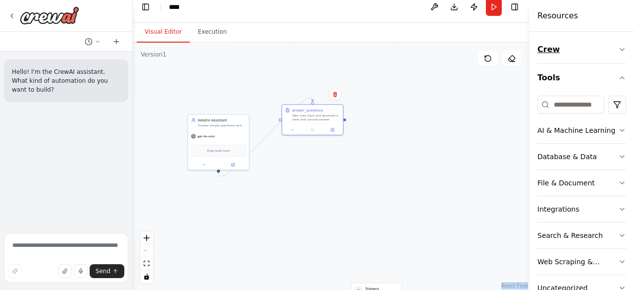
click at [618, 48] on icon "button" at bounding box center [622, 50] width 8 height 8
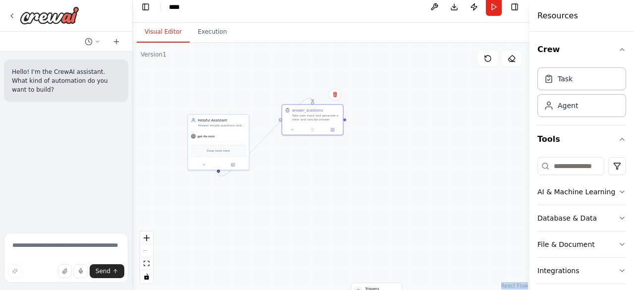
click at [418, 227] on div ".deletable-edge-delete-btn { width: 20px; height: 20px; border: 0px solid #ffff…" at bounding box center [331, 167] width 397 height 248
drag, startPoint x: 379, startPoint y: 286, endPoint x: 383, endPoint y: 145, distance: 141.3
click at [383, 145] on div "Triggers No triggers configured" at bounding box center [382, 152] width 50 height 15
click at [405, 169] on div at bounding box center [406, 170] width 2 height 2
drag, startPoint x: 405, startPoint y: 169, endPoint x: 430, endPoint y: 155, distance: 28.4
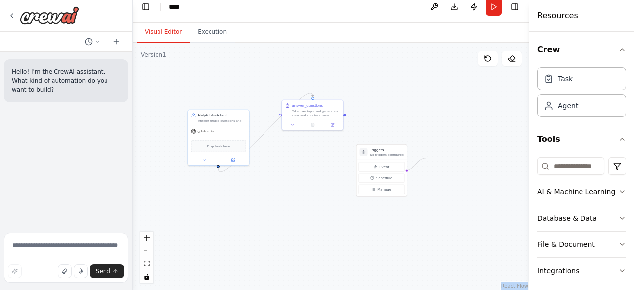
click at [430, 155] on div ".deletable-edge-delete-btn { width: 20px; height: 20px; border: 0px solid #ffff…" at bounding box center [331, 167] width 397 height 248
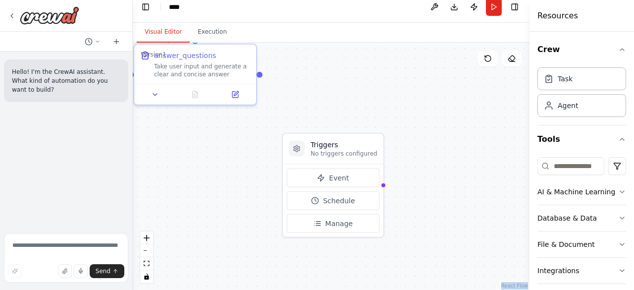
click at [430, 155] on div ".deletable-edge-delete-btn { width: 20px; height: 20px; border: 0px solid #ffff…" at bounding box center [331, 167] width 397 height 248
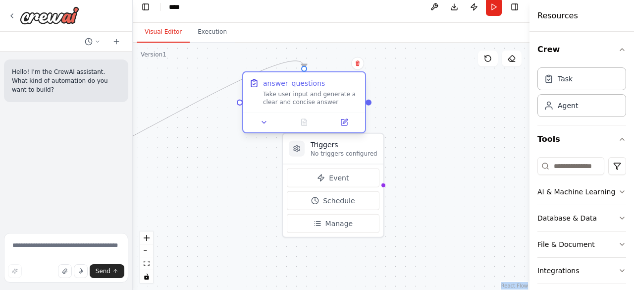
drag, startPoint x: 217, startPoint y: 73, endPoint x: 323, endPoint y: 98, distance: 108.9
click at [323, 98] on div "Take user input and generate a clear and concise answer" at bounding box center [311, 98] width 96 height 16
click at [144, 261] on icon "fit view" at bounding box center [147, 263] width 6 height 5
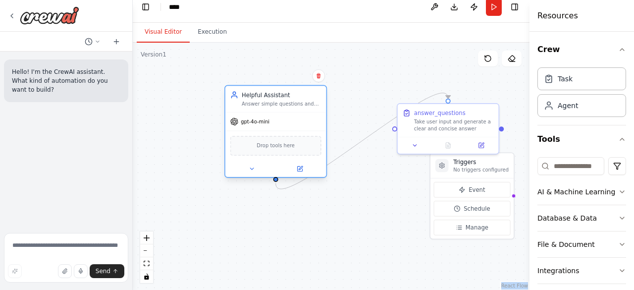
drag, startPoint x: 199, startPoint y: 141, endPoint x: 274, endPoint y: 132, distance: 76.3
click at [274, 132] on div "Drop tools here" at bounding box center [275, 146] width 101 height 30
click at [254, 170] on icon at bounding box center [252, 168] width 6 height 6
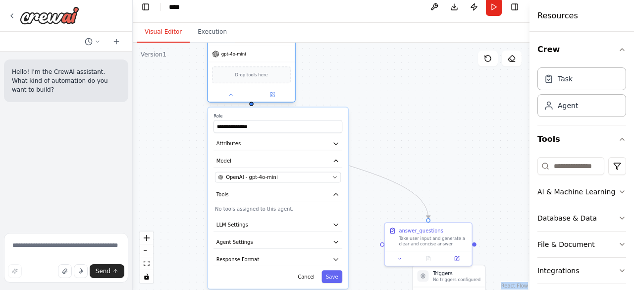
drag, startPoint x: 284, startPoint y: 131, endPoint x: 250, endPoint y: 46, distance: 91.6
click at [250, 46] on div "gpt-4o-mini" at bounding box center [251, 53] width 87 height 15
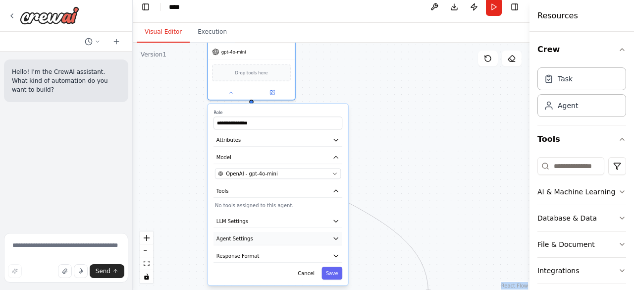
click at [335, 237] on icon "button" at bounding box center [336, 238] width 4 height 2
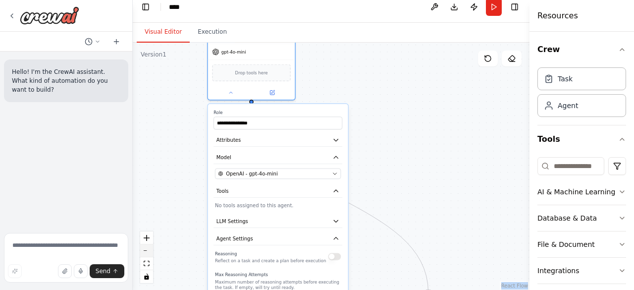
click at [146, 250] on icon "zoom out" at bounding box center [147, 250] width 6 height 1
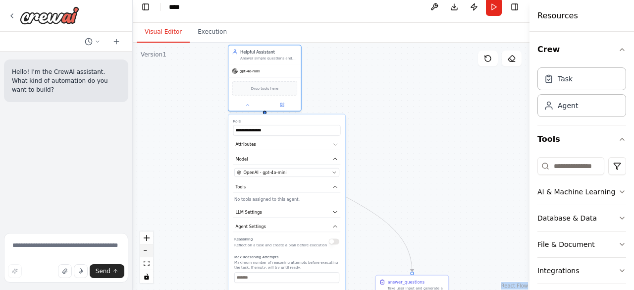
click at [146, 250] on icon "zoom out" at bounding box center [147, 250] width 6 height 1
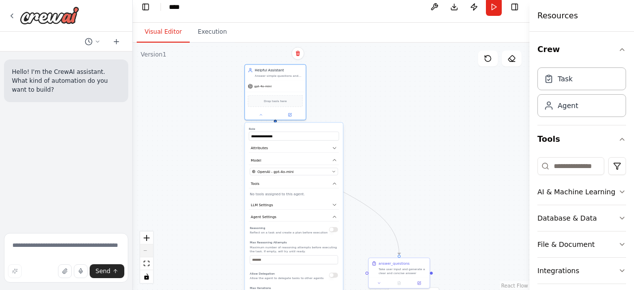
click at [146, 250] on div "React Flow controls" at bounding box center [146, 257] width 13 height 52
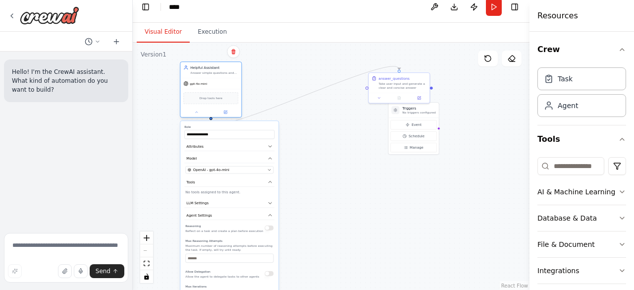
drag, startPoint x: 294, startPoint y: 91, endPoint x: 224, endPoint y: 86, distance: 70.0
click at [224, 86] on div "gpt-4o-mini Drop tools here" at bounding box center [210, 97] width 61 height 39
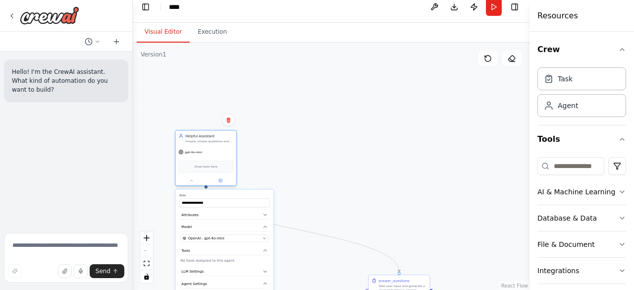
drag, startPoint x: 224, startPoint y: 79, endPoint x: 222, endPoint y: 134, distance: 55.5
click at [222, 134] on div "Helpful Assistant Answer simple questions and summarize text gpt-4o-mini Drop t…" at bounding box center [206, 158] width 62 height 56
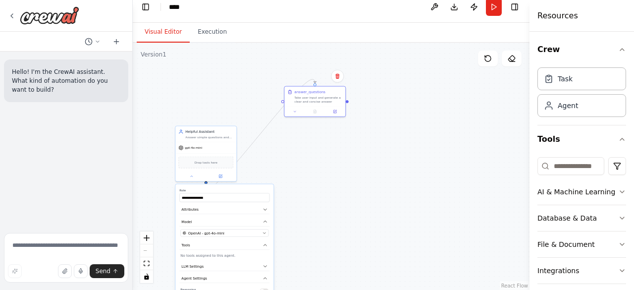
drag, startPoint x: 391, startPoint y: 281, endPoint x: 302, endPoint y: 84, distance: 216.0
click at [148, 265] on icon "fit view" at bounding box center [147, 263] width 6 height 5
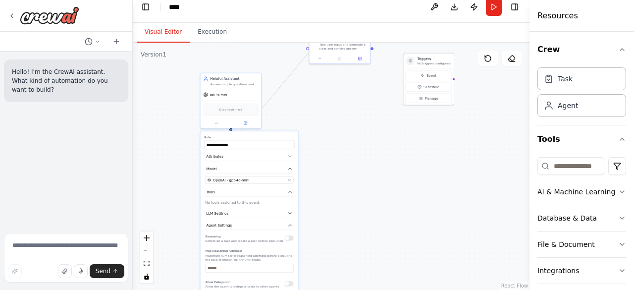
drag, startPoint x: 431, startPoint y: 263, endPoint x: 418, endPoint y: 58, distance: 205.1
click at [418, 58] on div "Triggers No triggers configured" at bounding box center [429, 61] width 50 height 15
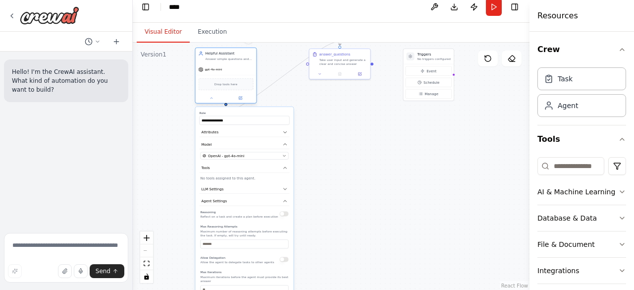
drag, startPoint x: 241, startPoint y: 108, endPoint x: 238, endPoint y: 66, distance: 41.2
click at [238, 66] on div "gpt-4o-mini" at bounding box center [226, 69] width 61 height 11
click at [287, 158] on button "OpenAI - gpt-4o-mini" at bounding box center [245, 155] width 88 height 7
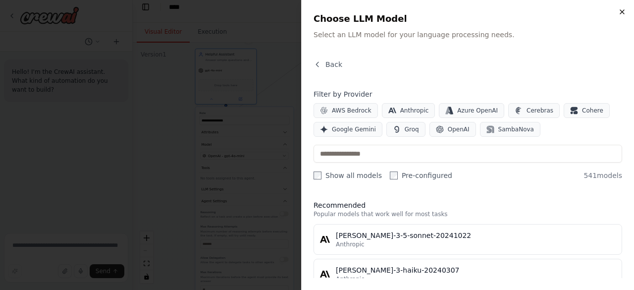
click at [619, 10] on icon "button" at bounding box center [622, 12] width 8 height 8
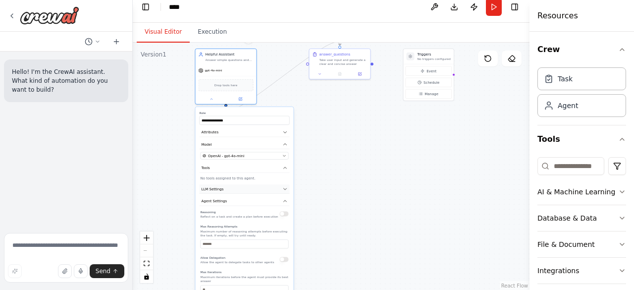
click at [283, 189] on icon "button" at bounding box center [285, 188] width 5 height 5
click at [261, 113] on label "Role" at bounding box center [245, 113] width 90 height 4
click at [248, 132] on button "Attributes" at bounding box center [245, 132] width 90 height 9
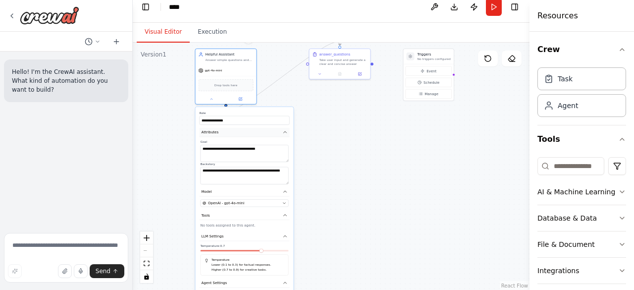
click at [248, 132] on button "Attributes" at bounding box center [245, 132] width 90 height 9
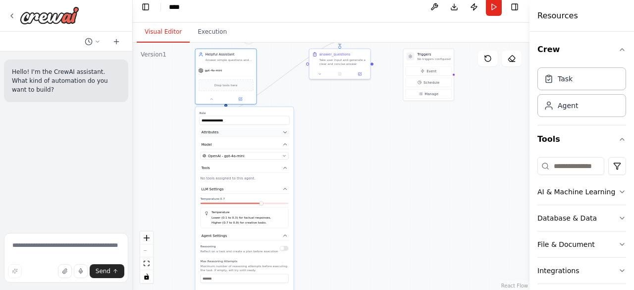
click at [248, 132] on button "Attributes" at bounding box center [245, 132] width 90 height 9
click at [263, 109] on div "**********" at bounding box center [245, 257] width 98 height 301
click at [262, 240] on div "**********" at bounding box center [245, 257] width 98 height 301
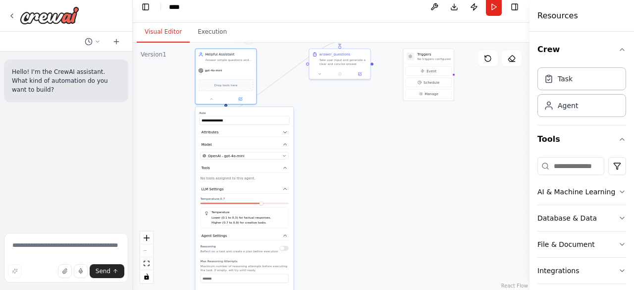
click at [262, 240] on div "**********" at bounding box center [245, 257] width 98 height 301
click at [287, 170] on button "Tools" at bounding box center [245, 168] width 90 height 9
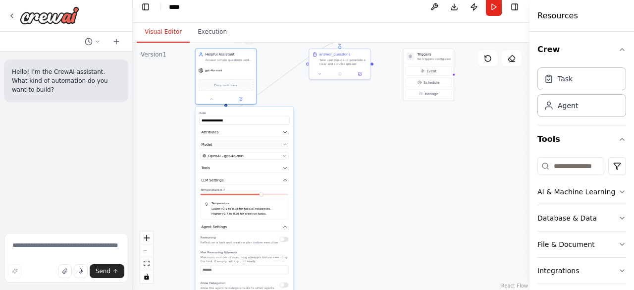
click at [285, 145] on icon "button" at bounding box center [285, 144] width 5 height 5
